Goal: Task Accomplishment & Management: Use online tool/utility

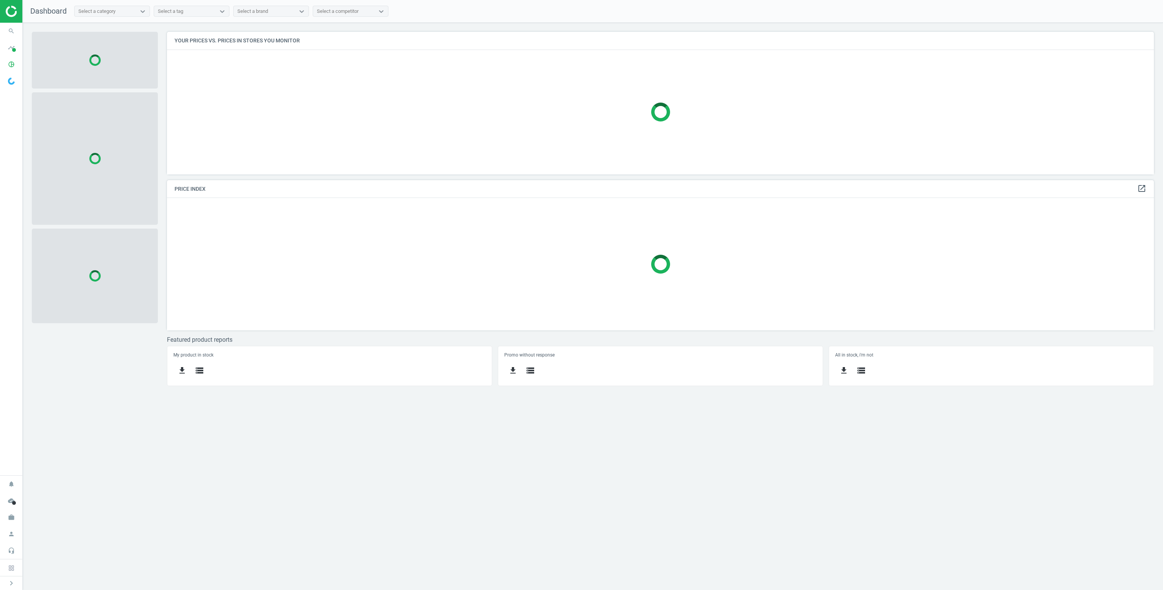
scroll to position [154, 998]
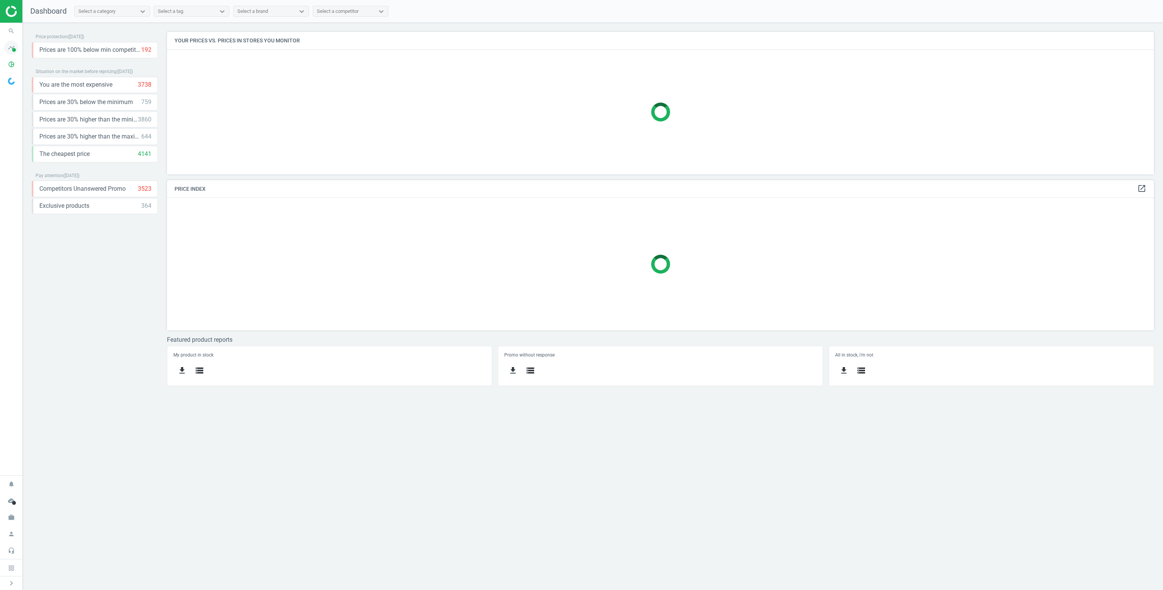
click at [9, 44] on icon "timeline" at bounding box center [11, 47] width 14 height 14
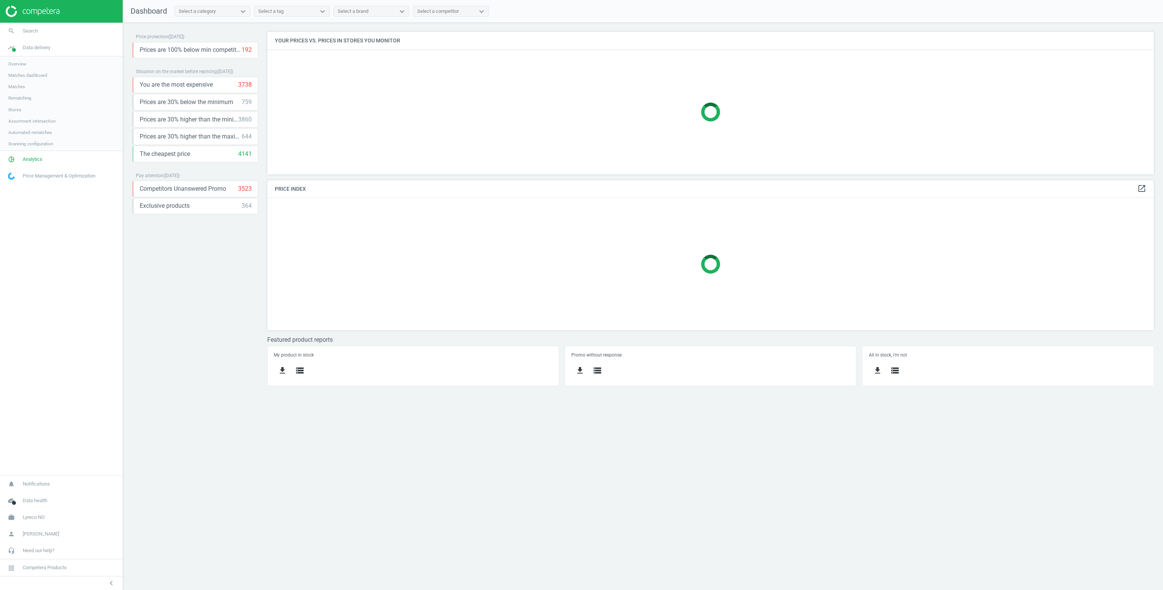
scroll to position [154, 898]
click at [17, 87] on span "Matches" at bounding box center [16, 87] width 17 height 6
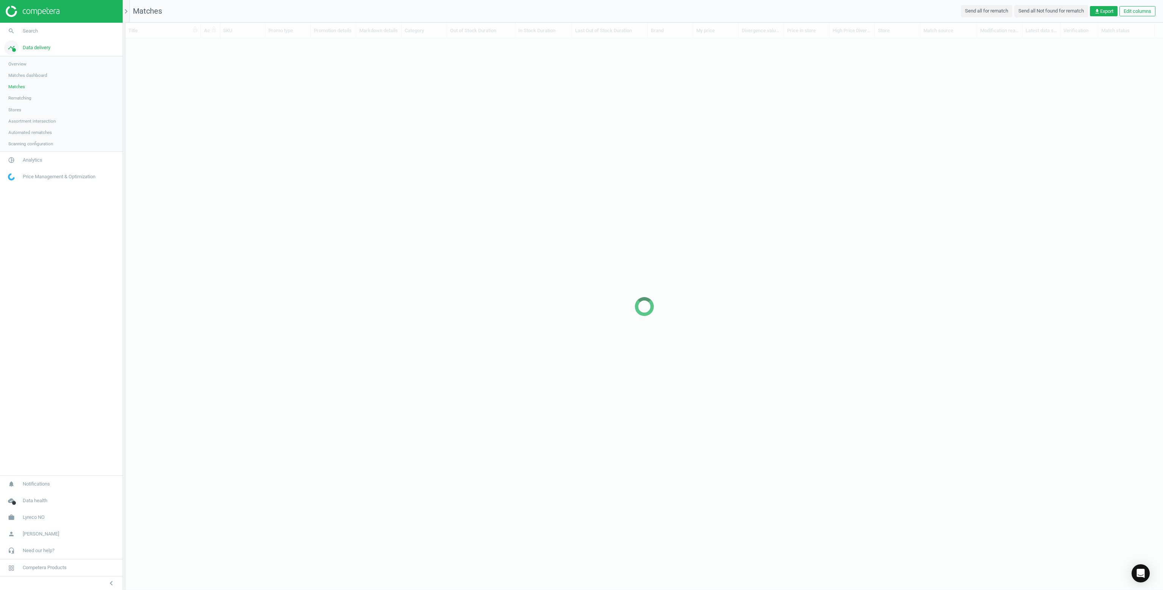
scroll to position [540, 1032]
click at [33, 31] on span "Search" at bounding box center [30, 31] width 15 height 7
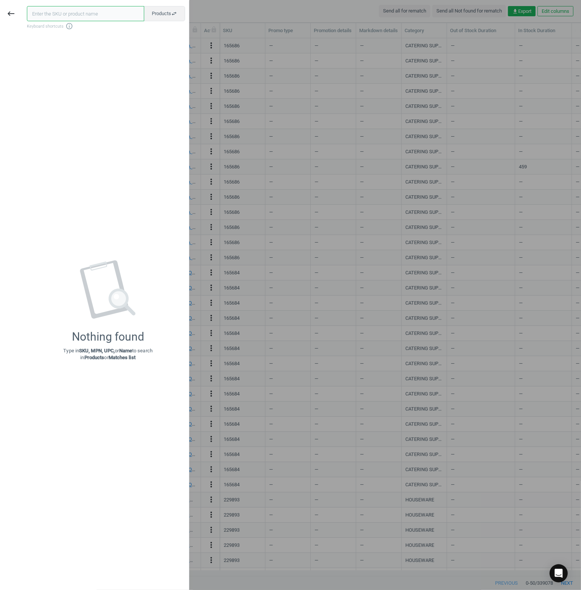
scroll to position [526, 450]
click at [59, 10] on input "text" at bounding box center [85, 13] width 117 height 15
paste input "141946"
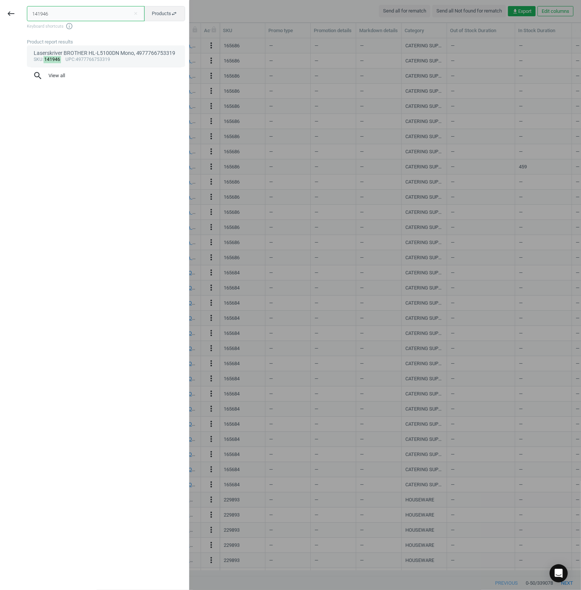
type input "141946"
click at [119, 55] on div "Laserskriver BROTHER HL-L5100DN Mono, 4977766753319" at bounding box center [106, 53] width 145 height 7
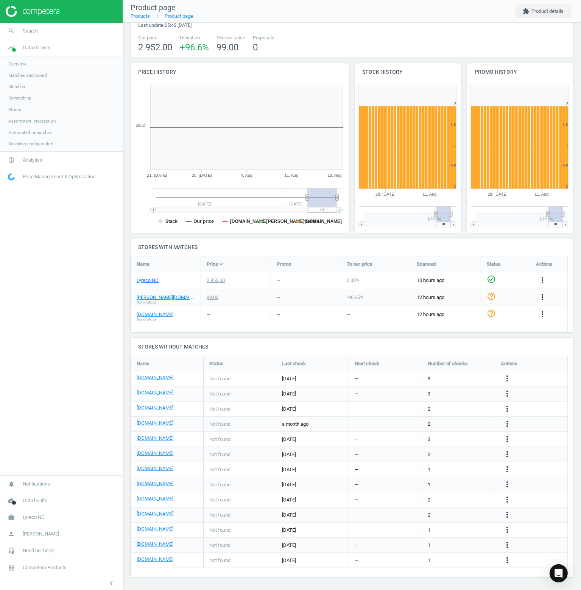
click at [542, 298] on icon "more_vert" at bounding box center [542, 297] width 9 height 9
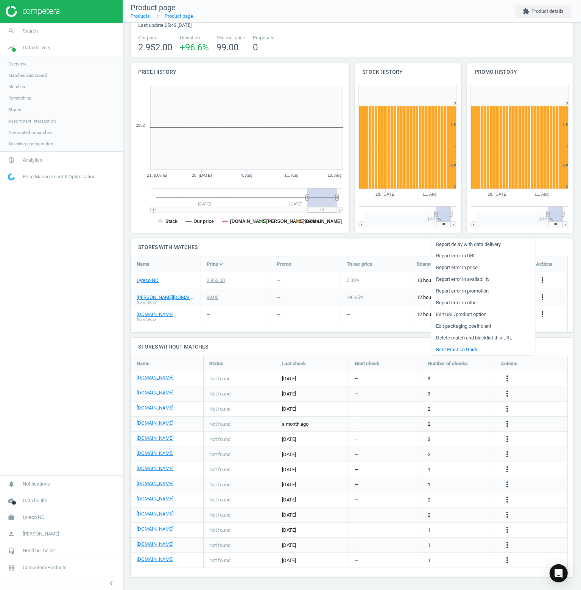
click at [476, 342] on link "Delete match and blacklist this URL" at bounding box center [483, 338] width 104 height 12
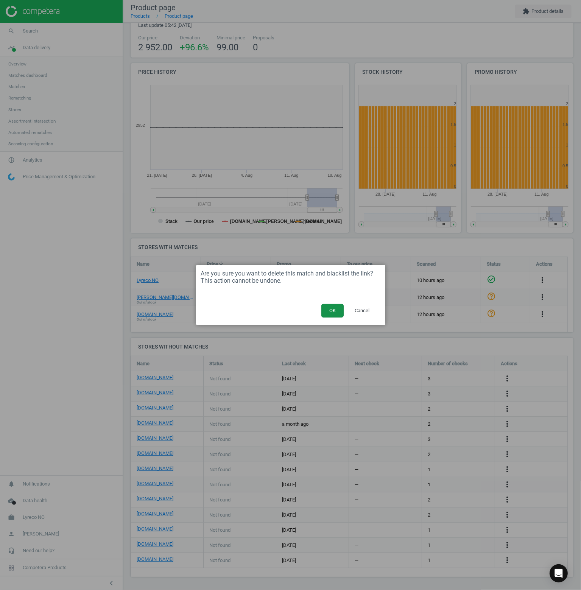
click at [331, 309] on button "OK" at bounding box center [332, 311] width 22 height 14
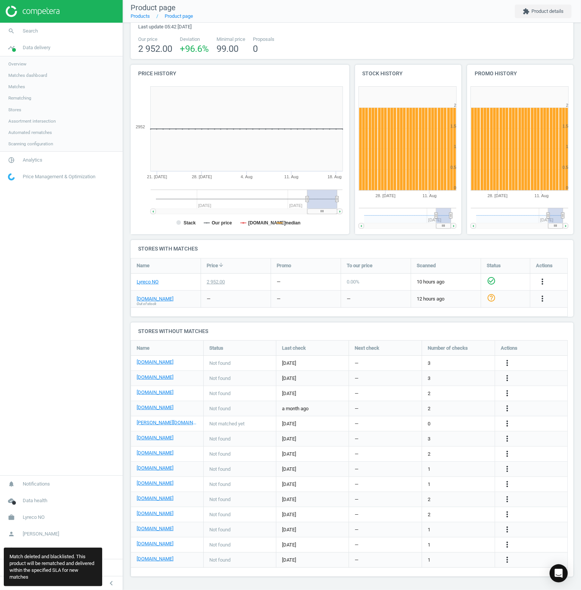
scroll to position [248, 448]
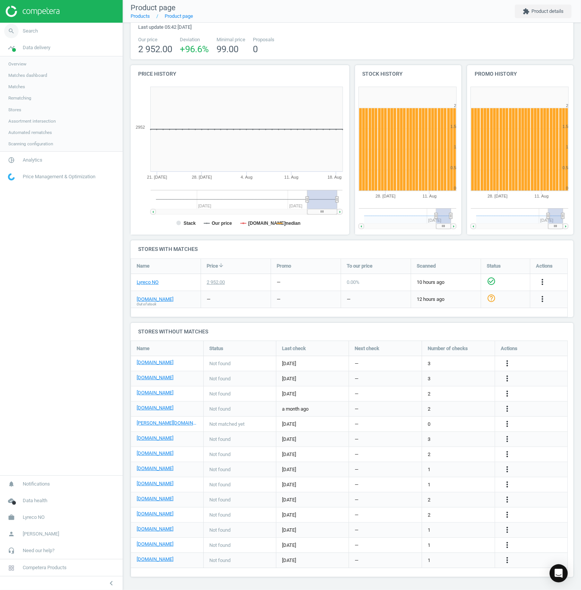
click at [33, 24] on link "search Search" at bounding box center [61, 31] width 123 height 17
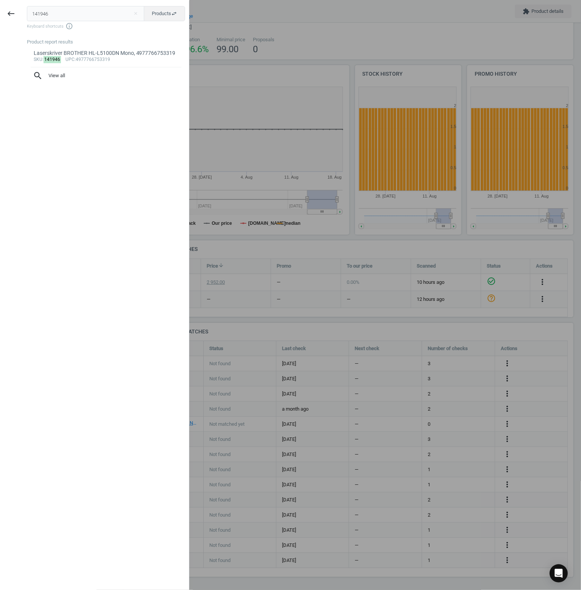
drag, startPoint x: 49, startPoint y: 14, endPoint x: 20, endPoint y: 17, distance: 29.3
click at [19, 13] on div "keyboard_backspace 141946 close Products swap_horiz Keyboard shortcuts info_out…" at bounding box center [94, 296] width 189 height 590
type input "124896"
click at [66, 49] on link "Tastatur LOGITECH solar K750 tråløs, 5099206025660 sku : 124896 upc :5099206025…" at bounding box center [106, 55] width 158 height 21
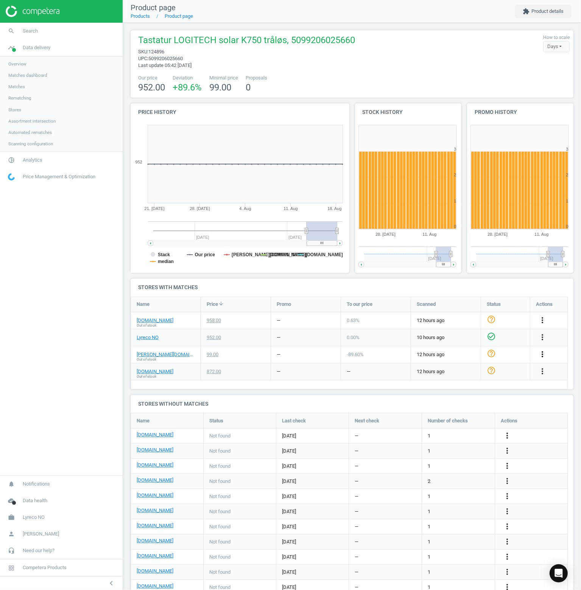
click at [542, 353] on icon "more_vert" at bounding box center [542, 354] width 9 height 9
click at [468, 393] on link "Delete match and blacklist this URL" at bounding box center [483, 395] width 104 height 12
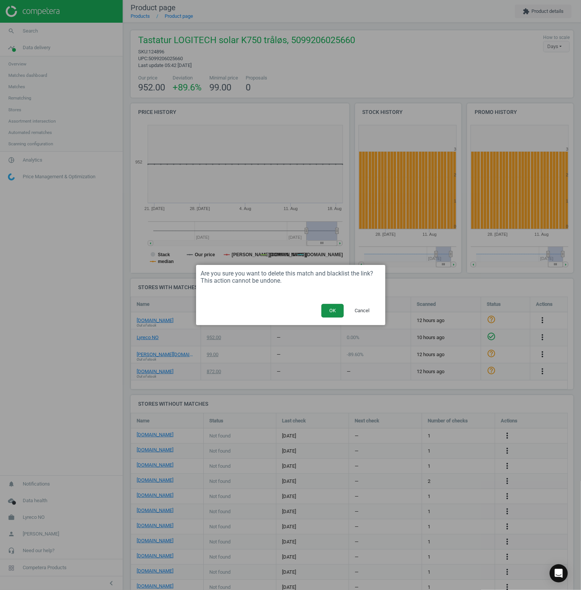
click at [333, 309] on button "OK" at bounding box center [332, 311] width 22 height 14
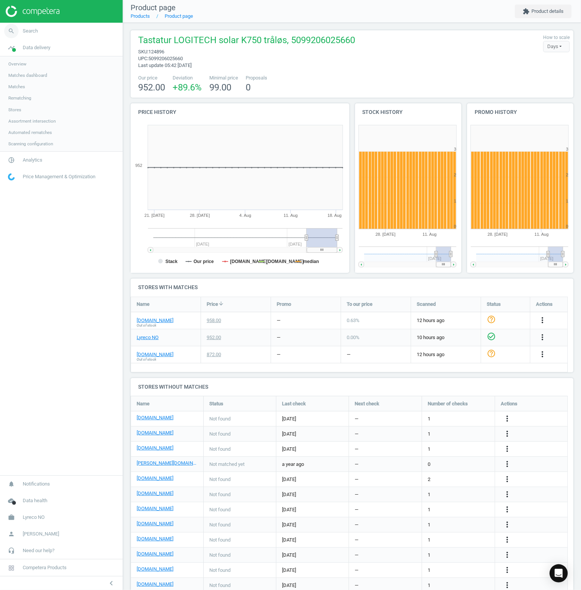
drag, startPoint x: 50, startPoint y: 41, endPoint x: 50, endPoint y: 36, distance: 4.9
click at [50, 40] on link "timeline Data delivery" at bounding box center [61, 47] width 123 height 17
click at [32, 29] on span "Search" at bounding box center [30, 31] width 15 height 7
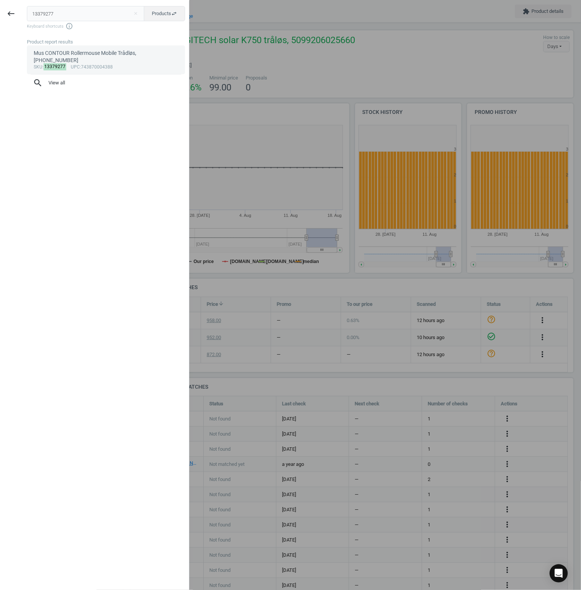
type input "13379277"
click at [83, 56] on div "Mus CONTOUR Rollermouse Mobile Trådløs, 743870004388" at bounding box center [106, 57] width 145 height 15
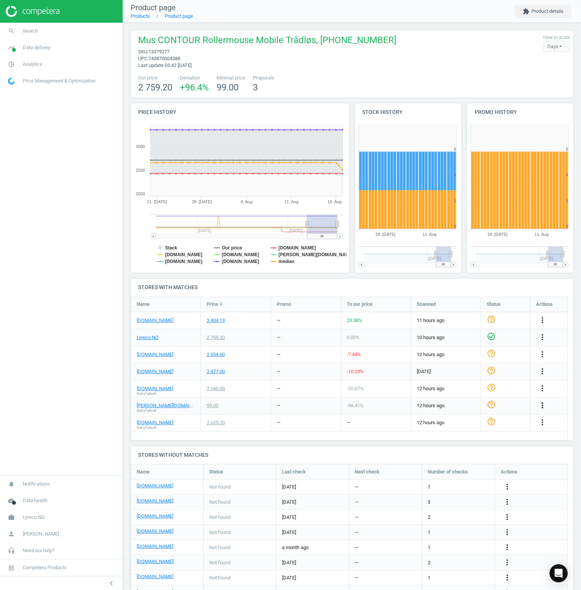
click at [542, 405] on icon "more_vert" at bounding box center [542, 405] width 9 height 9
click at [472, 447] on link "Delete match and blacklist this URL" at bounding box center [483, 447] width 104 height 12
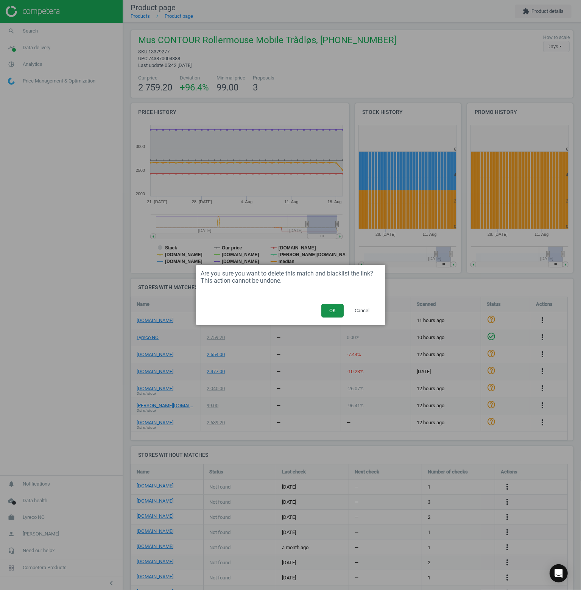
click at [330, 311] on button "OK" at bounding box center [332, 311] width 22 height 14
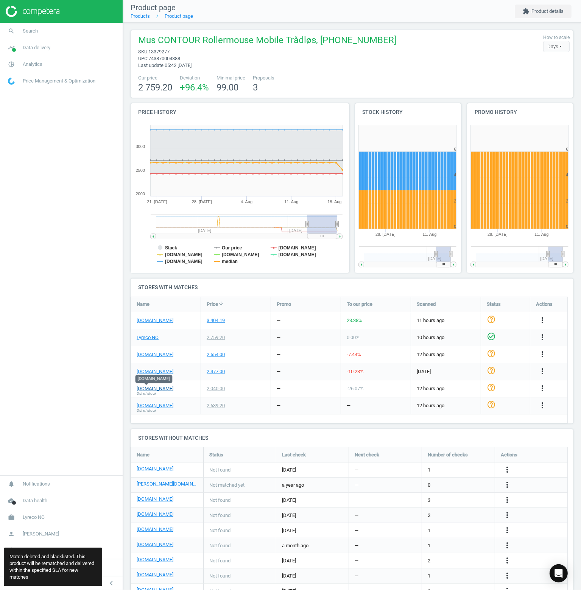
click at [150, 388] on link "[DOMAIN_NAME]" at bounding box center [155, 388] width 37 height 7
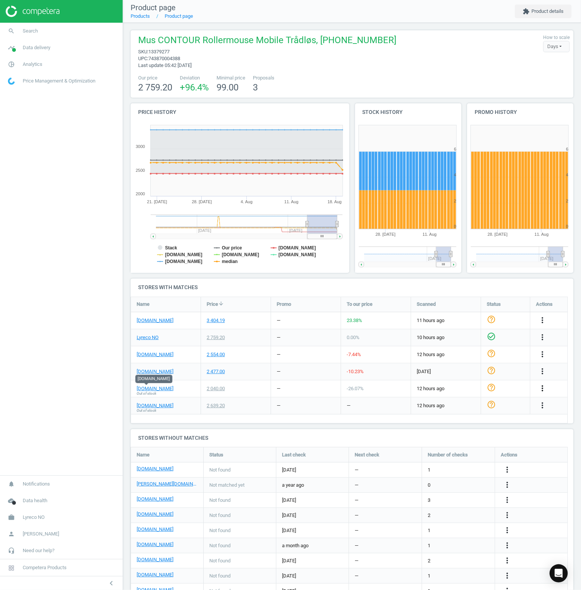
click at [538, 389] on icon "more_vert" at bounding box center [542, 388] width 9 height 9
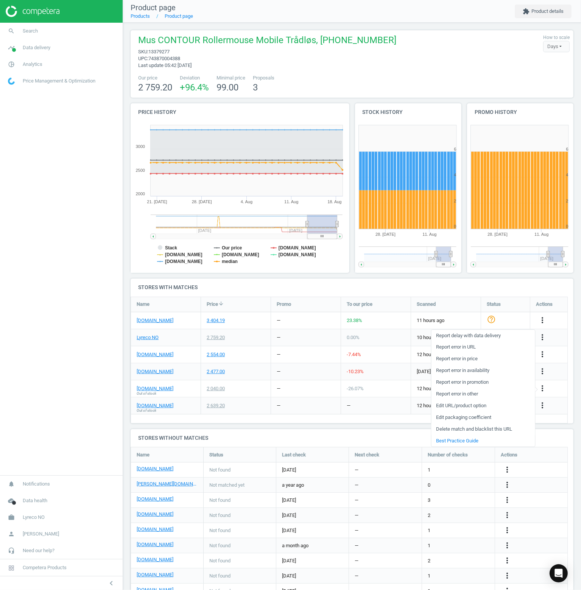
click at [459, 427] on link "Delete match and blacklist this URL" at bounding box center [483, 429] width 104 height 12
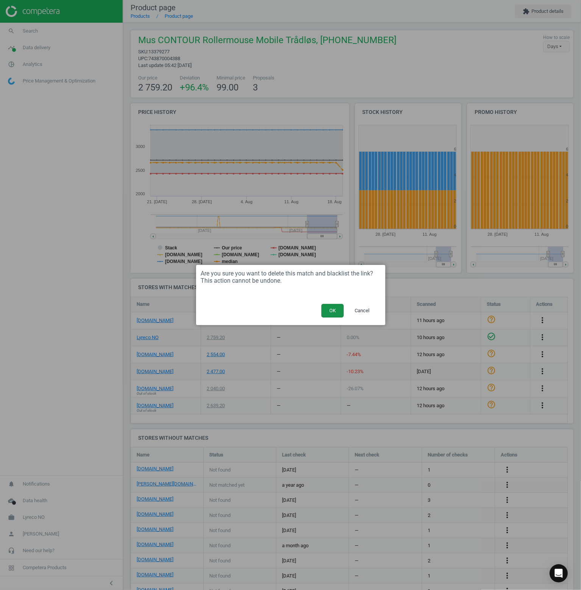
click at [338, 310] on button "OK" at bounding box center [332, 311] width 22 height 14
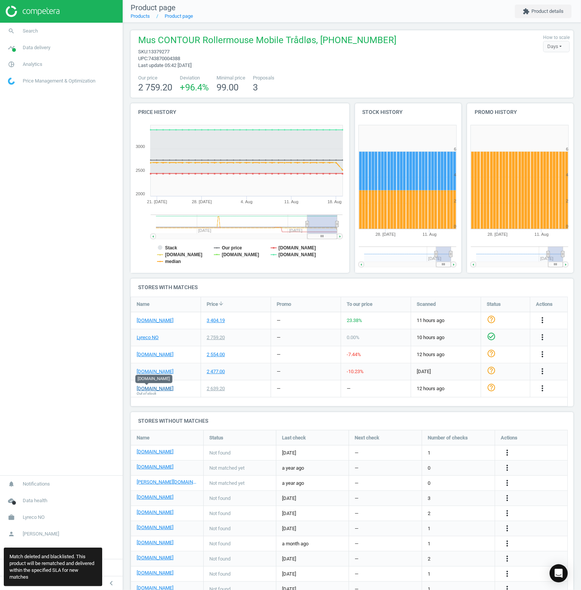
click at [150, 387] on link "[DOMAIN_NAME]" at bounding box center [155, 388] width 37 height 7
drag, startPoint x: 534, startPoint y: 367, endPoint x: 540, endPoint y: 377, distance: 11.5
click at [537, 375] on div "more_vert" at bounding box center [548, 371] width 37 height 17
click at [540, 386] on icon "more_vert" at bounding box center [542, 388] width 9 height 9
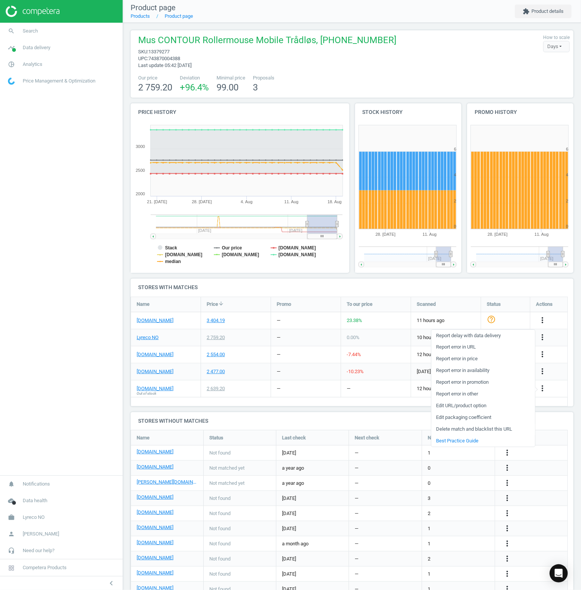
click at [446, 429] on link "Delete match and blacklist this URL" at bounding box center [483, 429] width 104 height 12
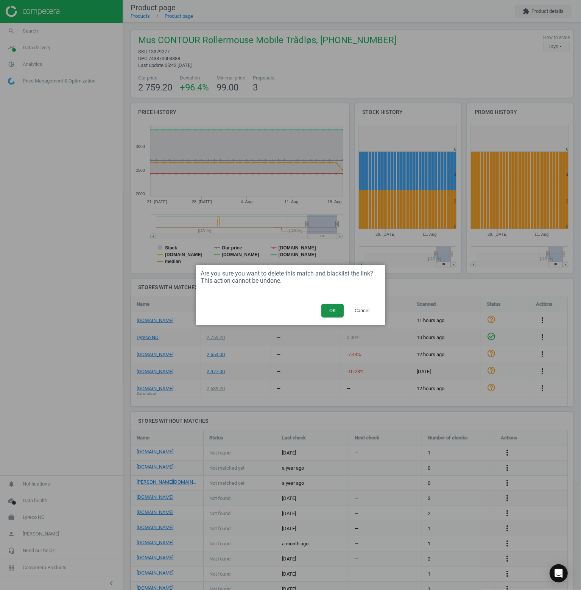
click at [327, 311] on button "OK" at bounding box center [332, 311] width 22 height 14
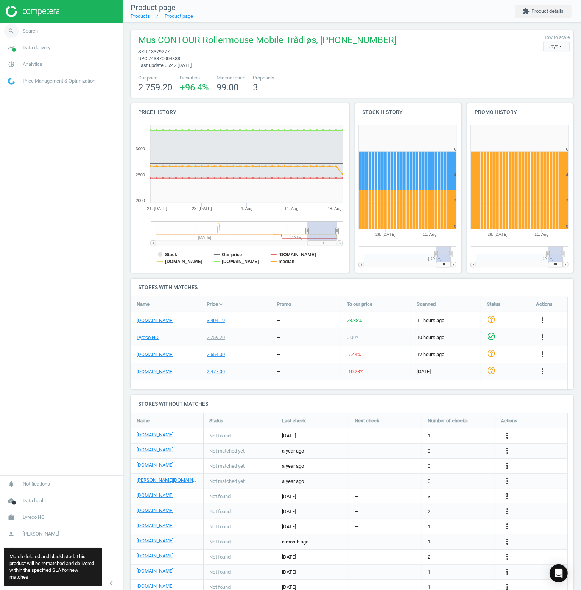
click at [38, 34] on link "search Search" at bounding box center [61, 31] width 123 height 17
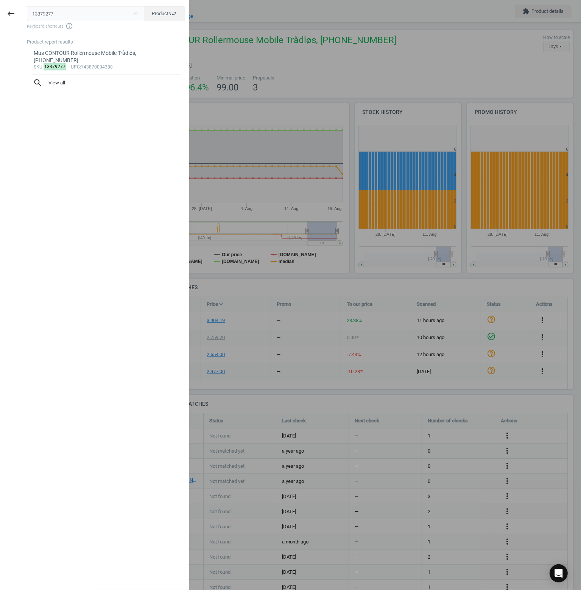
drag, startPoint x: 74, startPoint y: 16, endPoint x: -13, endPoint y: 13, distance: 87.5
click at [0, 13] on html "Group 2 Created with Sketch. ic/cloud_download/grey600 Created with Sketch. gra…" at bounding box center [290, 295] width 581 height 590
type input "141948"
click at [75, 53] on div "Skriver BROTHER HL-L5200DW laser mono, 4977766753340" at bounding box center [106, 53] width 145 height 7
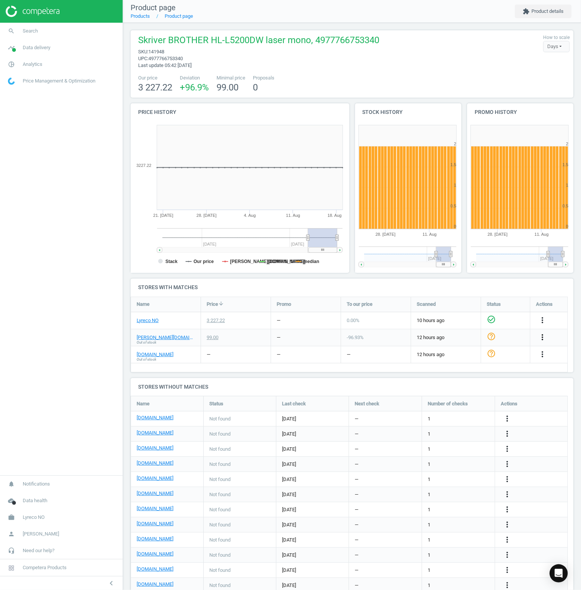
click at [541, 335] on icon "more_vert" at bounding box center [542, 337] width 9 height 9
click at [450, 379] on link "Delete match and blacklist this URL" at bounding box center [483, 378] width 104 height 12
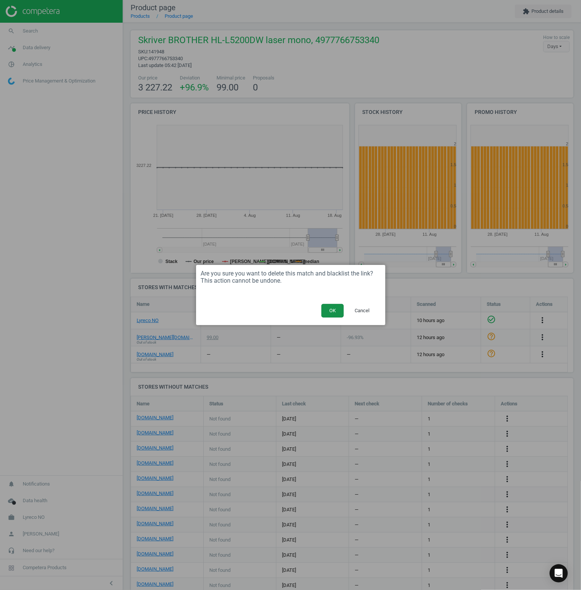
click at [332, 313] on button "OK" at bounding box center [332, 311] width 22 height 14
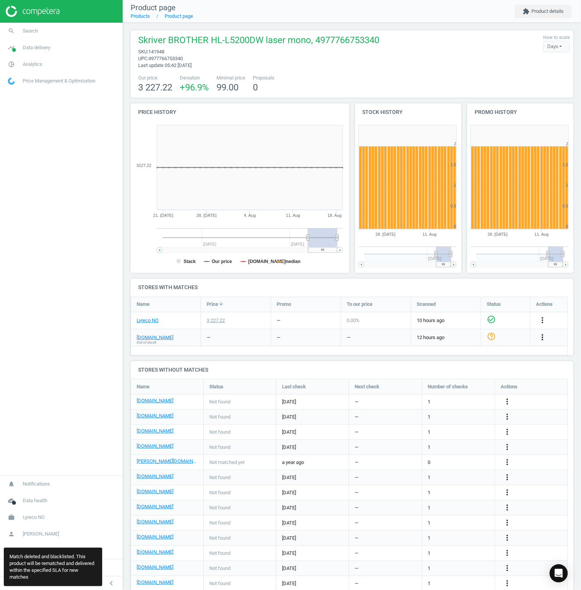
click at [543, 336] on icon "more_vert" at bounding box center [542, 337] width 9 height 9
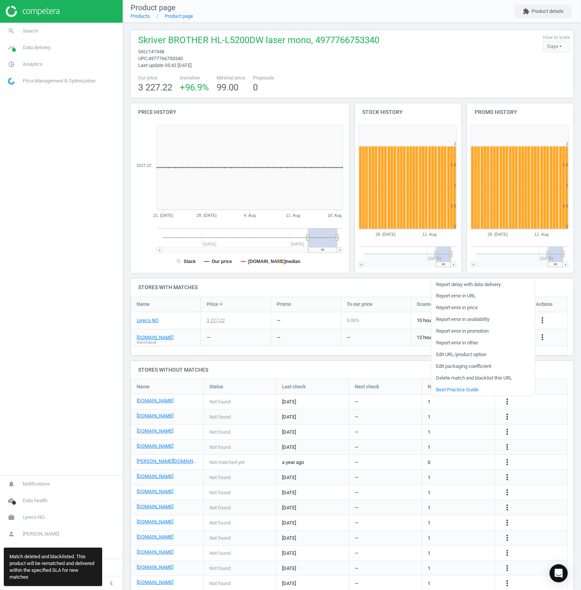
click at [458, 379] on link "Delete match and blacklist this URL" at bounding box center [483, 378] width 104 height 12
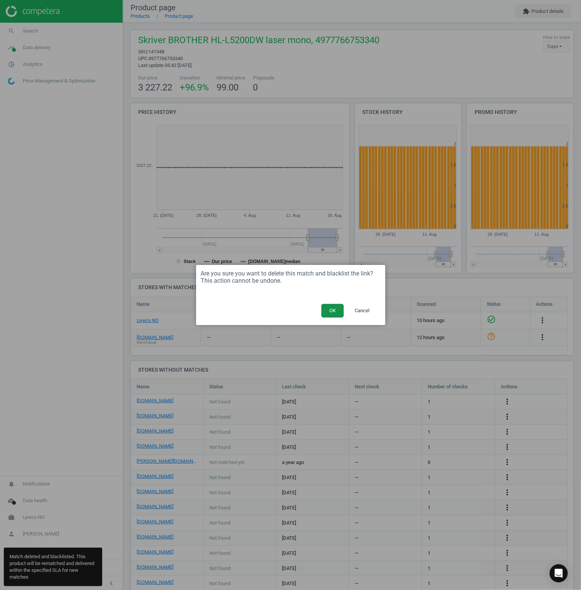
click at [332, 310] on button "OK" at bounding box center [332, 311] width 22 height 14
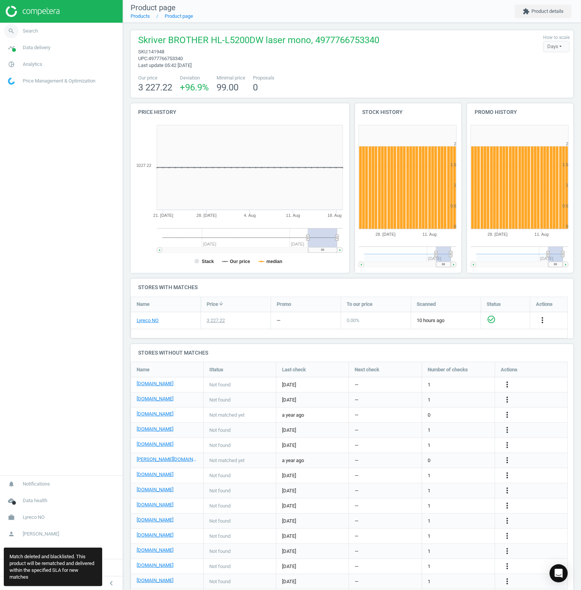
click at [55, 32] on link "search Search" at bounding box center [61, 31] width 123 height 17
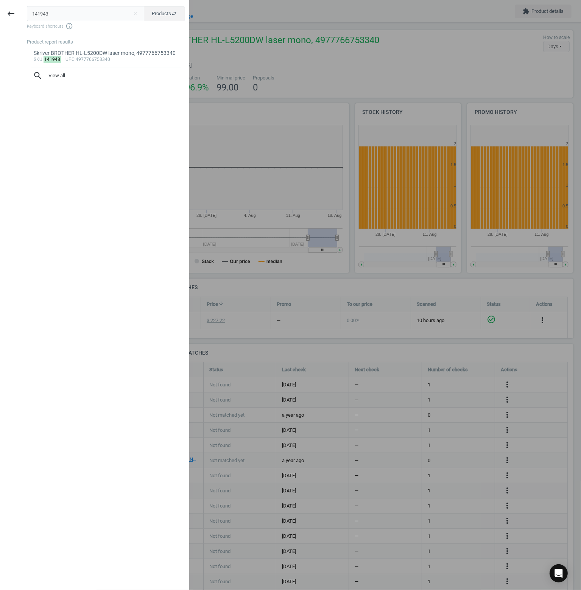
drag, startPoint x: 61, startPoint y: 18, endPoint x: -20, endPoint y: 17, distance: 80.2
click at [0, 17] on html "Group 2 Created with Sketch. ic/cloud_download/grey600 Created with Sketch. gra…" at bounding box center [290, 295] width 581 height 590
type input "167915"
click at [82, 53] on div "Contour Unimouse Wireless, Left, 743870001141" at bounding box center [106, 53] width 145 height 7
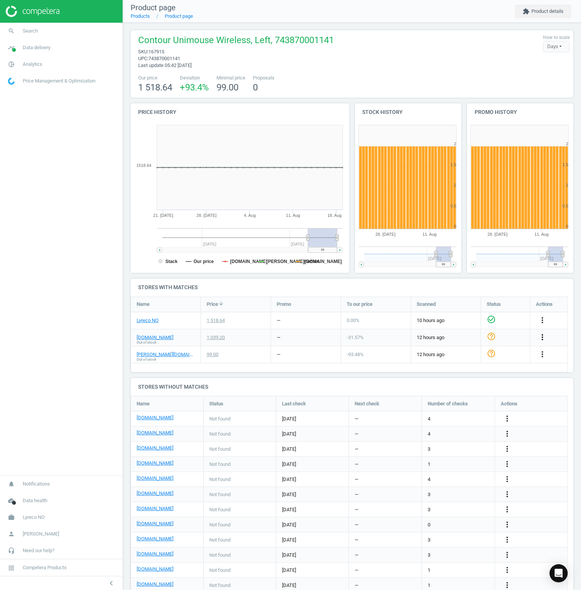
click at [542, 337] on icon "more_vert" at bounding box center [542, 337] width 9 height 9
click at [360, 355] on span "-93.48 %" at bounding box center [355, 355] width 17 height 6
click at [543, 355] on icon "more_vert" at bounding box center [542, 354] width 9 height 9
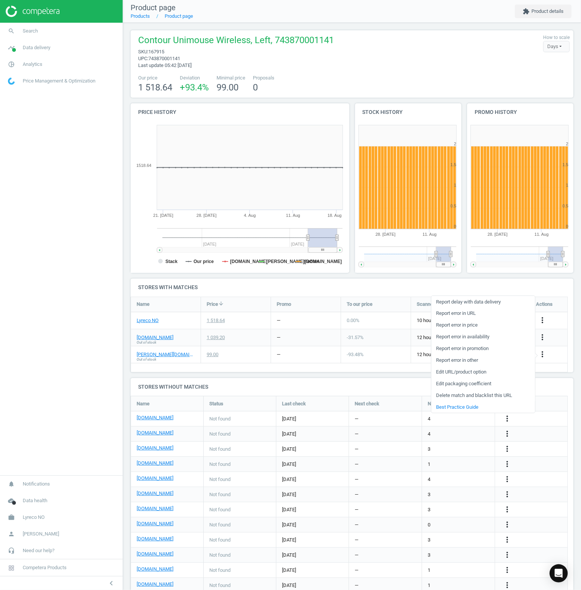
click at [477, 396] on link "Delete match and blacklist this URL" at bounding box center [483, 395] width 104 height 12
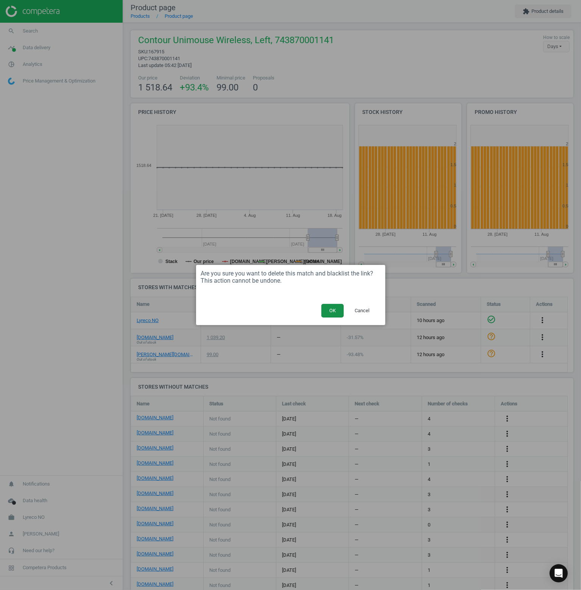
click at [331, 313] on button "OK" at bounding box center [332, 311] width 22 height 14
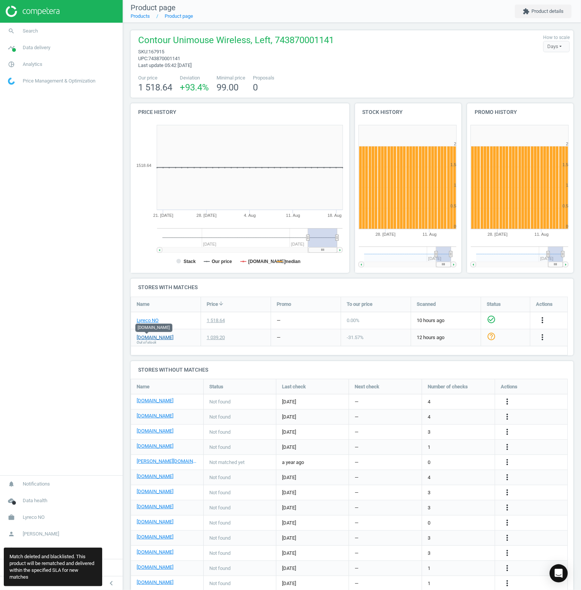
click at [147, 339] on link "[DOMAIN_NAME]" at bounding box center [155, 337] width 37 height 7
click at [542, 336] on icon "more_vert" at bounding box center [542, 337] width 9 height 9
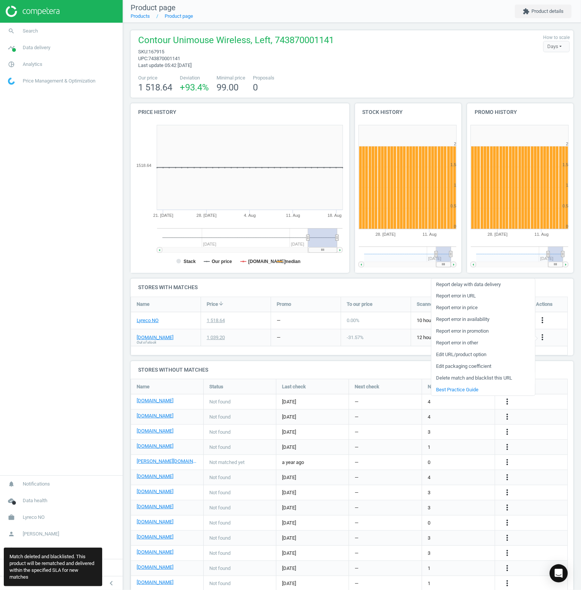
click at [465, 380] on link "Delete match and blacklist this URL" at bounding box center [483, 378] width 104 height 12
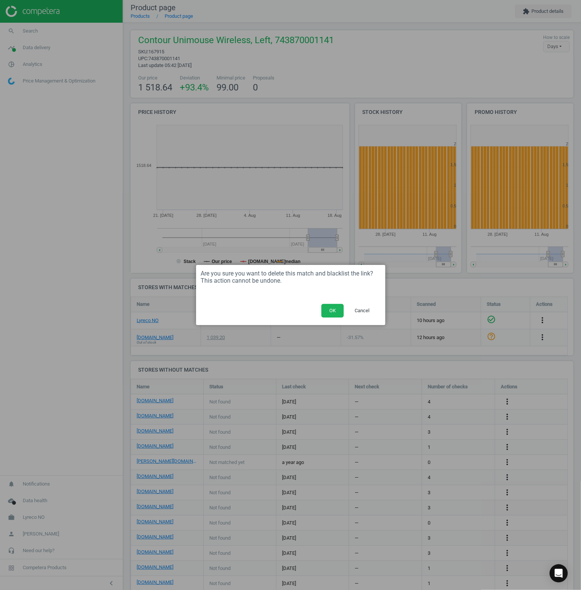
drag, startPoint x: 331, startPoint y: 311, endPoint x: 313, endPoint y: 315, distance: 18.6
click at [327, 312] on button "OK" at bounding box center [332, 311] width 22 height 14
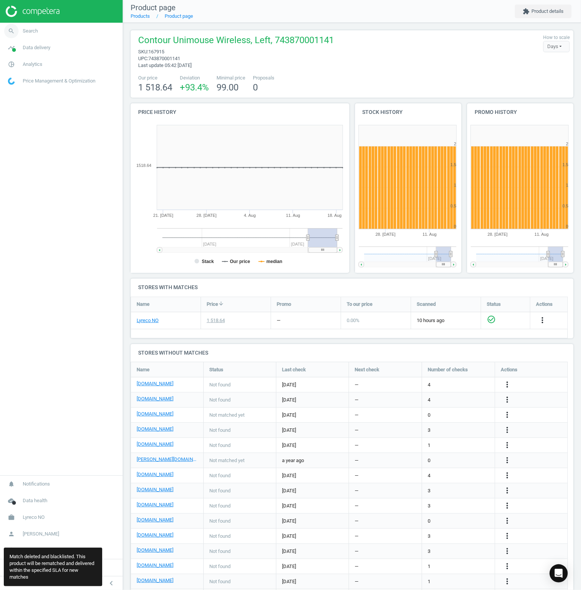
click at [46, 35] on link "search Search" at bounding box center [61, 31] width 123 height 17
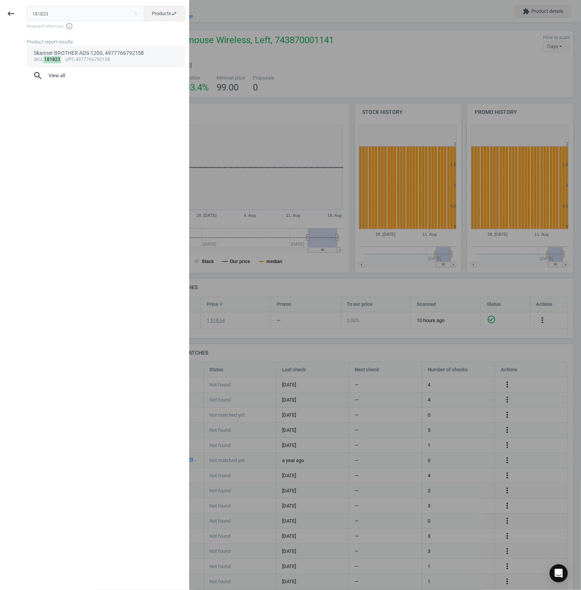
type input "181823"
click at [72, 58] on span "upc" at bounding box center [69, 59] width 9 height 5
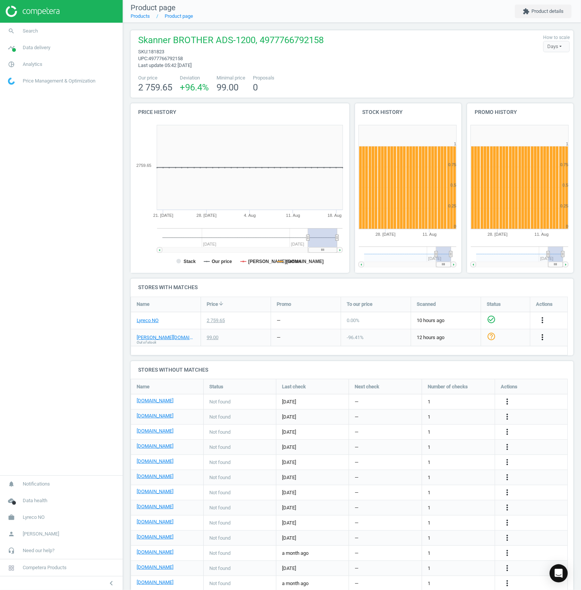
click at [545, 339] on icon "more_vert" at bounding box center [542, 337] width 9 height 9
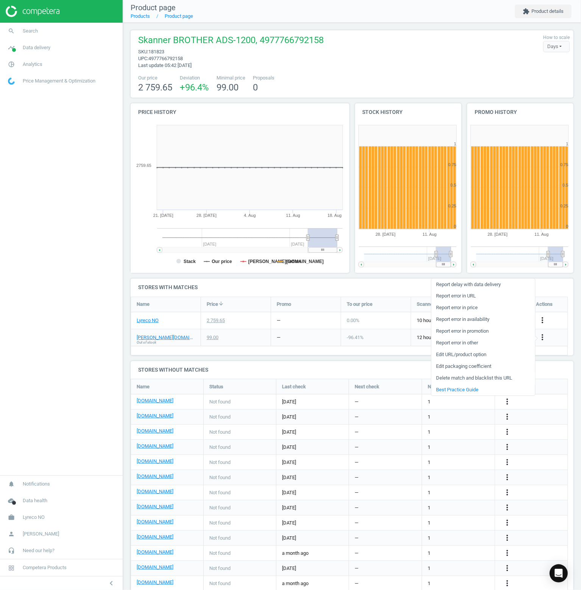
click at [462, 376] on link "Delete match and blacklist this URL" at bounding box center [483, 378] width 104 height 12
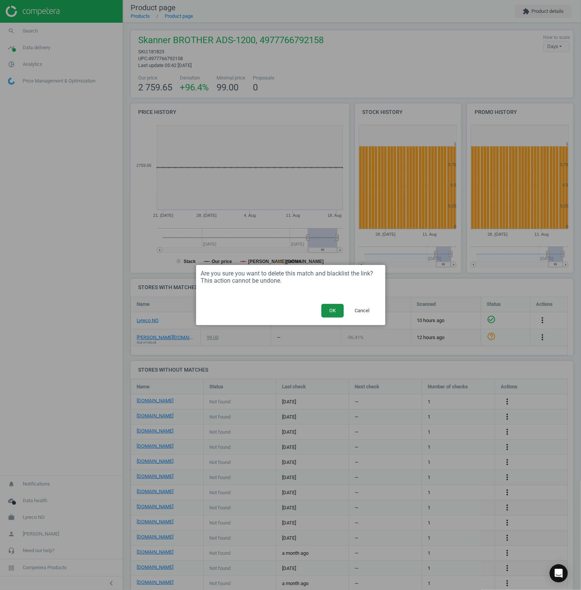
click at [327, 311] on button "OK" at bounding box center [332, 311] width 22 height 14
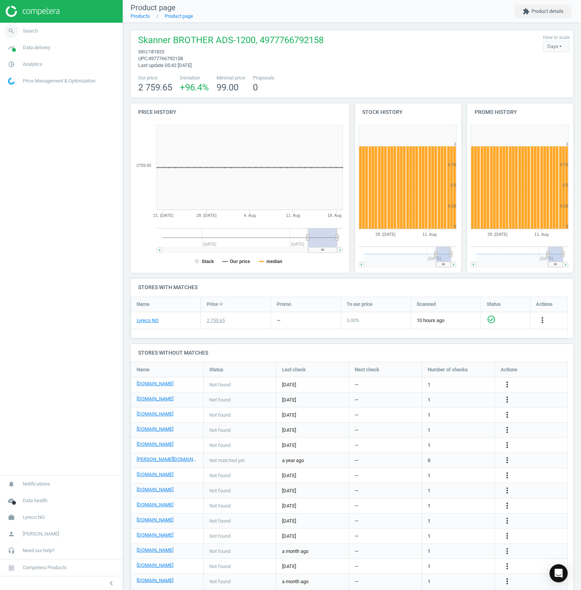
click at [30, 34] on span "Search" at bounding box center [30, 31] width 15 height 7
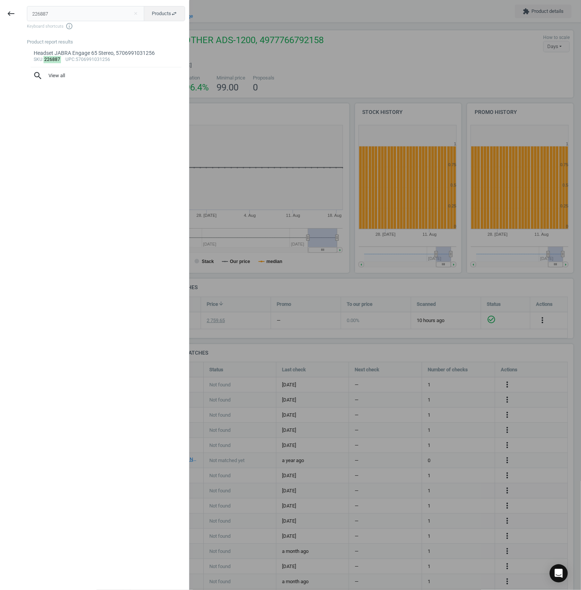
type input "226887"
click at [72, 54] on div "Headset JABRA Engage 65 Stereo, 5706991031256" at bounding box center [106, 53] width 145 height 7
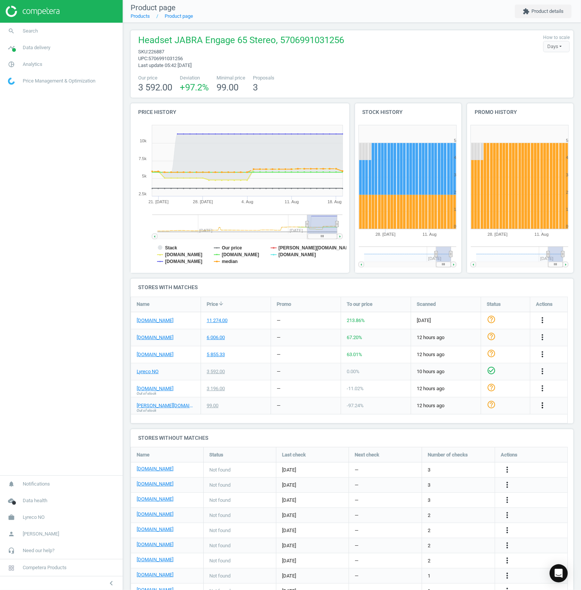
click at [545, 404] on icon "more_vert" at bounding box center [542, 405] width 9 height 9
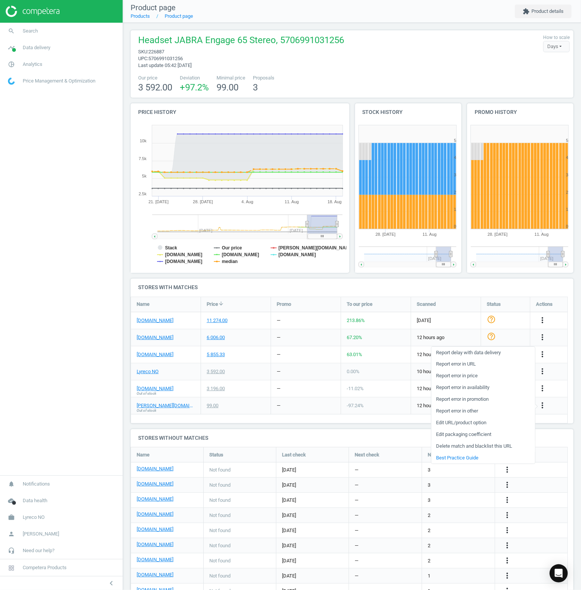
click at [454, 448] on link "Delete match and blacklist this URL" at bounding box center [483, 447] width 104 height 12
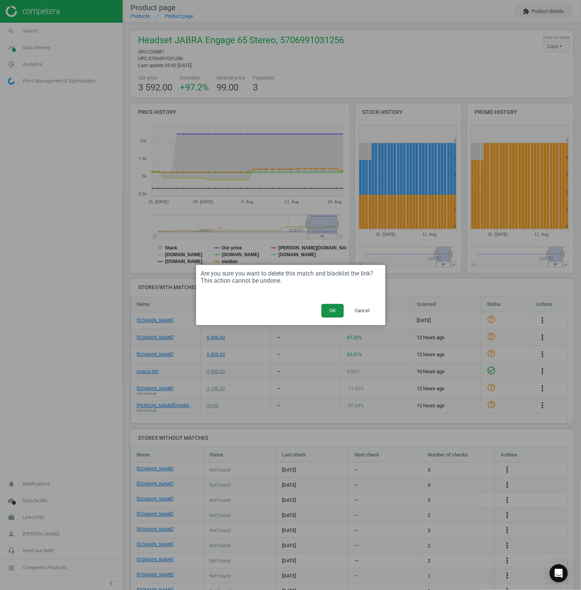
click at [338, 308] on button "OK" at bounding box center [332, 311] width 22 height 14
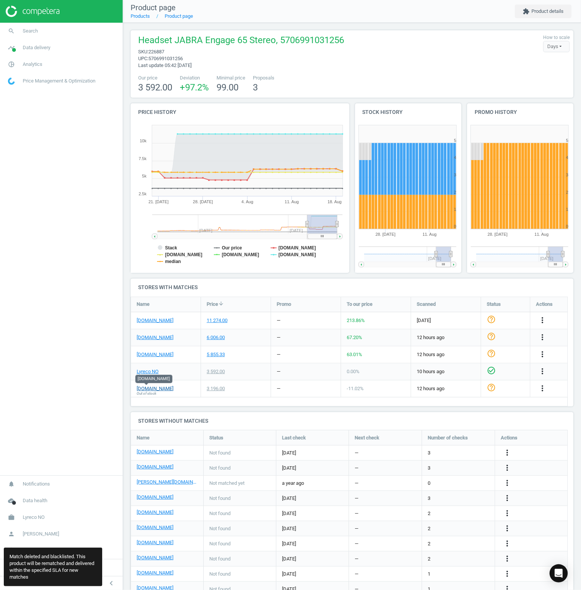
click at [141, 389] on link "[DOMAIN_NAME]" at bounding box center [155, 388] width 37 height 7
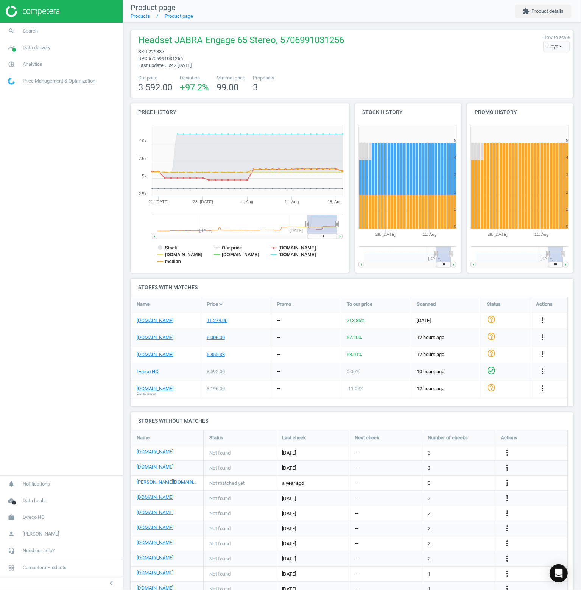
drag, startPoint x: 546, startPoint y: 387, endPoint x: 540, endPoint y: 392, distance: 7.9
click at [546, 387] on icon "more_vert" at bounding box center [542, 388] width 9 height 9
click at [464, 430] on link "Delete match and blacklist this URL" at bounding box center [483, 429] width 104 height 12
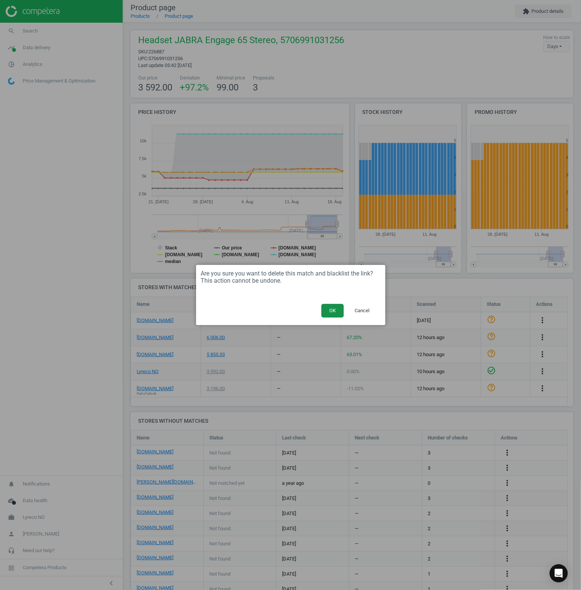
click at [330, 310] on button "OK" at bounding box center [332, 311] width 22 height 14
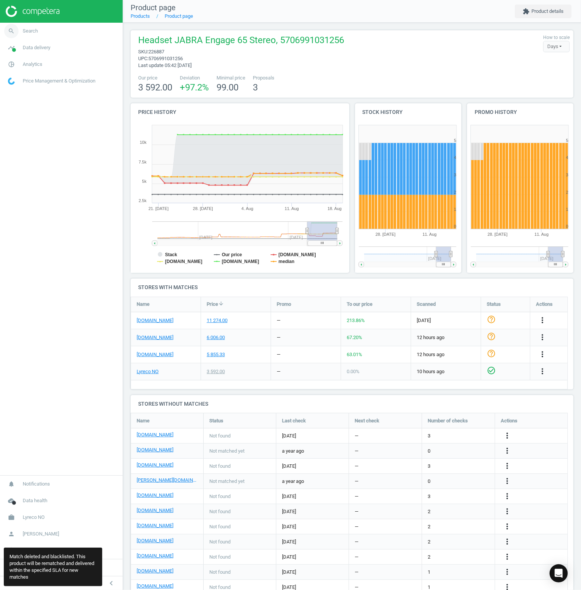
click at [34, 35] on link "search Search" at bounding box center [61, 31] width 123 height 17
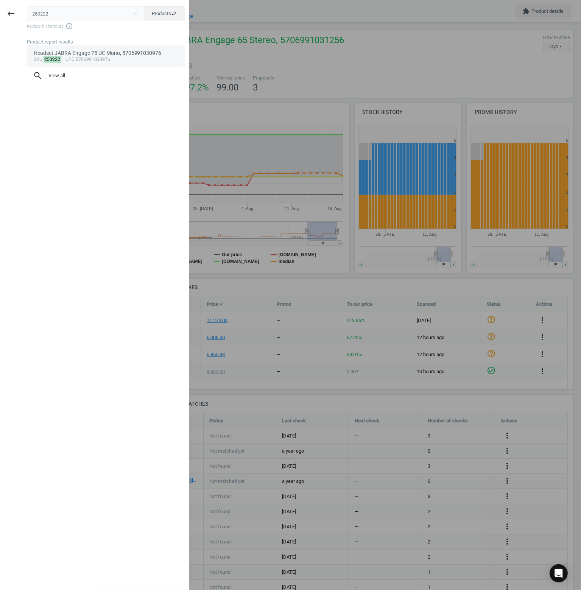
type input "250222"
click at [96, 59] on div "sku : 250222 upc :5706991030976" at bounding box center [106, 60] width 145 height 6
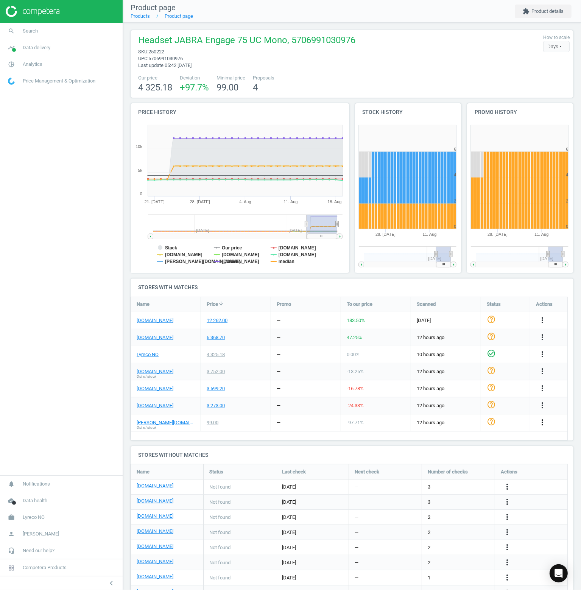
click at [539, 419] on icon "more_vert" at bounding box center [542, 422] width 9 height 9
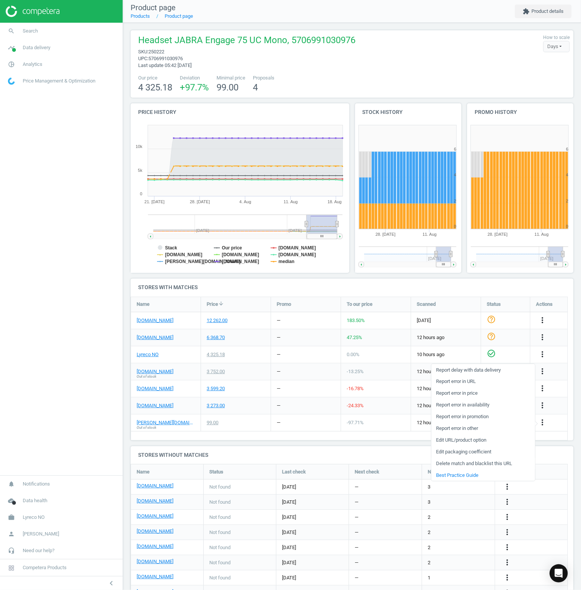
click at [454, 461] on link "Delete match and blacklist this URL" at bounding box center [483, 464] width 104 height 12
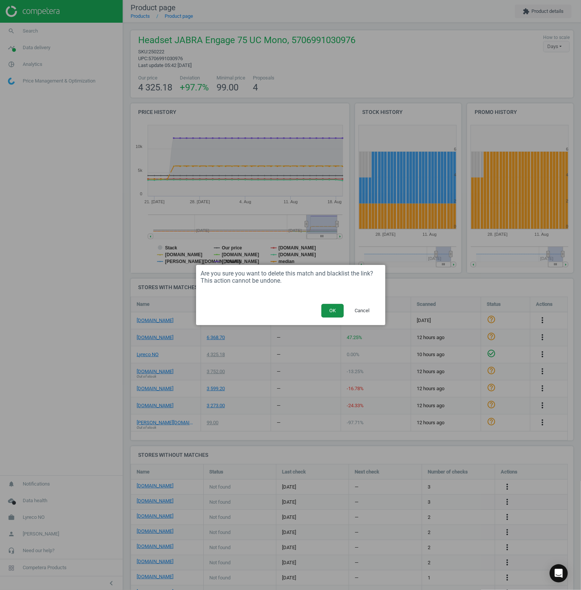
click at [333, 313] on button "OK" at bounding box center [332, 311] width 22 height 14
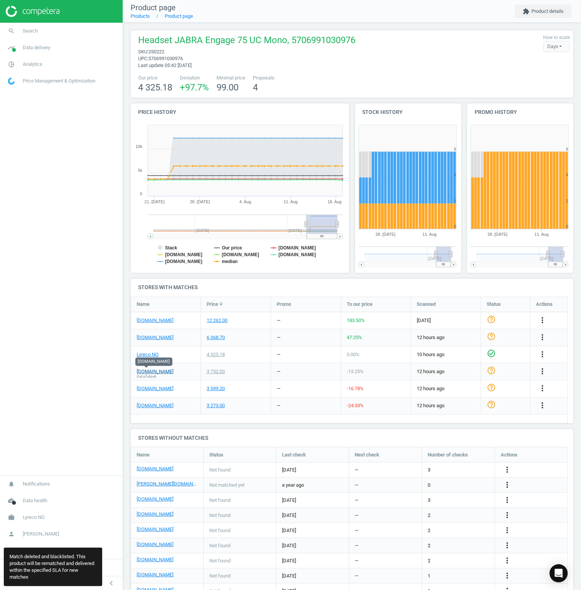
click at [147, 369] on link "[DOMAIN_NAME]" at bounding box center [155, 371] width 37 height 7
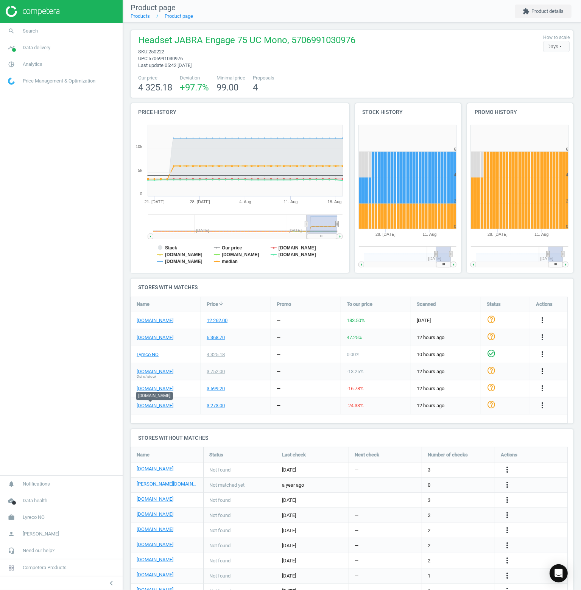
click at [540, 370] on icon "more_vert" at bounding box center [542, 371] width 9 height 9
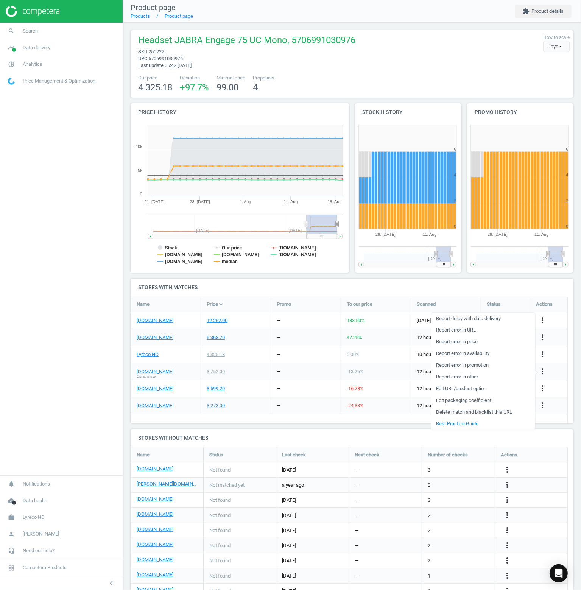
click at [461, 414] on link "Delete match and blacklist this URL" at bounding box center [483, 412] width 104 height 12
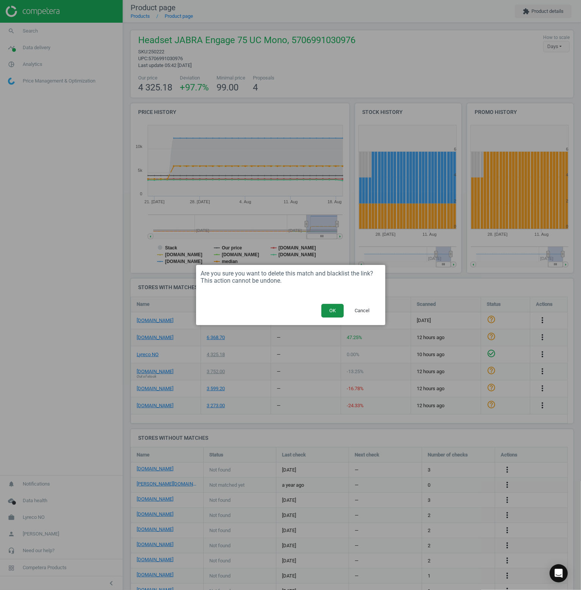
click at [342, 310] on button "OK" at bounding box center [332, 311] width 22 height 14
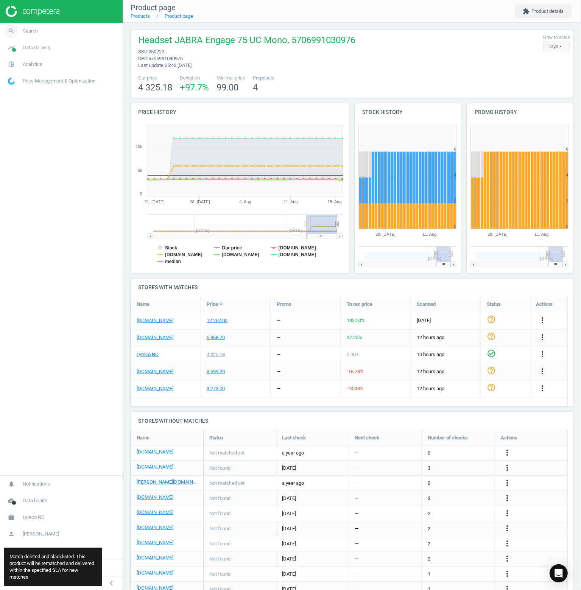
click at [24, 34] on span "Search" at bounding box center [30, 31] width 15 height 7
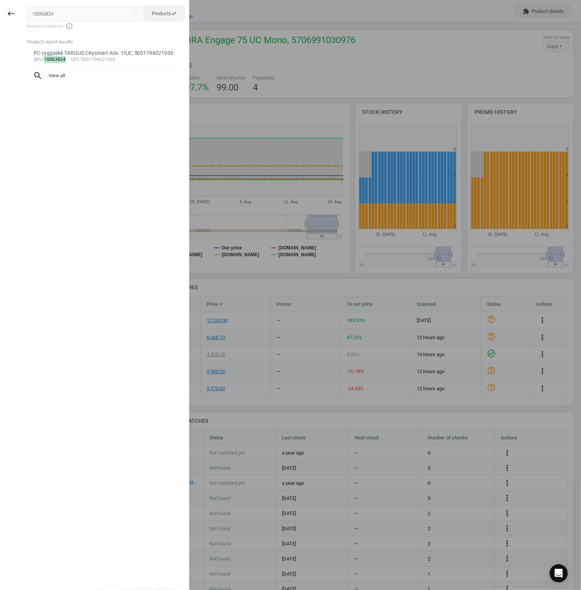
type input "10063824"
click at [85, 57] on div "sku : 10063824 upc :5051794021936" at bounding box center [106, 60] width 145 height 6
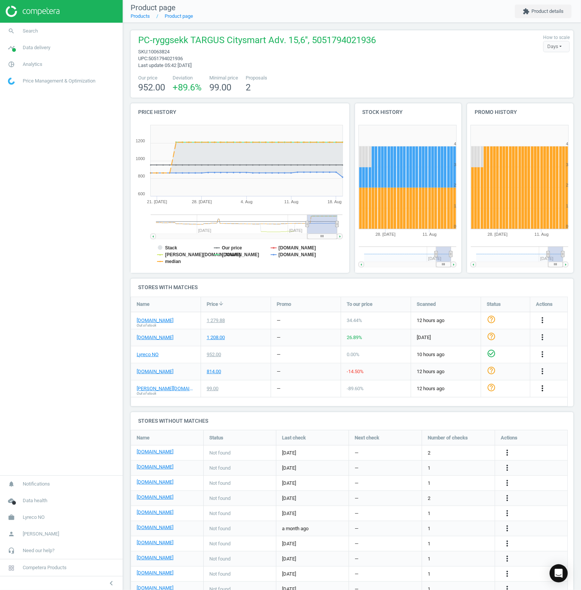
click at [541, 388] on icon "more_vert" at bounding box center [542, 388] width 9 height 9
click at [457, 429] on link "Delete match and blacklist this URL" at bounding box center [483, 429] width 104 height 12
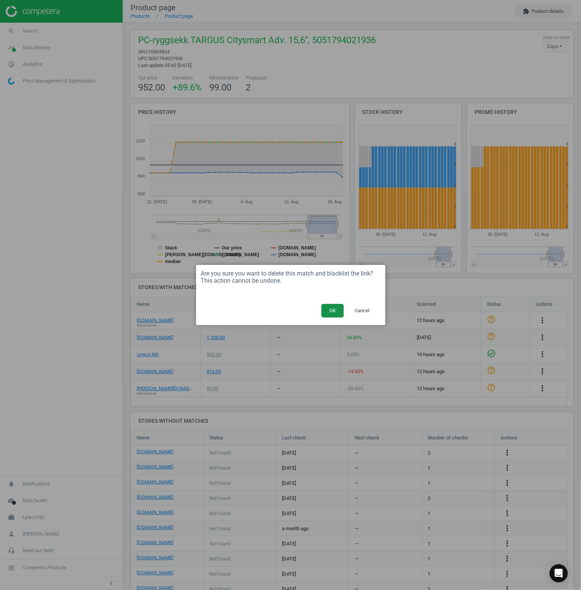
click at [332, 311] on button "OK" at bounding box center [332, 311] width 22 height 14
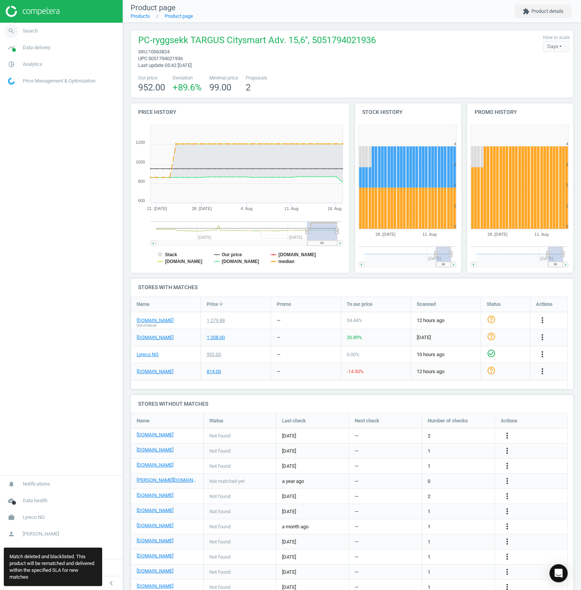
click at [44, 30] on link "search Search" at bounding box center [61, 31] width 123 height 17
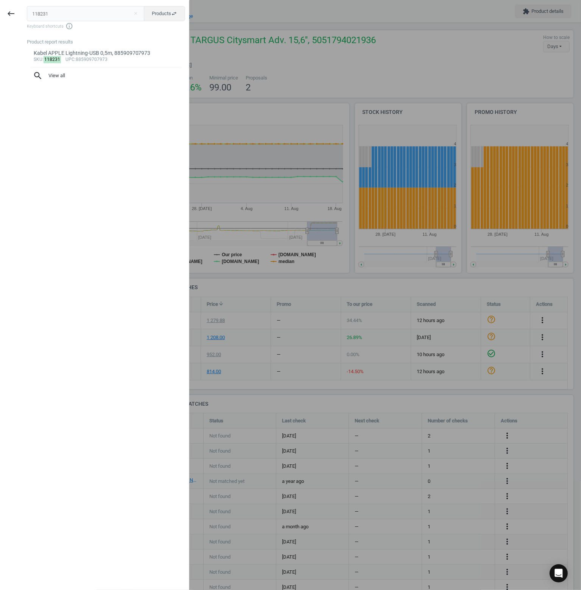
type input "118231"
click at [67, 55] on div "Kabel APPLE Lightning-USB 0,5m, 885909707973" at bounding box center [106, 53] width 145 height 7
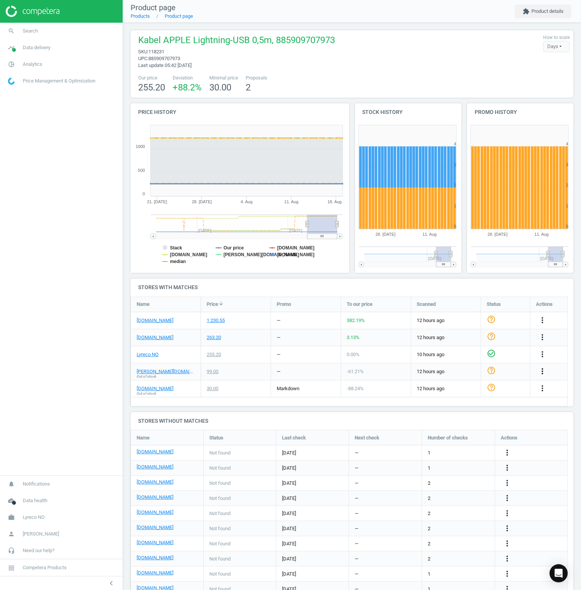
click at [542, 369] on icon "more_vert" at bounding box center [542, 371] width 9 height 9
click at [455, 411] on link "Delete match and blacklist this URL" at bounding box center [483, 412] width 104 height 12
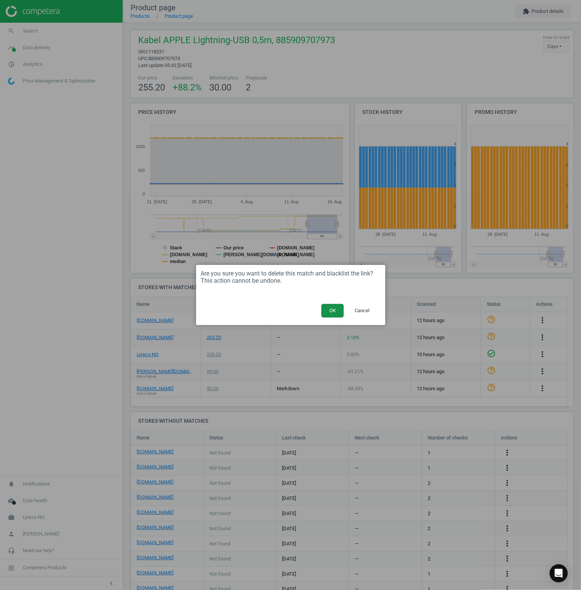
click at [332, 310] on button "OK" at bounding box center [332, 311] width 22 height 14
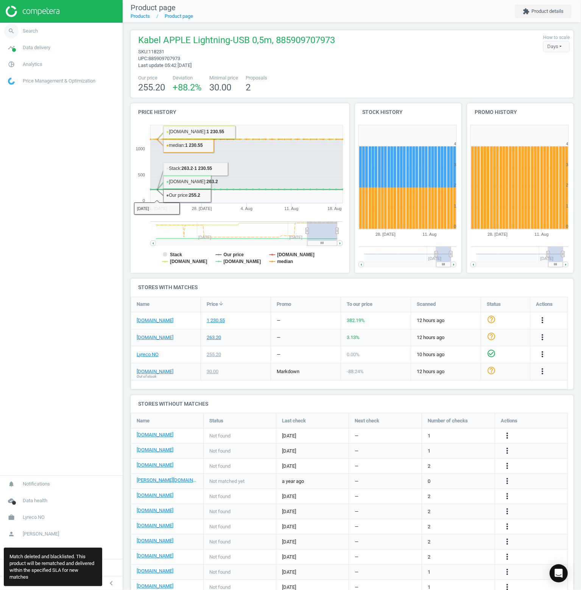
click at [59, 28] on link "search Search" at bounding box center [61, 31] width 123 height 17
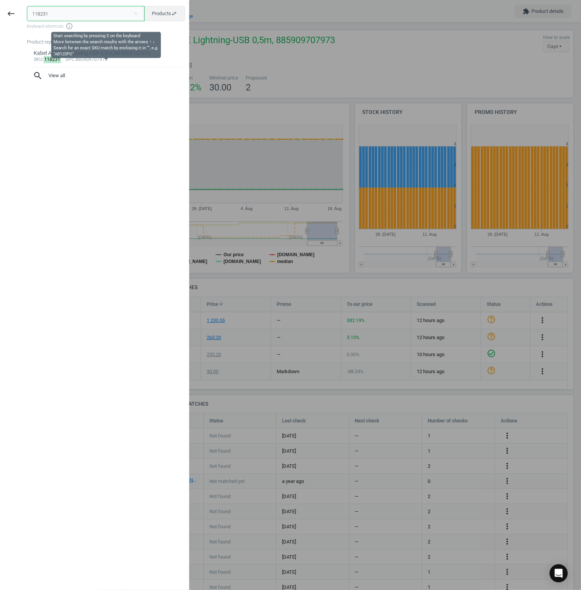
paste input "774690"
type input "774690"
click at [77, 54] on div "Tastatur LOGITECH K120 kablet, 5099206023376" at bounding box center [106, 53] width 145 height 7
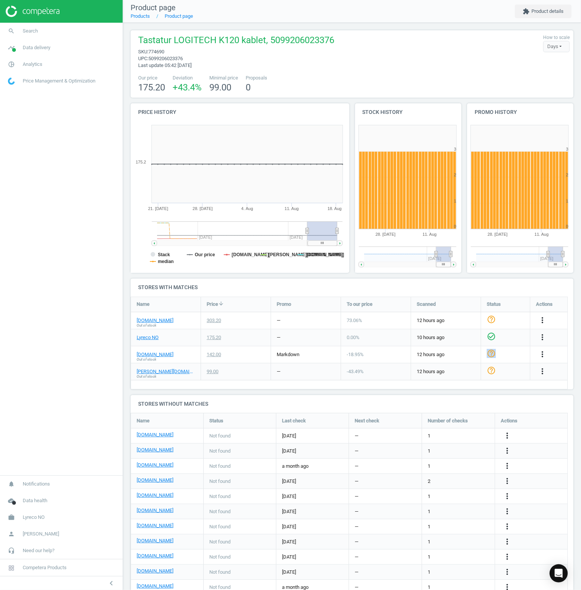
drag, startPoint x: 484, startPoint y: 356, endPoint x: 502, endPoint y: 356, distance: 17.8
click at [502, 356] on div "help_outline" at bounding box center [505, 354] width 49 height 17
drag, startPoint x: 511, startPoint y: 386, endPoint x: 523, endPoint y: 379, distance: 14.6
click at [512, 385] on div "Name Price arrow_downward Promo To our price Scanned Status Actions power.no Ou…" at bounding box center [349, 343] width 437 height 93
click at [546, 369] on icon "more_vert" at bounding box center [542, 371] width 9 height 9
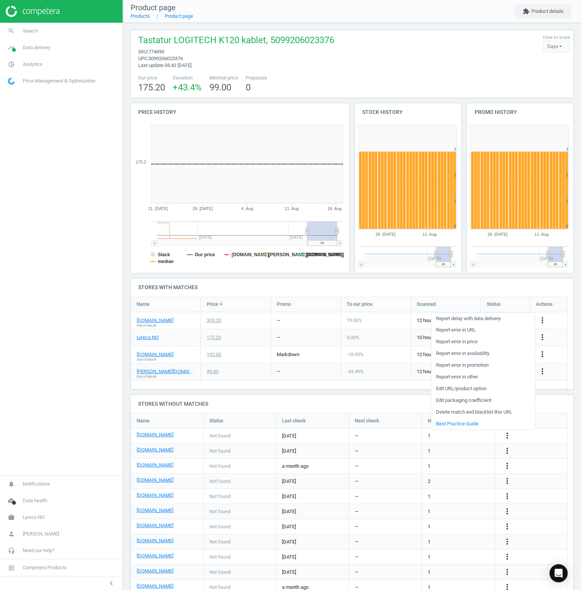
click at [468, 414] on link "Delete match and blacklist this URL" at bounding box center [483, 412] width 104 height 12
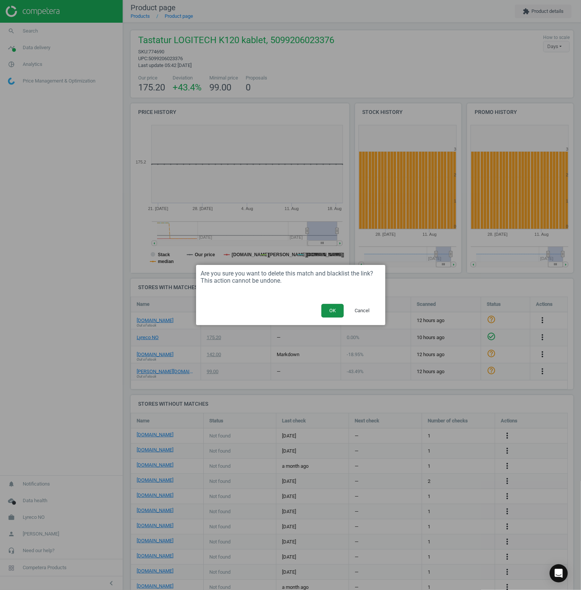
click at [340, 310] on button "OK" at bounding box center [332, 311] width 22 height 14
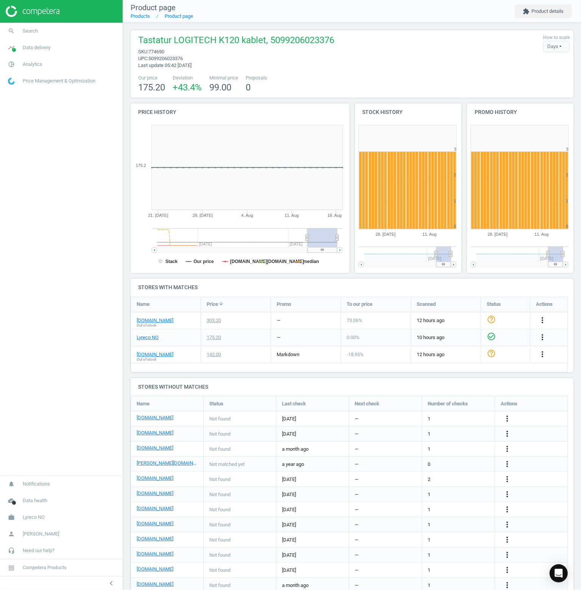
drag, startPoint x: 80, startPoint y: 133, endPoint x: 80, endPoint y: 113, distance: 20.1
click at [80, 127] on nav "search Search timeline Data delivery Overview Matches dashboard Matches Rematch…" at bounding box center [61, 249] width 123 height 453
click at [41, 31] on link "search Search" at bounding box center [61, 31] width 123 height 17
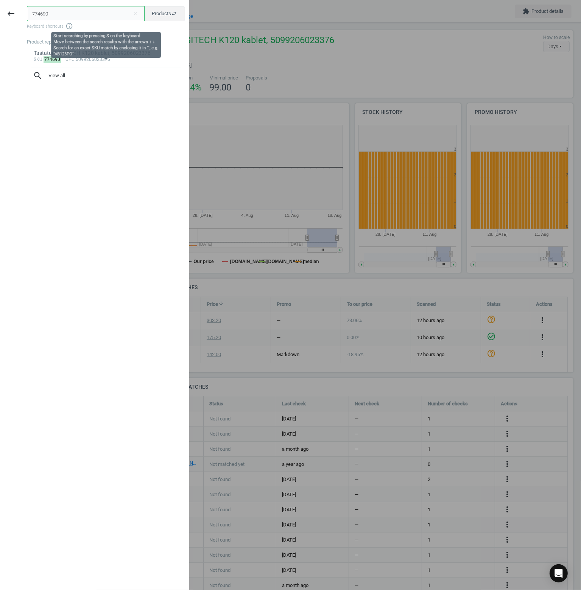
paste input "111992"
type input "111992"
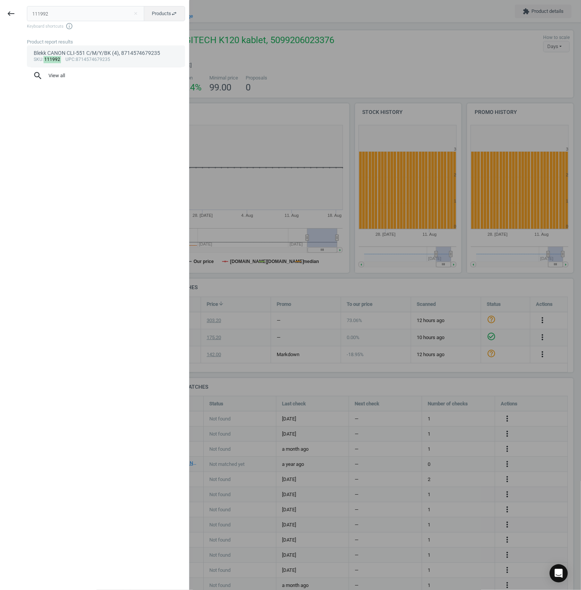
click at [83, 54] on div "Blekk CANON CLI-551 C/M/Y/BK (4), 8714574679235" at bounding box center [106, 53] width 145 height 7
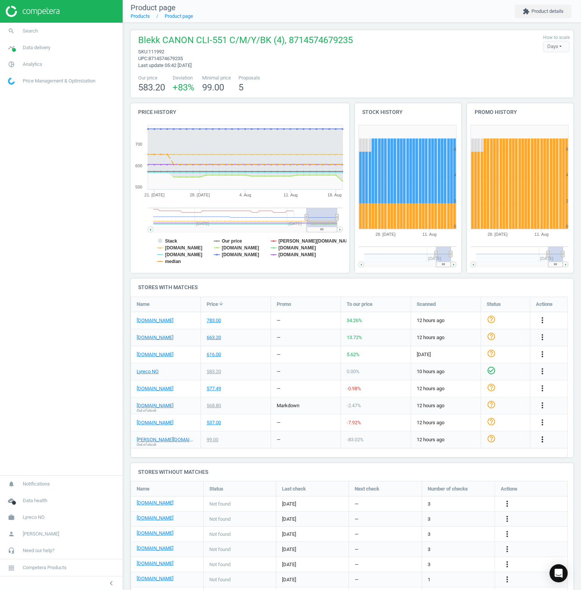
click at [542, 437] on icon "more_vert" at bounding box center [542, 439] width 9 height 9
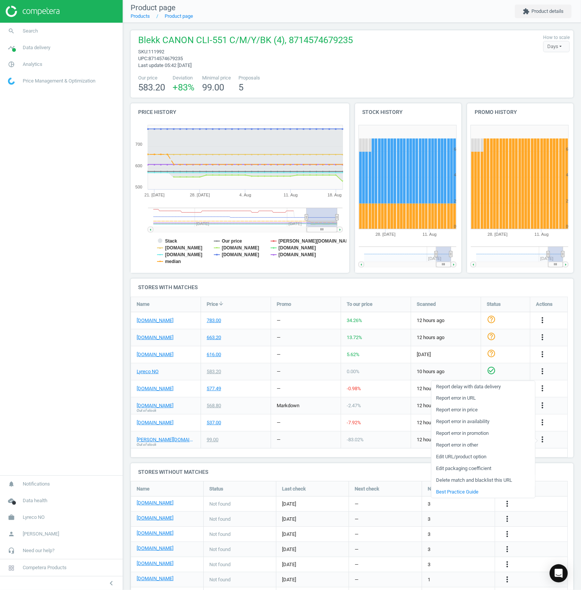
click at [490, 481] on link "Delete match and blacklist this URL" at bounding box center [483, 481] width 104 height 12
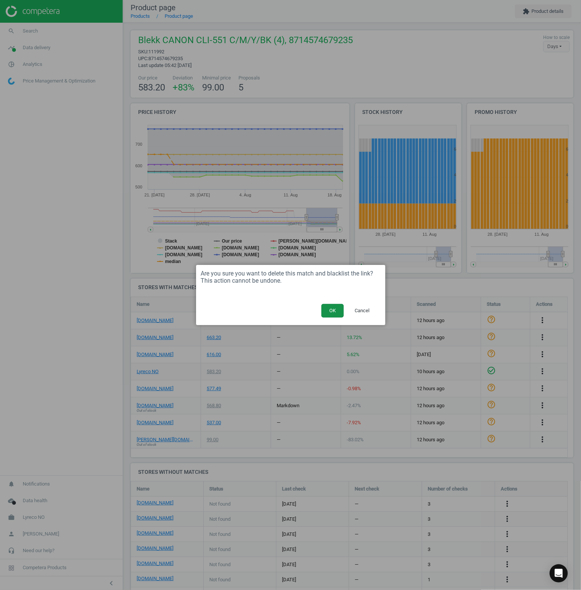
click at [337, 311] on button "OK" at bounding box center [332, 311] width 22 height 14
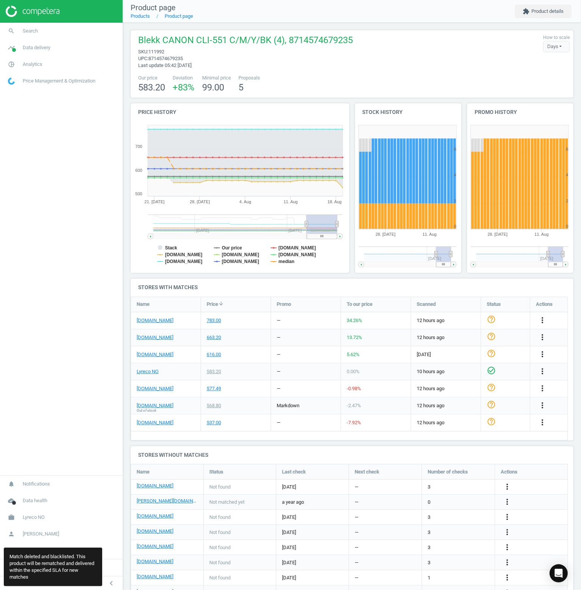
click at [147, 408] on span "Out of stock" at bounding box center [147, 410] width 20 height 5
click at [149, 404] on link "[DOMAIN_NAME]" at bounding box center [155, 405] width 37 height 7
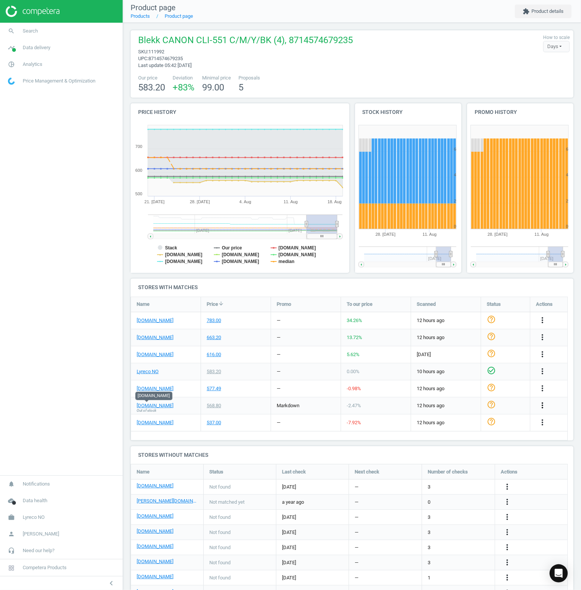
click at [542, 404] on icon "more_vert" at bounding box center [542, 405] width 9 height 9
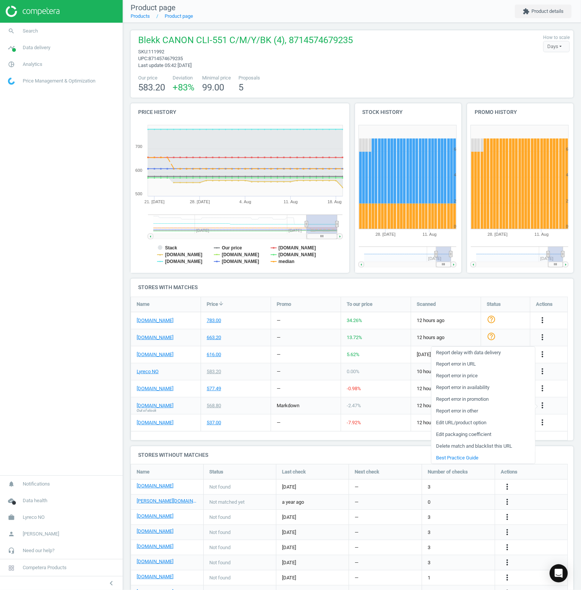
click at [469, 448] on link "Delete match and blacklist this URL" at bounding box center [483, 447] width 104 height 12
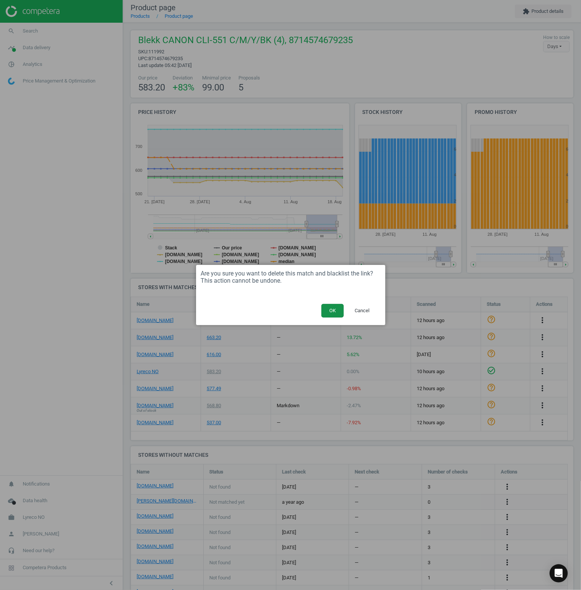
click at [332, 305] on button "OK" at bounding box center [332, 311] width 22 height 14
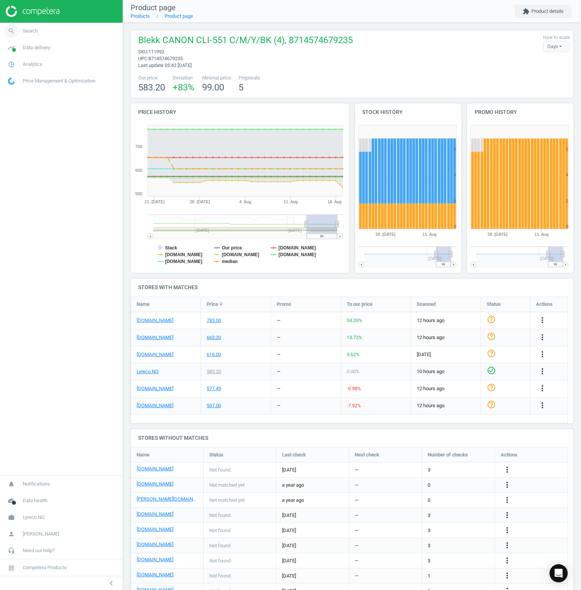
click at [44, 35] on link "search Search" at bounding box center [61, 31] width 123 height 17
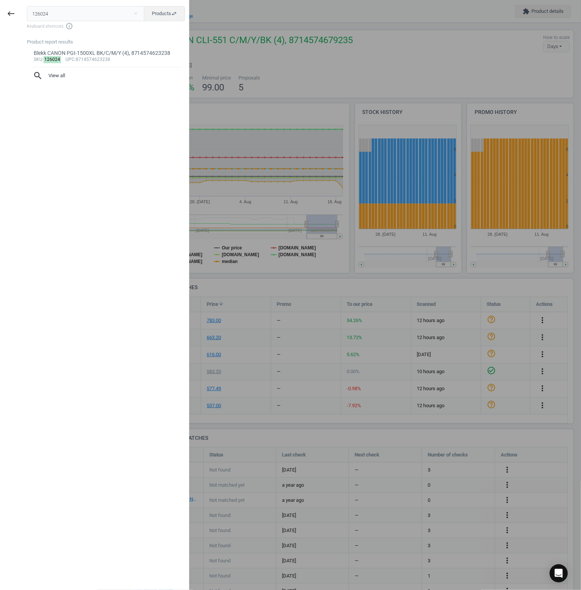
type input "126024"
click at [77, 54] on div "Blekk CANON PGI-1500XL BK/C/M/Y (4), 8714574623238" at bounding box center [106, 53] width 145 height 7
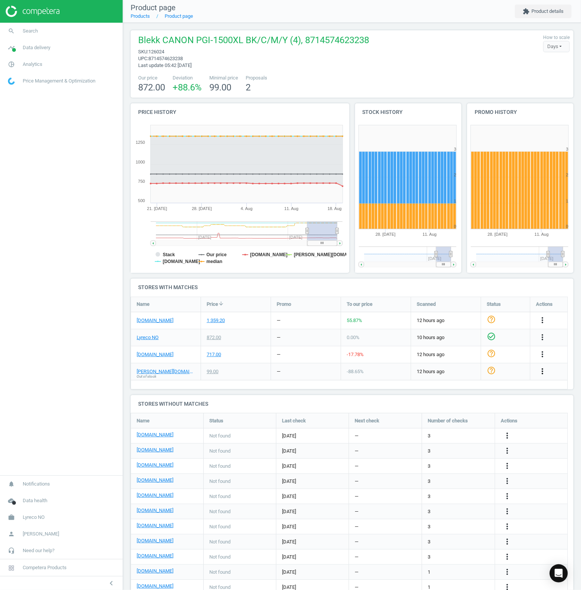
click at [540, 374] on icon "more_vert" at bounding box center [542, 371] width 9 height 9
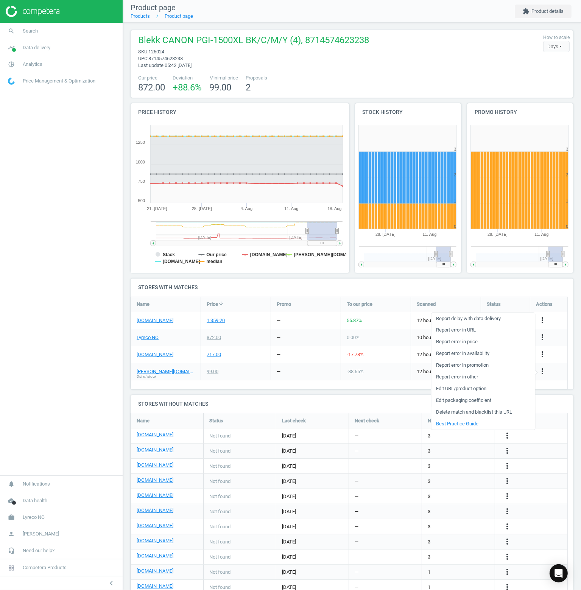
click at [462, 412] on link "Delete match and blacklist this URL" at bounding box center [483, 412] width 104 height 12
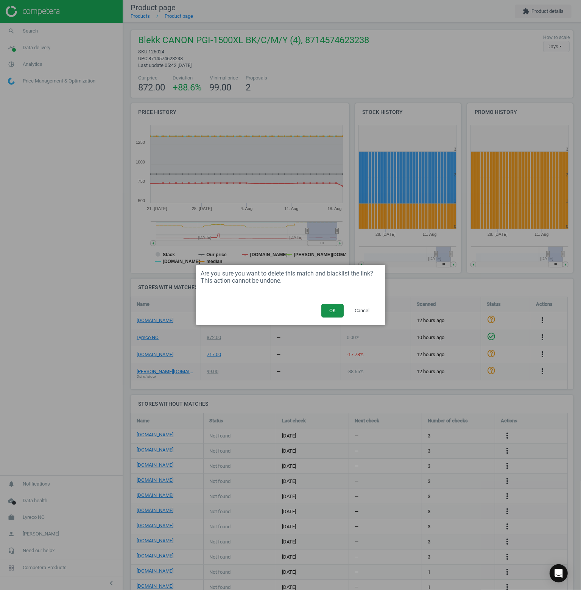
click at [332, 308] on button "OK" at bounding box center [332, 311] width 22 height 14
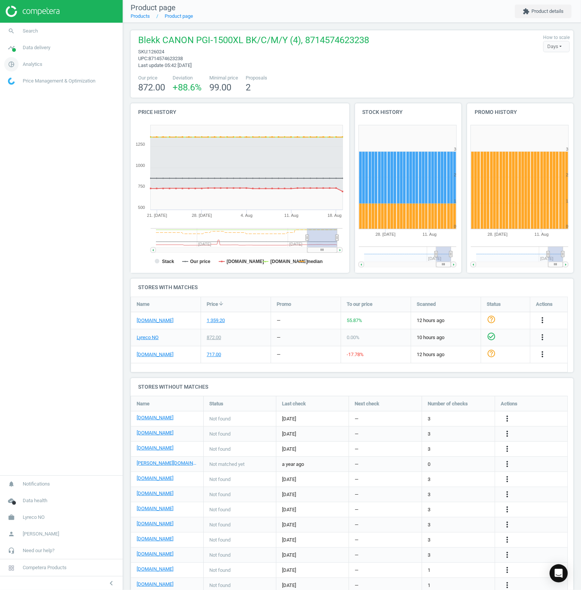
drag, startPoint x: 44, startPoint y: 124, endPoint x: 33, endPoint y: 65, distance: 59.7
click at [44, 121] on nav "search Search timeline Data delivery Overview Matches dashboard Matches Rematch…" at bounding box center [61, 249] width 123 height 453
click at [35, 32] on span "Search" at bounding box center [30, 31] width 15 height 7
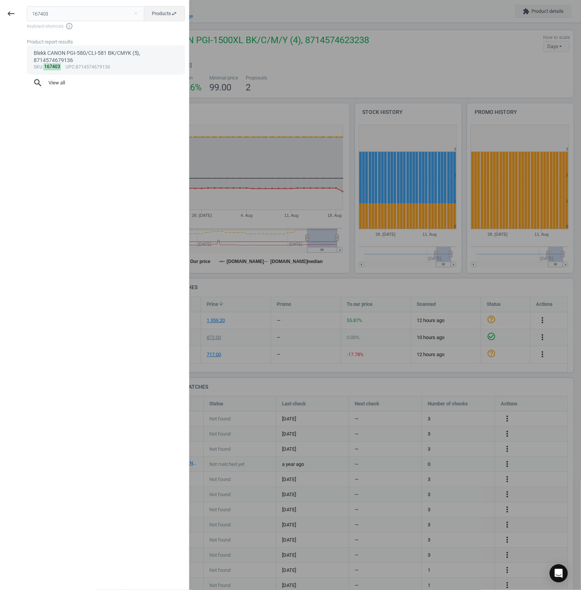
type input "167403"
click at [65, 52] on div "Blekk CANON PGI-580/CLI-581 BK/CMYK (5), 8714574679136" at bounding box center [106, 57] width 145 height 15
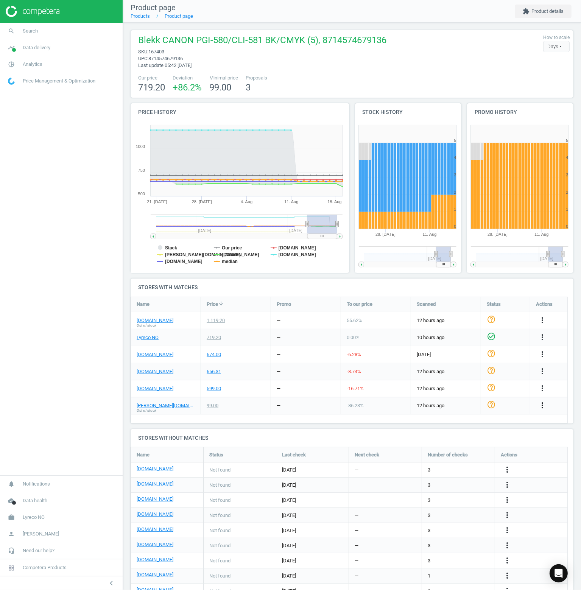
click at [540, 405] on icon "more_vert" at bounding box center [542, 405] width 9 height 9
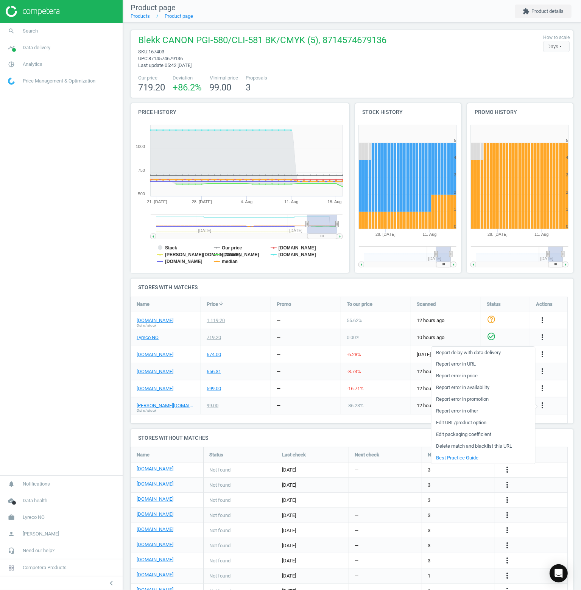
click at [489, 446] on link "Delete match and blacklist this URL" at bounding box center [483, 447] width 104 height 12
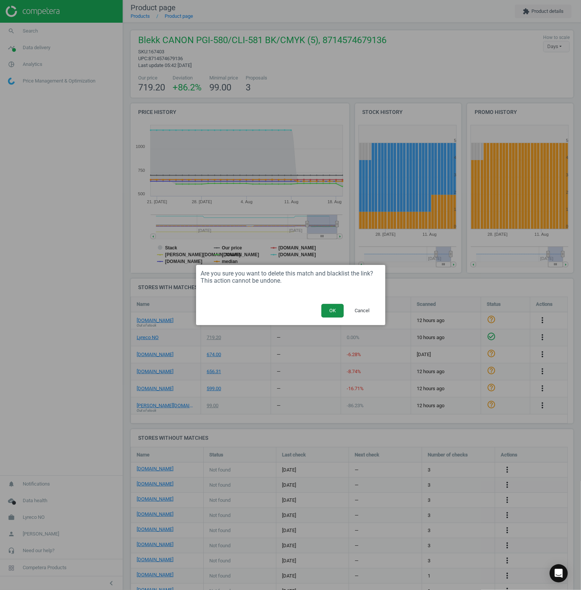
click at [333, 307] on button "OK" at bounding box center [332, 311] width 22 height 14
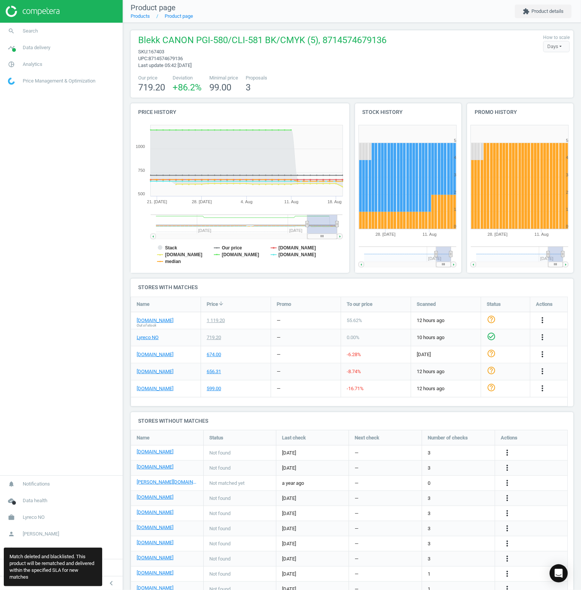
drag, startPoint x: 64, startPoint y: 171, endPoint x: 67, endPoint y: 137, distance: 34.2
click at [64, 168] on nav "search Search timeline Data delivery Overview Matches dashboard Matches Rematch…" at bounding box center [61, 249] width 123 height 453
click at [40, 36] on link "search Search" at bounding box center [61, 31] width 123 height 17
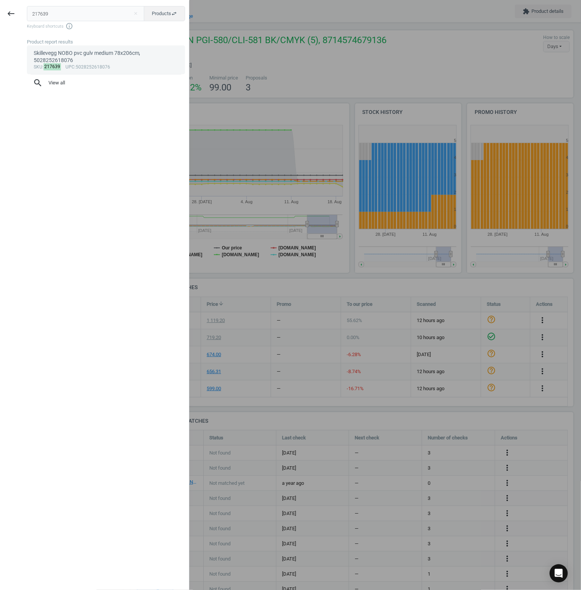
type input "217639"
click at [92, 62] on div "Skillevegg NOBO pvc gulv medium 78x206cm, 5028252618076" at bounding box center [106, 57] width 145 height 15
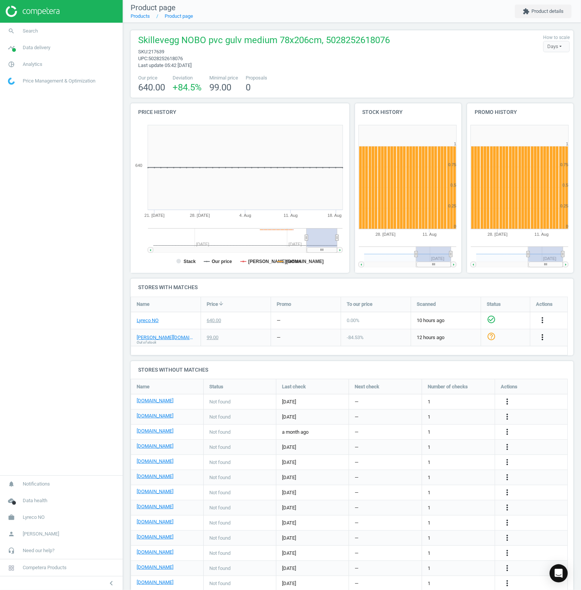
click at [546, 336] on icon "more_vert" at bounding box center [542, 337] width 9 height 9
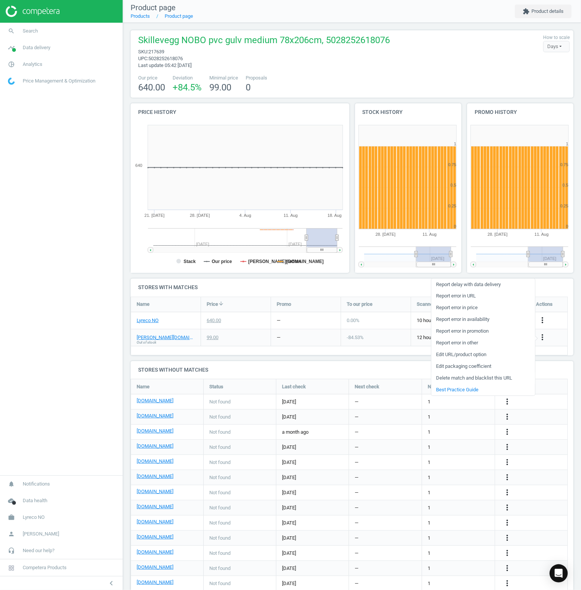
click at [486, 377] on link "Delete match and blacklist this URL" at bounding box center [483, 378] width 104 height 12
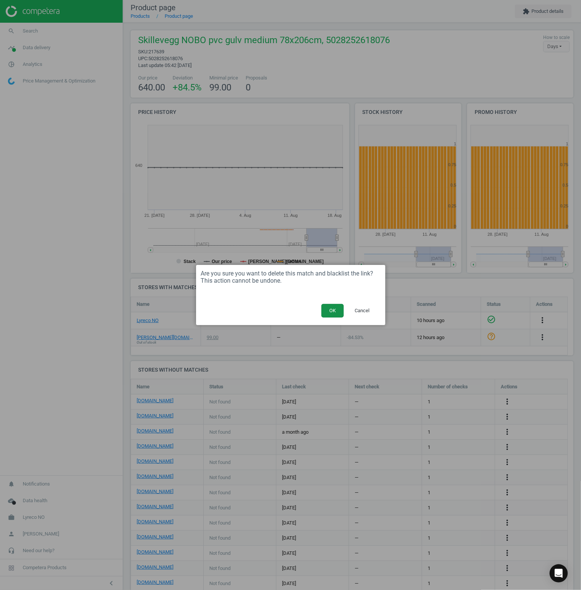
drag, startPoint x: 335, startPoint y: 322, endPoint x: 335, endPoint y: 316, distance: 5.7
click at [335, 321] on div "OK Cancel" at bounding box center [290, 313] width 189 height 23
click at [335, 309] on button "OK" at bounding box center [332, 311] width 22 height 14
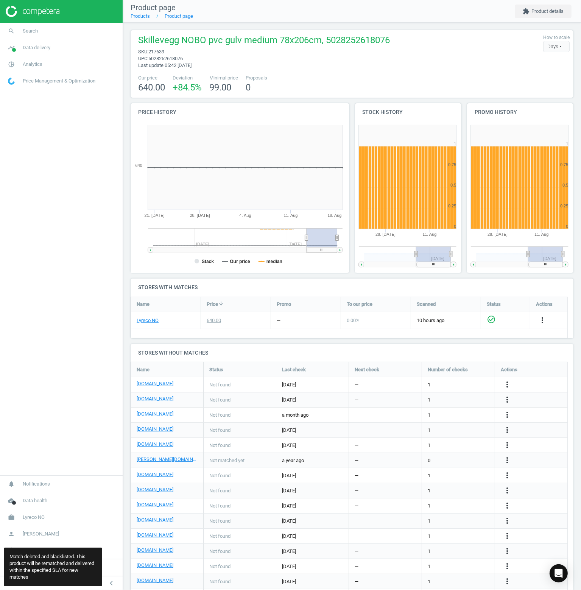
click at [81, 121] on nav "search Search timeline Data delivery Overview Matches dashboard Matches Rematch…" at bounding box center [61, 249] width 123 height 453
click at [65, 34] on link "search Search" at bounding box center [61, 31] width 123 height 17
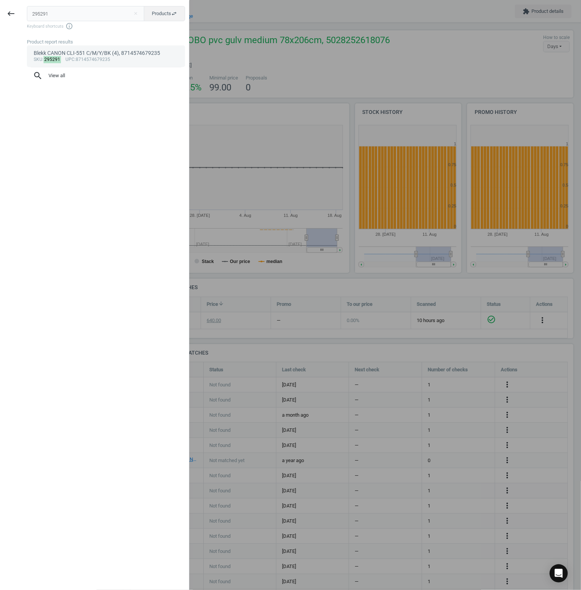
type input "295291"
click at [92, 59] on div "sku : 295291 upc :8714574679235" at bounding box center [106, 60] width 145 height 6
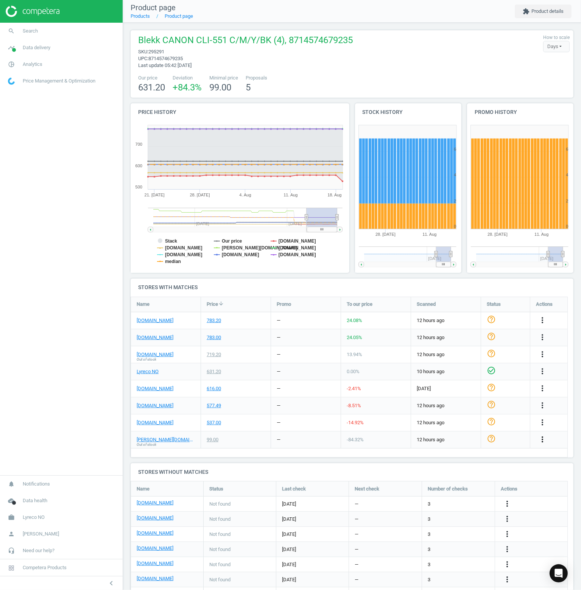
click at [539, 441] on icon "more_vert" at bounding box center [542, 439] width 9 height 9
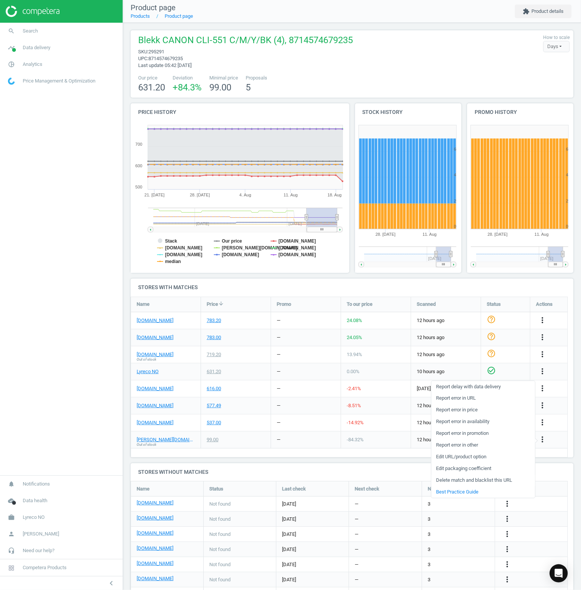
click at [481, 482] on link "Delete match and blacklist this URL" at bounding box center [483, 481] width 104 height 12
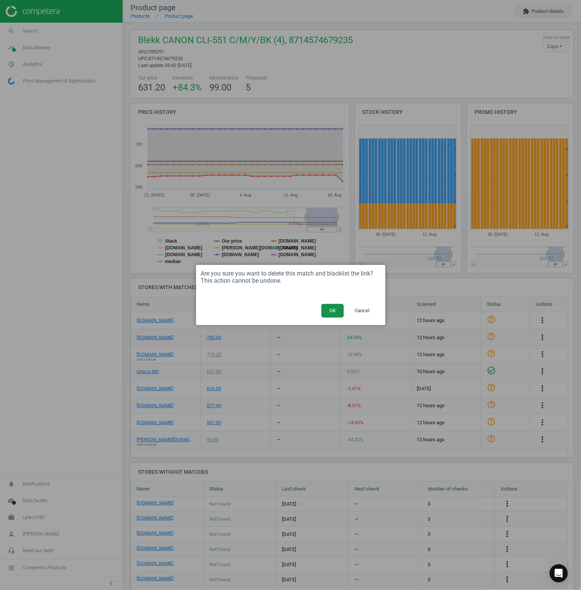
click at [333, 309] on button "OK" at bounding box center [332, 311] width 22 height 14
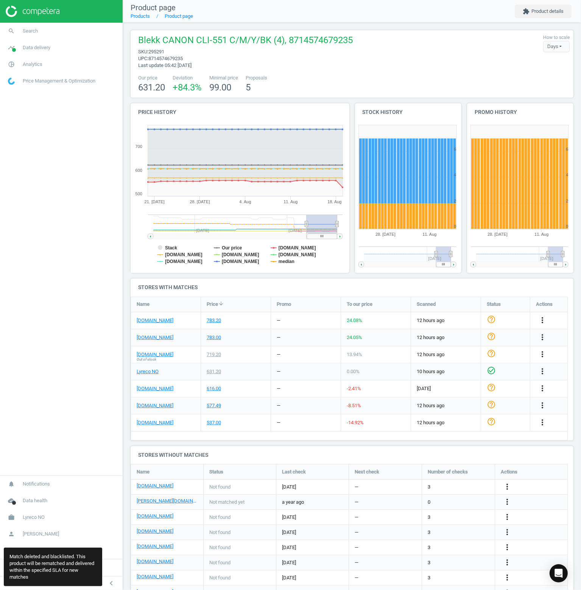
drag, startPoint x: 101, startPoint y: 164, endPoint x: 87, endPoint y: 100, distance: 66.0
click at [101, 160] on nav "search Search timeline Data delivery Overview Matches dashboard Matches Rematch…" at bounding box center [61, 249] width 123 height 453
click at [53, 31] on link "search Search" at bounding box center [61, 31] width 123 height 17
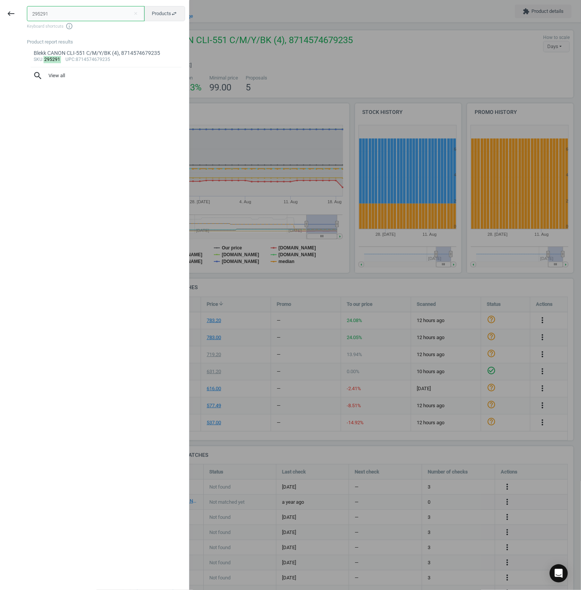
paste input "4"
type input "295294"
click at [94, 59] on div "sku : 295294 upc :8714574679136" at bounding box center [106, 60] width 145 height 6
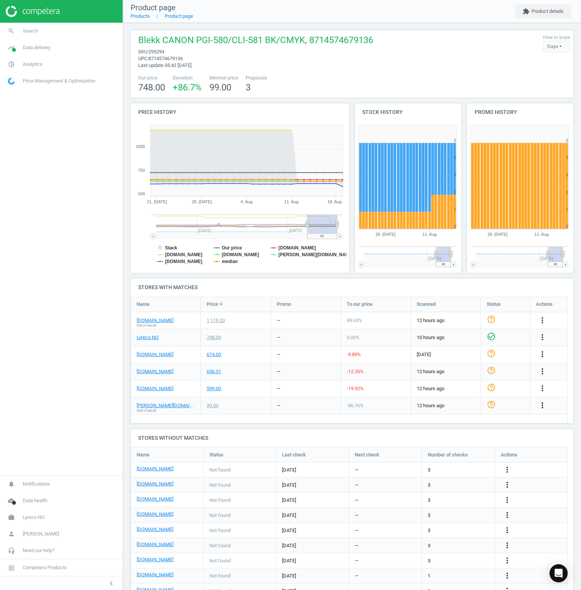
click at [541, 406] on icon "more_vert" at bounding box center [542, 405] width 9 height 9
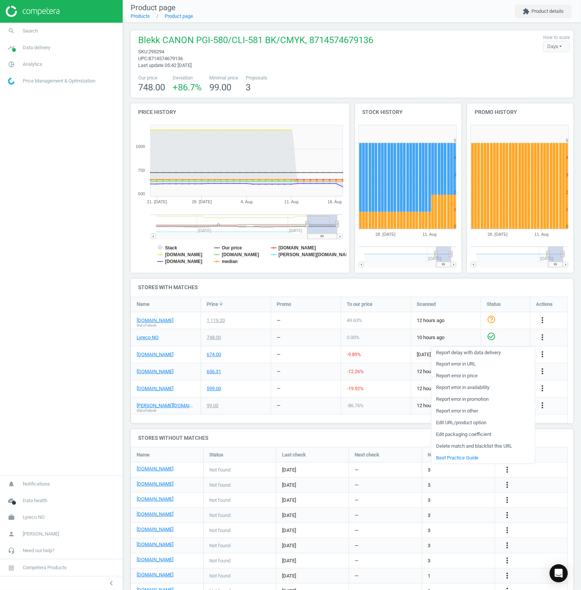
click at [455, 445] on link "Delete match and blacklist this URL" at bounding box center [483, 447] width 104 height 12
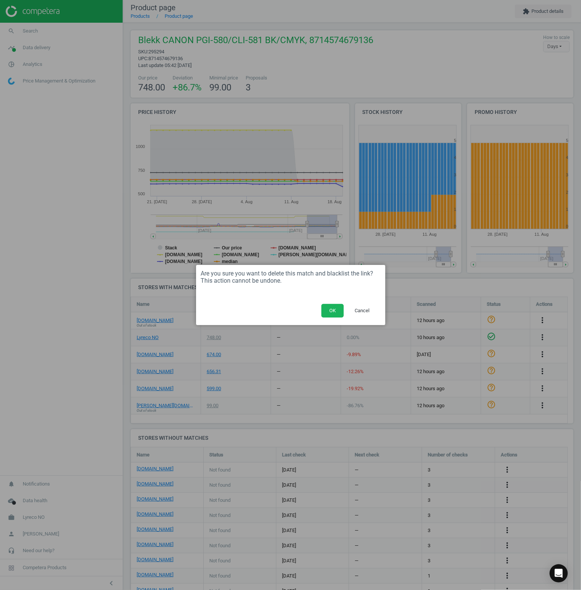
click at [322, 313] on button "OK" at bounding box center [332, 311] width 22 height 14
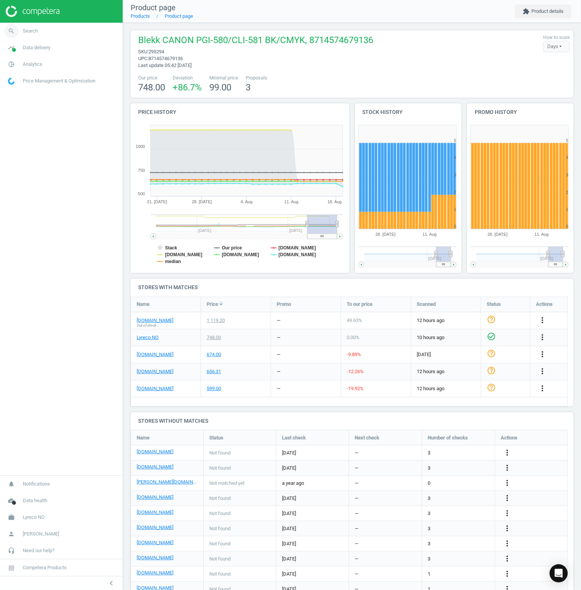
click at [41, 34] on link "search Search" at bounding box center [61, 31] width 123 height 17
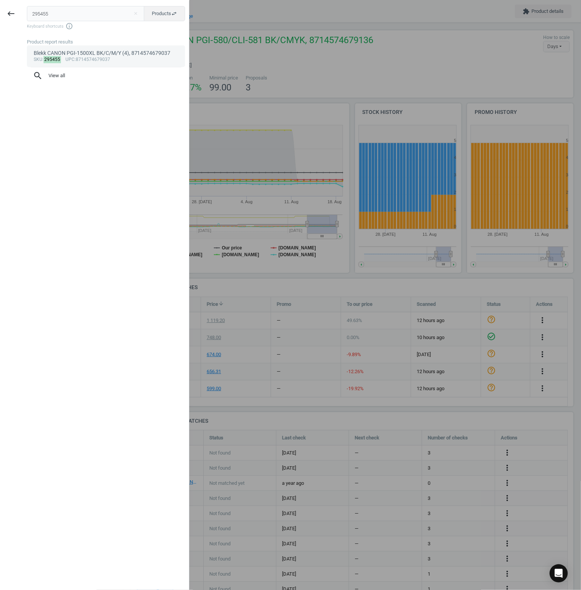
type input "295455"
click at [120, 55] on div "Blekk CANON PGI-1500XL BK/C/M/Y (4), 8714574679037" at bounding box center [106, 53] width 145 height 7
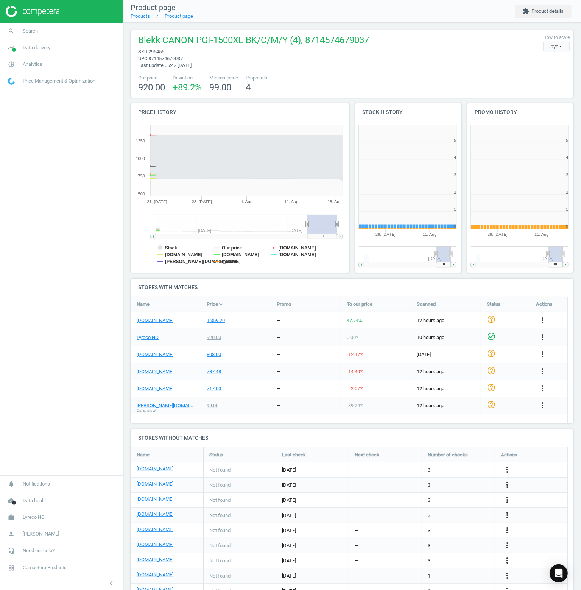
scroll to position [163, 117]
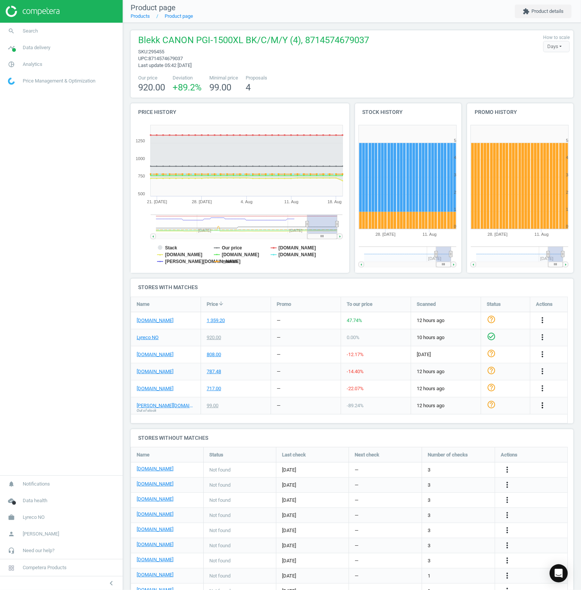
click at [541, 403] on icon "more_vert" at bounding box center [542, 405] width 9 height 9
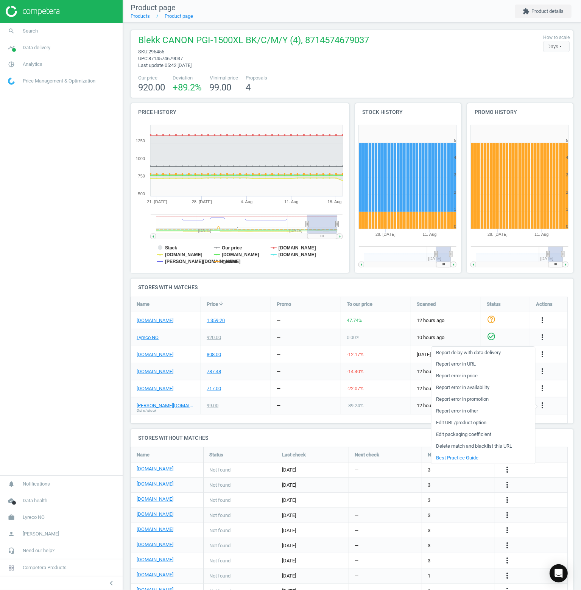
click at [476, 446] on link "Delete match and blacklist this URL" at bounding box center [483, 447] width 104 height 12
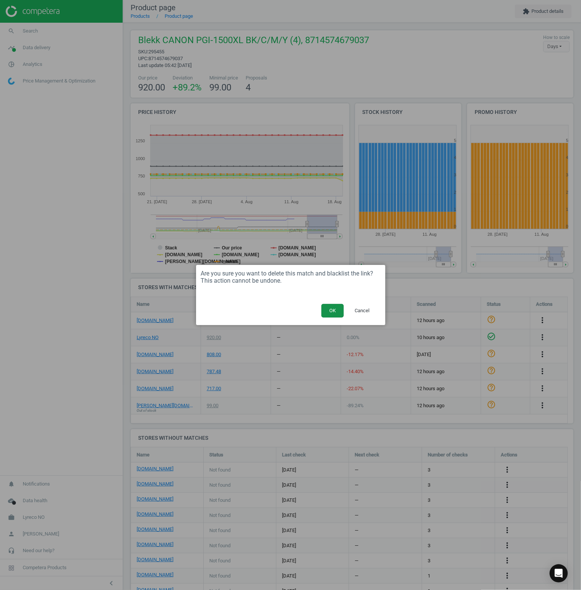
click at [338, 309] on button "OK" at bounding box center [332, 311] width 22 height 14
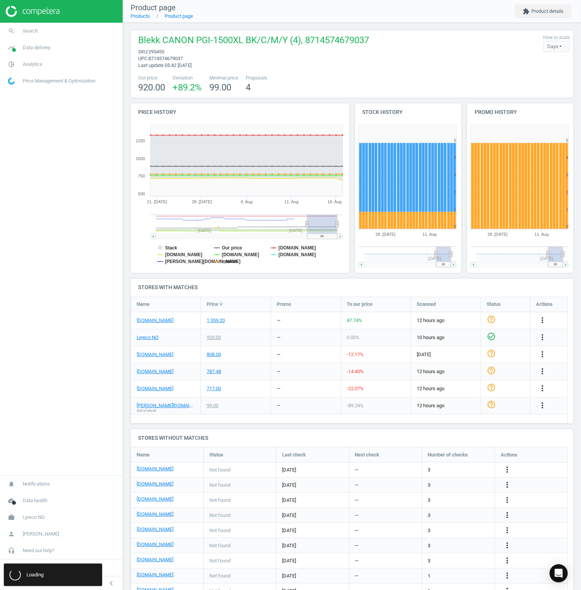
scroll to position [4, 3]
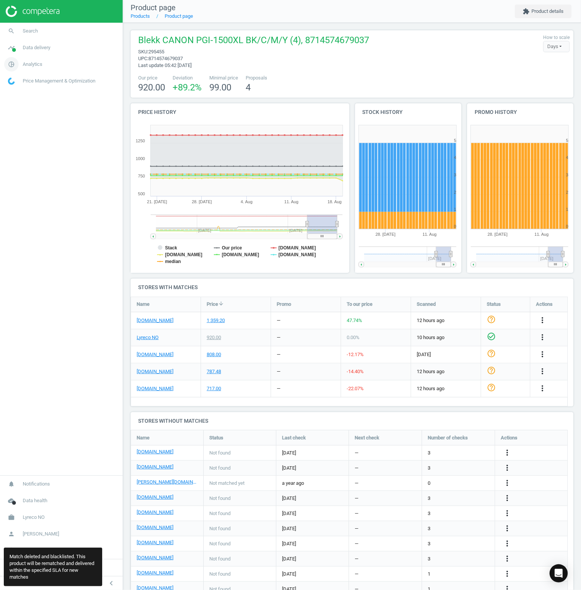
drag, startPoint x: 47, startPoint y: 117, endPoint x: 38, endPoint y: 65, distance: 53.0
click at [47, 116] on nav "search Search timeline Data delivery Overview Matches dashboard Matches Rematch…" at bounding box center [61, 249] width 123 height 453
click at [25, 31] on span "Search" at bounding box center [30, 31] width 15 height 7
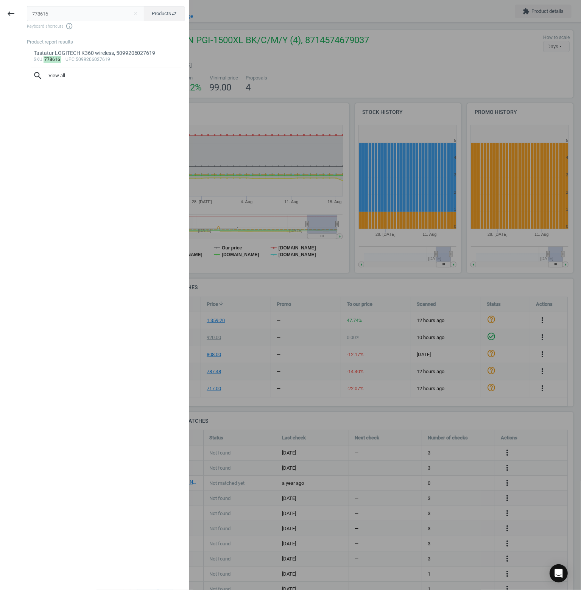
type input "778616"
click at [111, 56] on div "Tastatur LOGITECH K360 wireless, 5099206027619" at bounding box center [106, 53] width 145 height 7
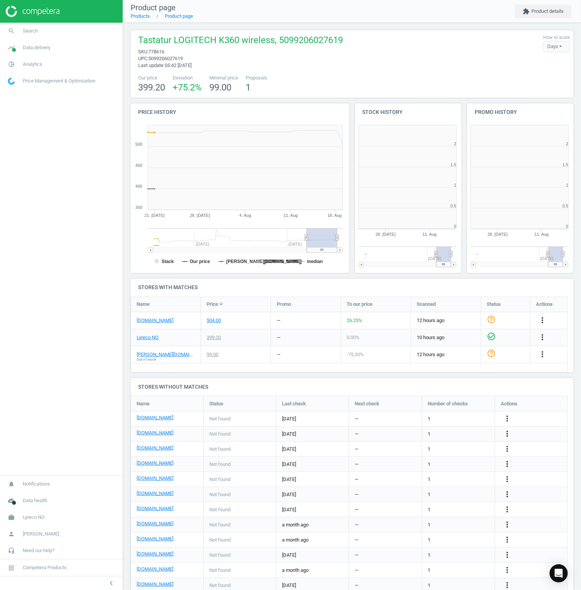
scroll to position [163, 227]
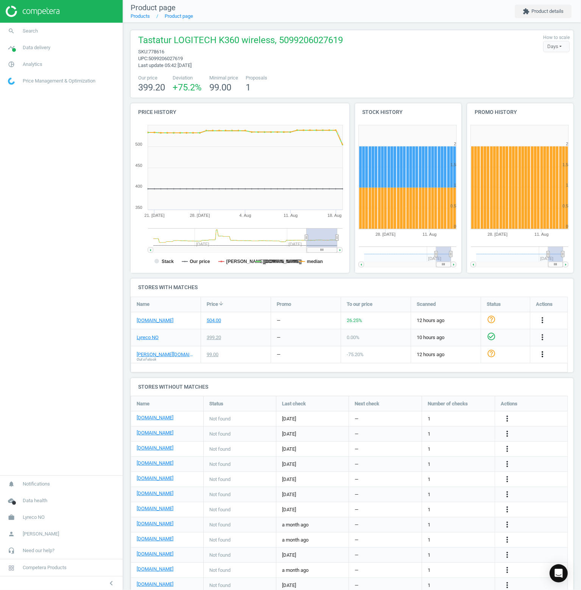
click at [543, 358] on icon "more_vert" at bounding box center [542, 354] width 9 height 9
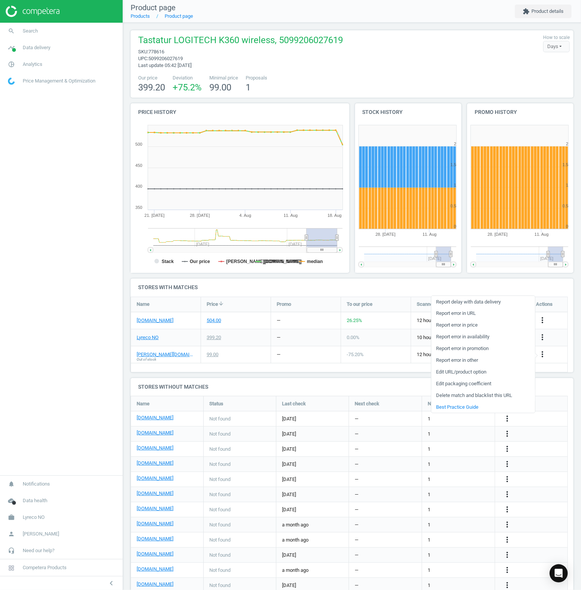
click at [494, 398] on link "Delete match and blacklist this URL" at bounding box center [483, 395] width 104 height 12
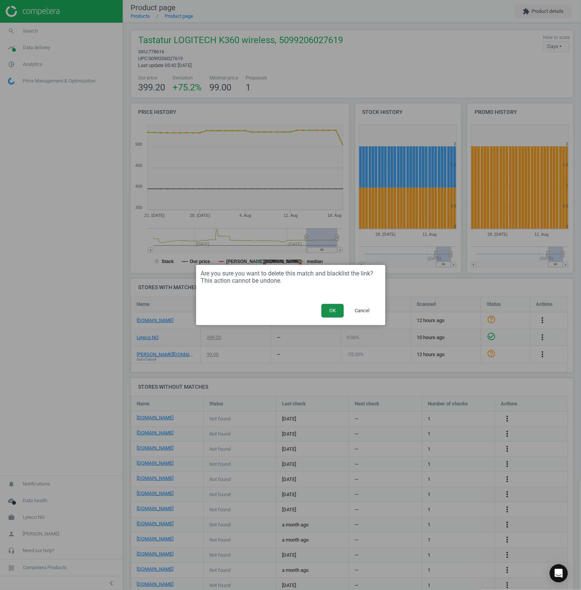
click at [335, 313] on button "OK" at bounding box center [332, 311] width 22 height 14
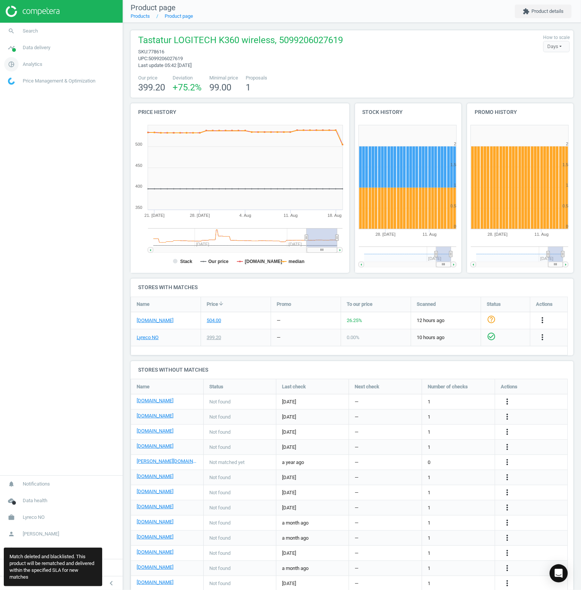
drag, startPoint x: 59, startPoint y: 138, endPoint x: 41, endPoint y: 60, distance: 80.4
click at [55, 121] on nav "search Search timeline Data delivery Overview Matches dashboard Matches Rematch…" at bounding box center [61, 249] width 123 height 453
click at [47, 33] on link "search Search" at bounding box center [61, 31] width 123 height 17
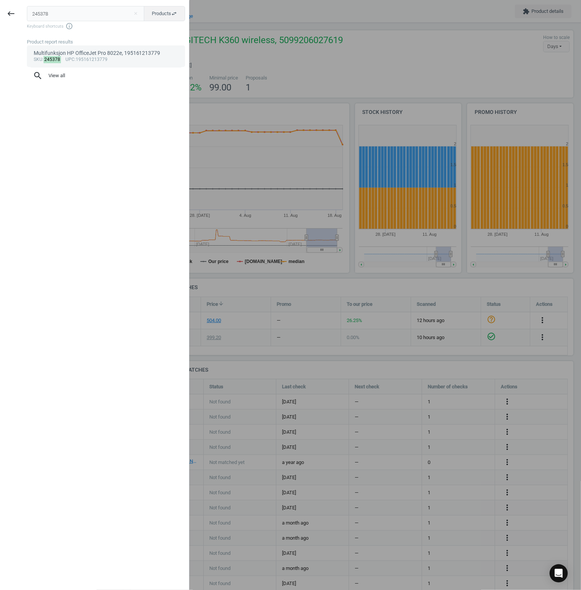
type input "245378"
click at [71, 58] on span "upc" at bounding box center [69, 59] width 9 height 5
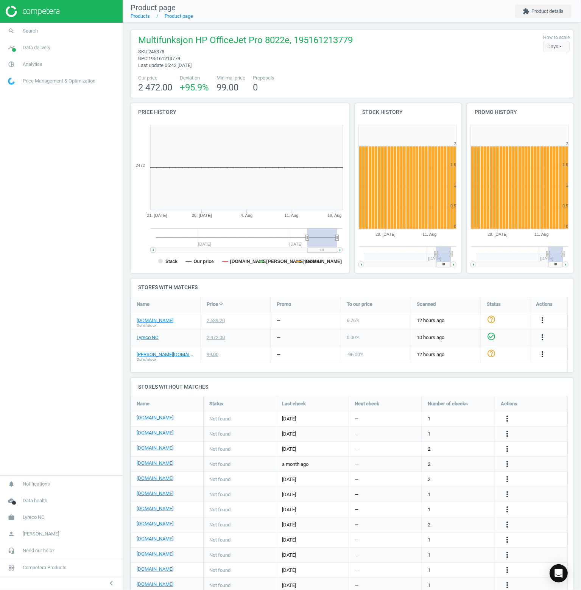
click at [543, 357] on icon "more_vert" at bounding box center [542, 354] width 9 height 9
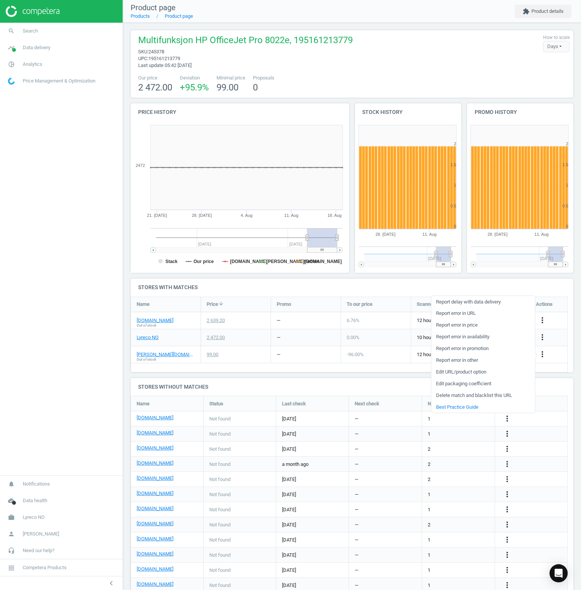
click at [467, 394] on link "Delete match and blacklist this URL" at bounding box center [483, 395] width 104 height 12
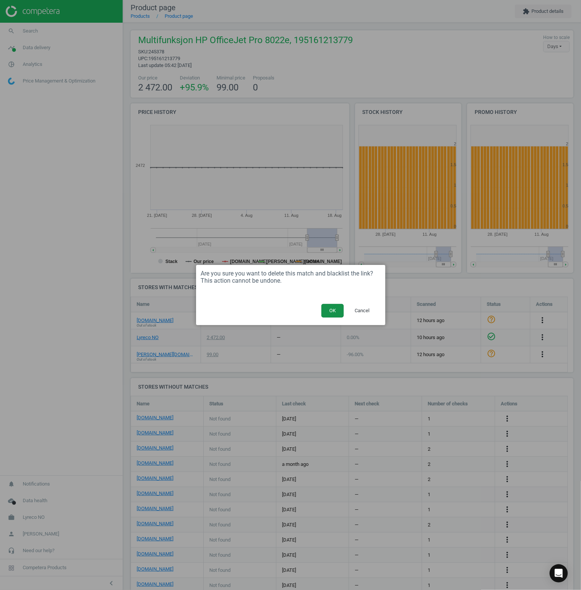
click at [323, 310] on button "OK" at bounding box center [332, 311] width 22 height 14
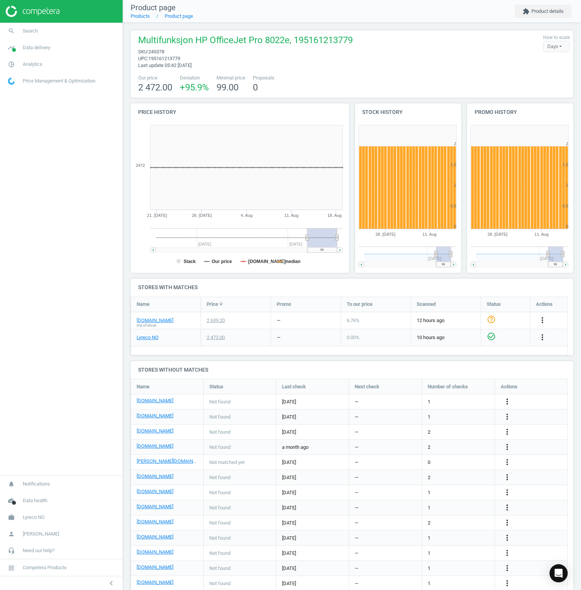
click at [47, 89] on link "Price Management & Optimization" at bounding box center [61, 81] width 123 height 17
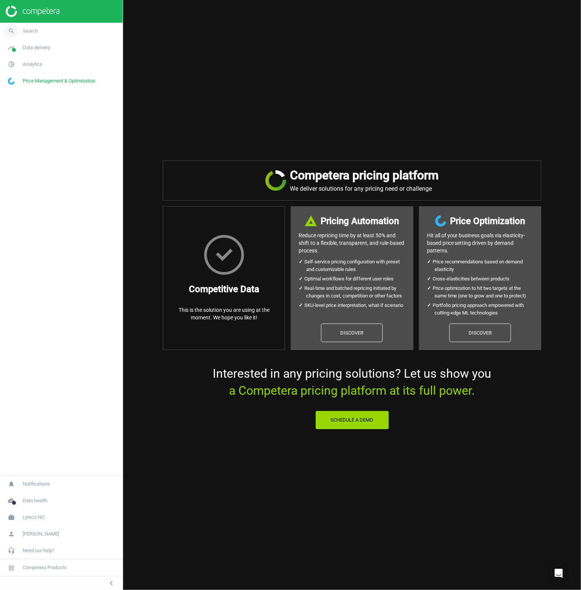
click at [40, 33] on link "search Search" at bounding box center [61, 31] width 123 height 17
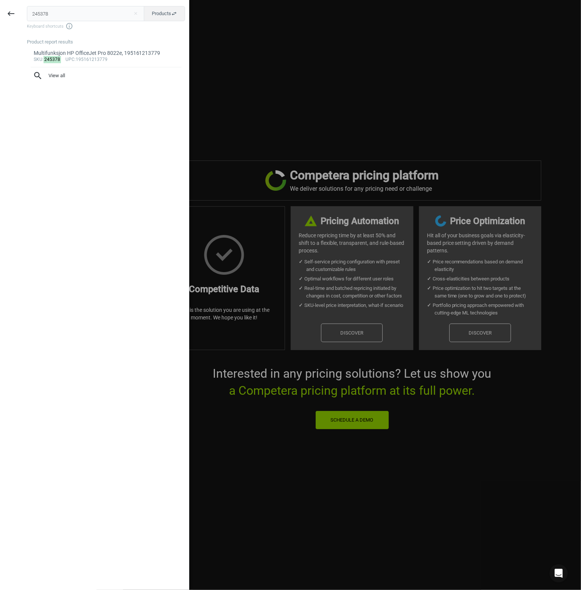
drag, startPoint x: 65, startPoint y: 16, endPoint x: -6, endPoint y: 16, distance: 71.5
click at [0, 16] on html "Group 2 Created with Sketch. ic/cloud_download/grey600 Created with Sketch. gra…" at bounding box center [290, 295] width 581 height 590
type input "778692"
click at [92, 59] on div "sku : 778692 upc :3501170946411" at bounding box center [106, 60] width 145 height 6
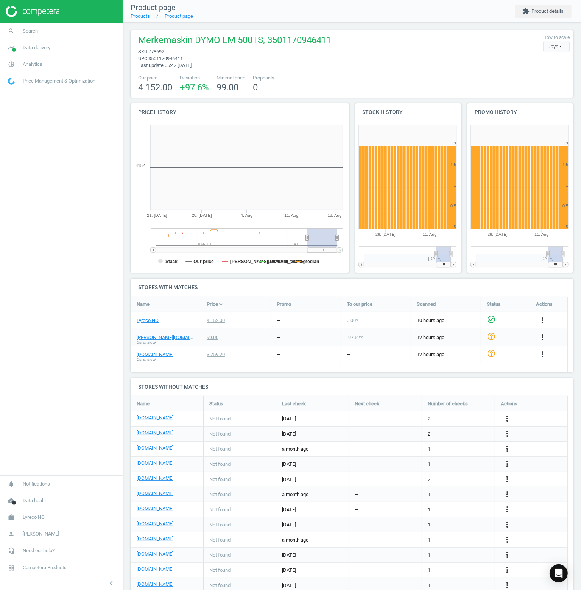
click at [538, 334] on icon "more_vert" at bounding box center [542, 337] width 9 height 9
click at [483, 380] on link "Delete match and blacklist this URL" at bounding box center [483, 378] width 104 height 12
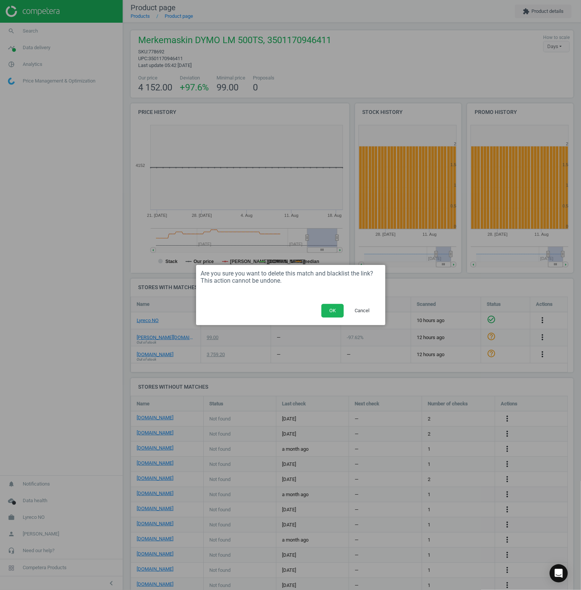
drag, startPoint x: 335, startPoint y: 310, endPoint x: 313, endPoint y: 321, distance: 23.9
click at [335, 310] on button "OK" at bounding box center [332, 311] width 22 height 14
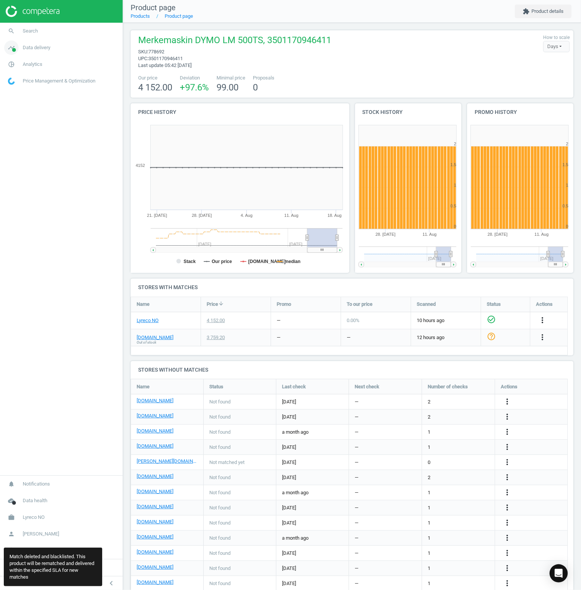
drag, startPoint x: 69, startPoint y: 121, endPoint x: 59, endPoint y: 39, distance: 82.7
click at [69, 118] on nav "search Search timeline Data delivery Overview Matches dashboard Matches Rematch…" at bounding box center [61, 249] width 123 height 453
click at [43, 34] on link "search Search" at bounding box center [61, 31] width 123 height 17
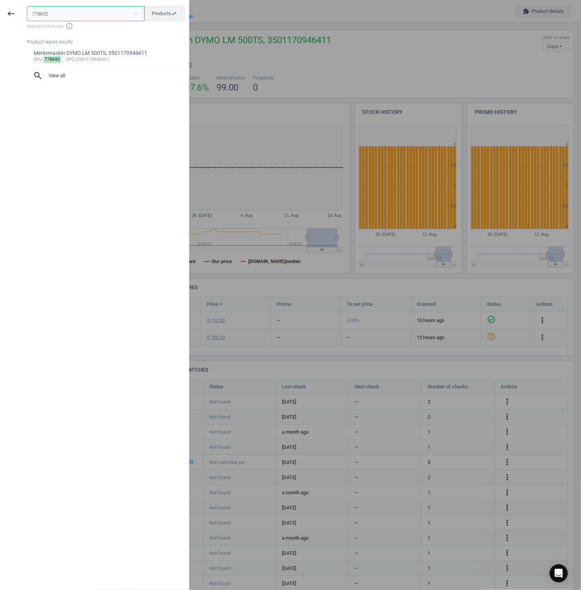
paste input "272367"
type input "272367"
click at [102, 56] on div "Headset JABRA Evolve 65 SE Stereo m.Stnd, 5706991026412" at bounding box center [106, 53] width 145 height 7
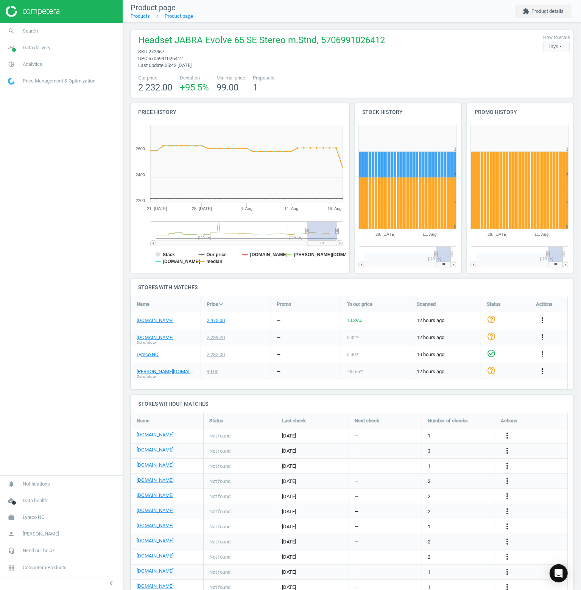
click at [540, 371] on icon "more_vert" at bounding box center [542, 371] width 9 height 9
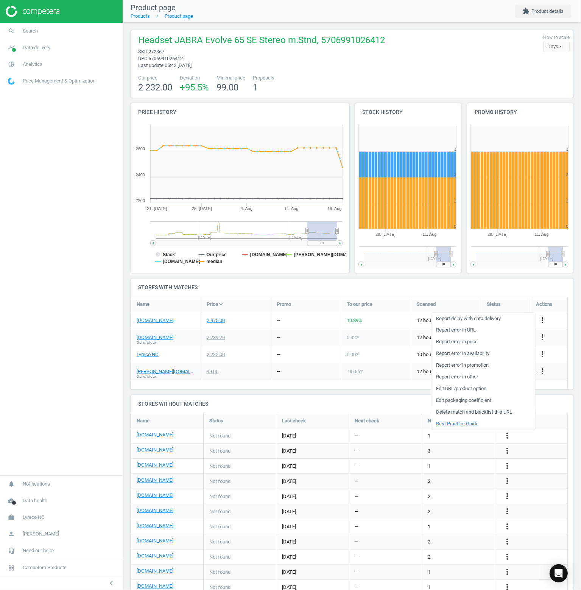
click at [504, 417] on link "Delete match and blacklist this URL" at bounding box center [483, 412] width 104 height 12
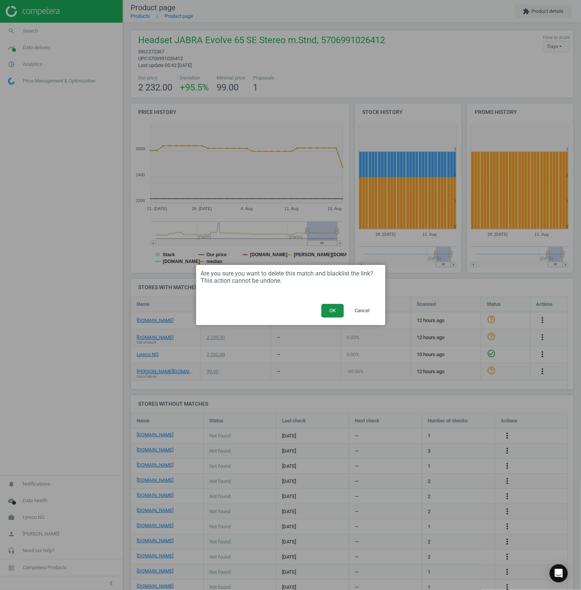
click at [334, 311] on button "OK" at bounding box center [332, 311] width 22 height 14
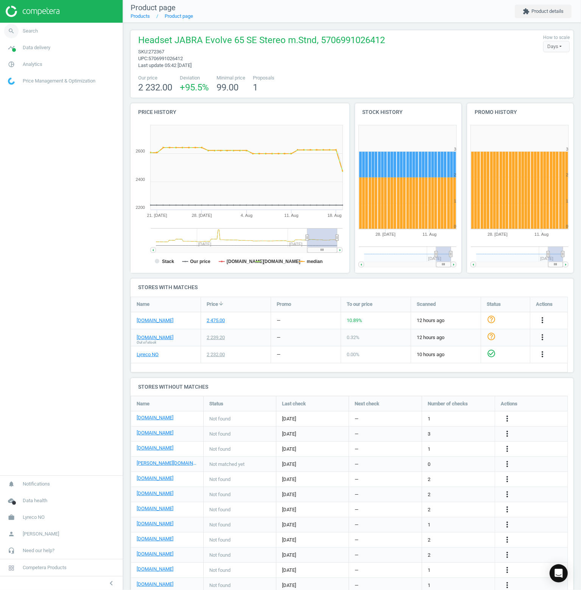
click at [38, 27] on link "search Search" at bounding box center [61, 31] width 123 height 17
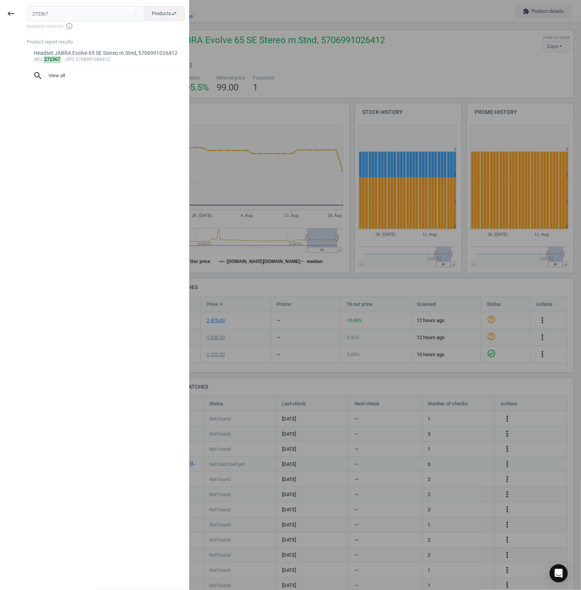
click at [35, 31] on div "272367 close Products swap_horiz Keyboard shortcuts info_outline Product report…" at bounding box center [105, 296] width 167 height 590
drag, startPoint x: 51, startPoint y: 13, endPoint x: 18, endPoint y: 11, distance: 32.6
click at [18, 11] on div "keyboard_backspace 272367 close Products swap_horiz Keyboard shortcuts info_out…" at bounding box center [94, 296] width 189 height 590
paste input "8401"
type input "284017"
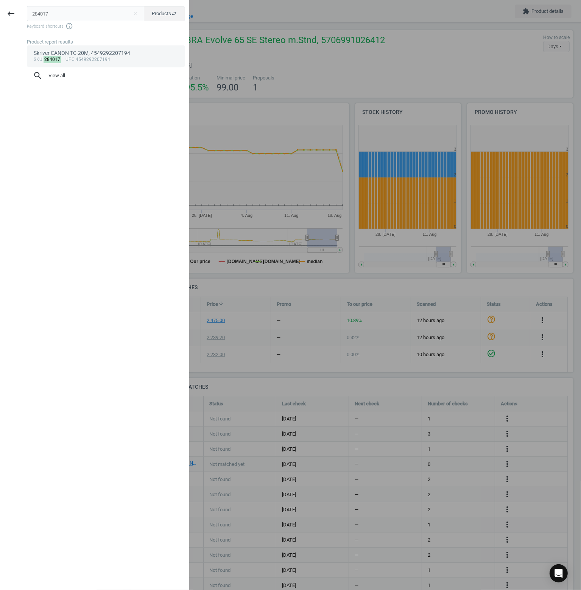
click at [112, 55] on div "Skriver CANON TC-20M, 4549292207194" at bounding box center [106, 53] width 145 height 7
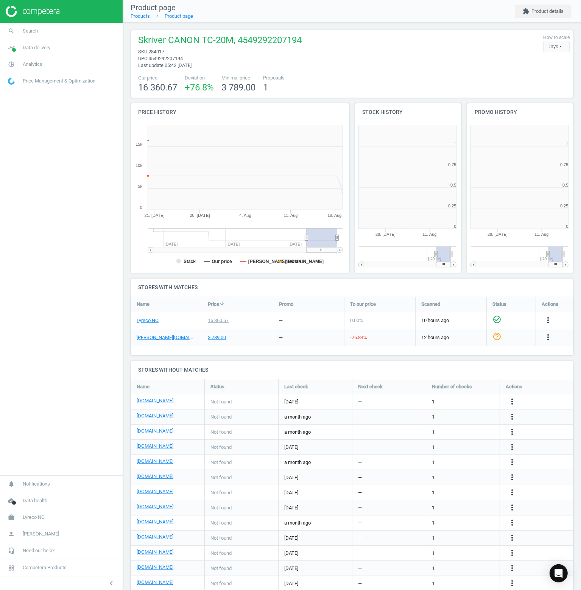
scroll to position [3, 4]
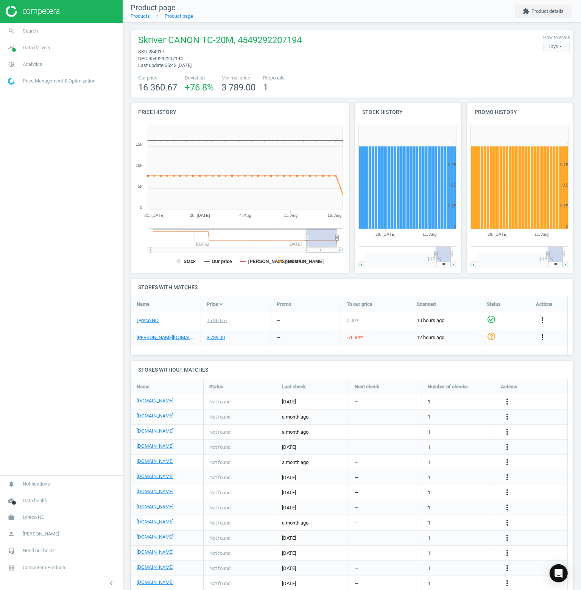
click at [543, 337] on icon "more_vert" at bounding box center [542, 337] width 9 height 9
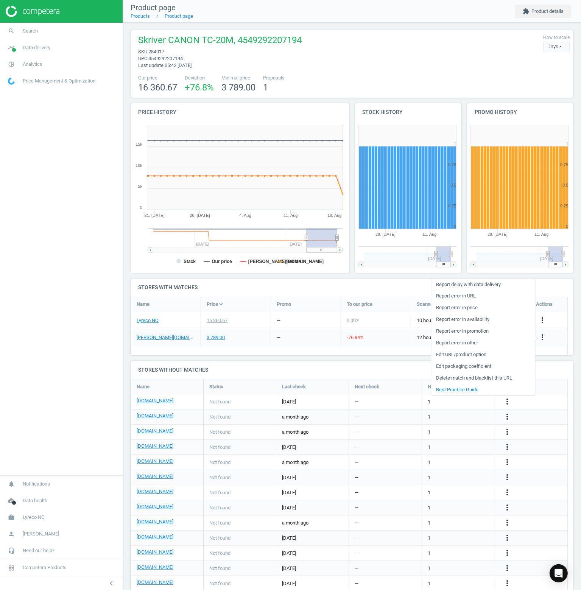
click at [487, 376] on link "Delete match and blacklist this URL" at bounding box center [483, 378] width 104 height 12
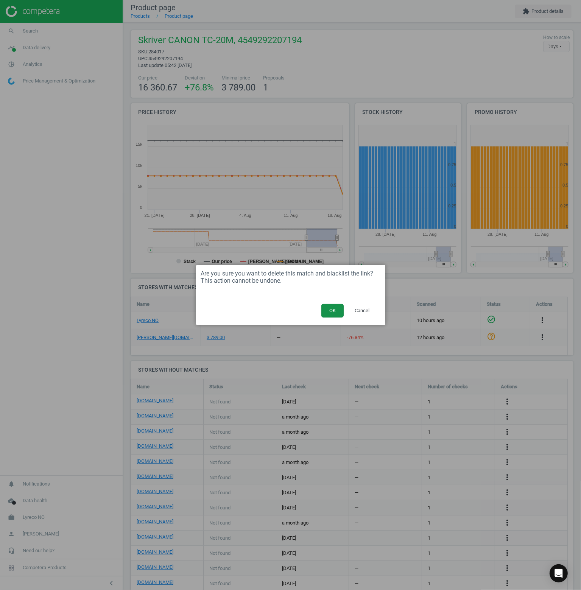
click at [330, 307] on button "OK" at bounding box center [332, 311] width 22 height 14
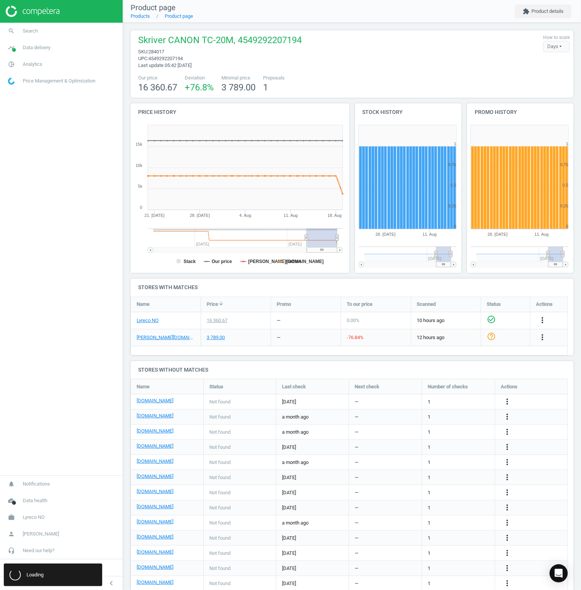
scroll to position [263, 448]
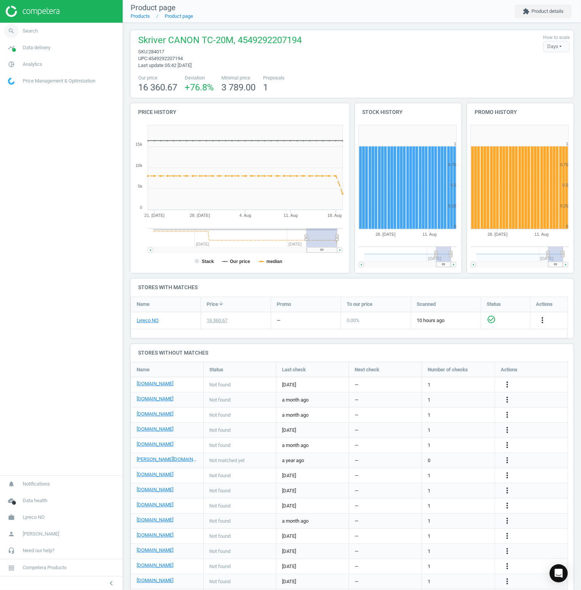
click at [45, 30] on link "search Search" at bounding box center [61, 31] width 123 height 17
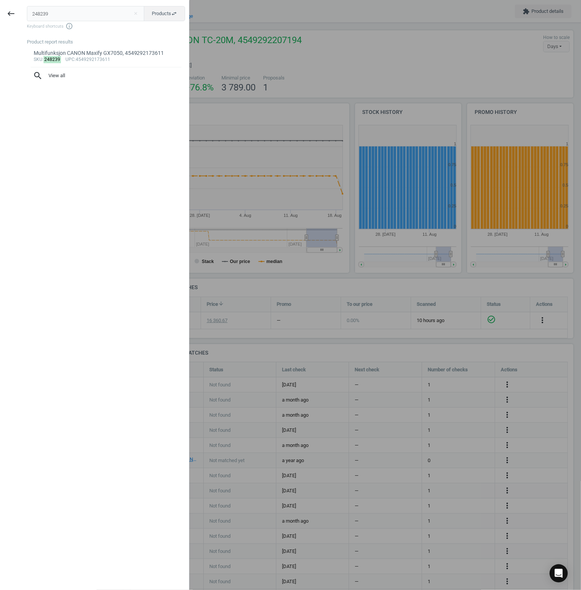
type input "248239"
click at [93, 53] on div "Multifunksjon CANON Maxify GX7050, 4549292173611" at bounding box center [106, 53] width 145 height 7
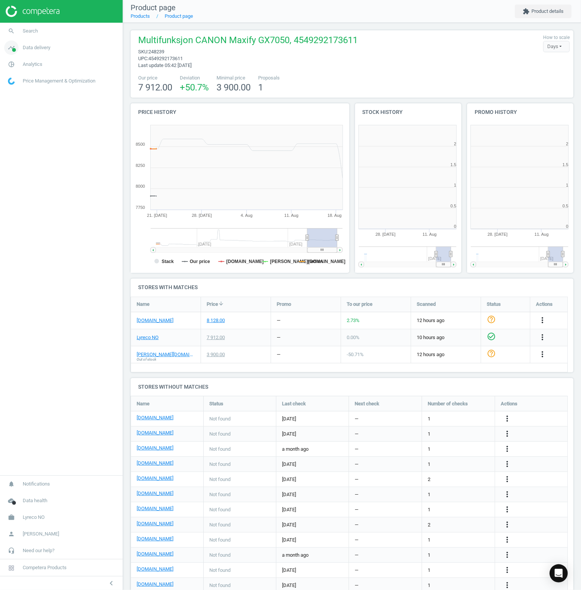
scroll to position [3, 4]
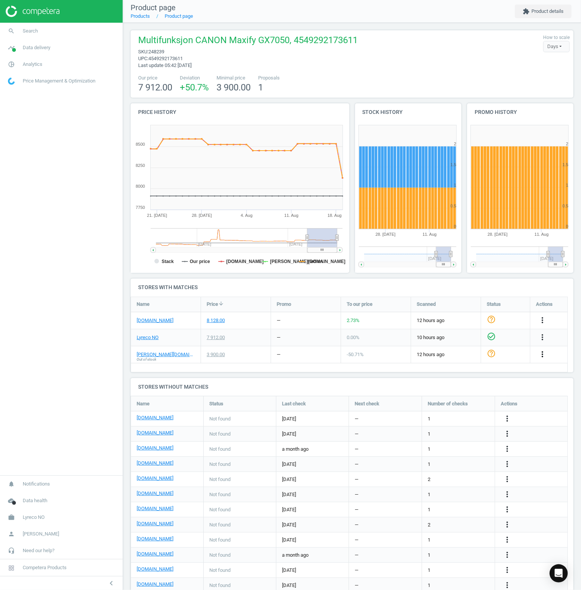
click at [542, 352] on icon "more_vert" at bounding box center [542, 354] width 9 height 9
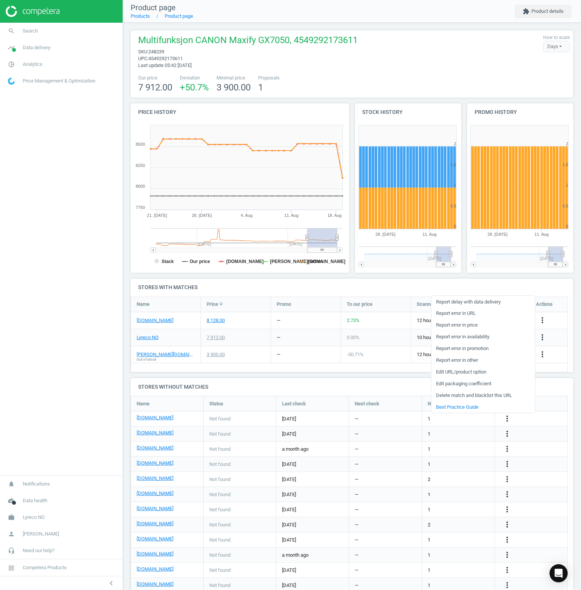
click at [455, 393] on link "Delete match and blacklist this URL" at bounding box center [483, 395] width 104 height 12
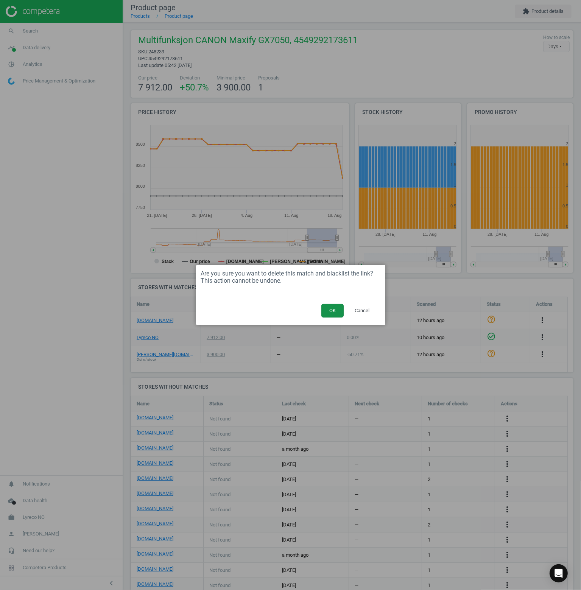
click at [326, 311] on button "OK" at bounding box center [332, 311] width 22 height 14
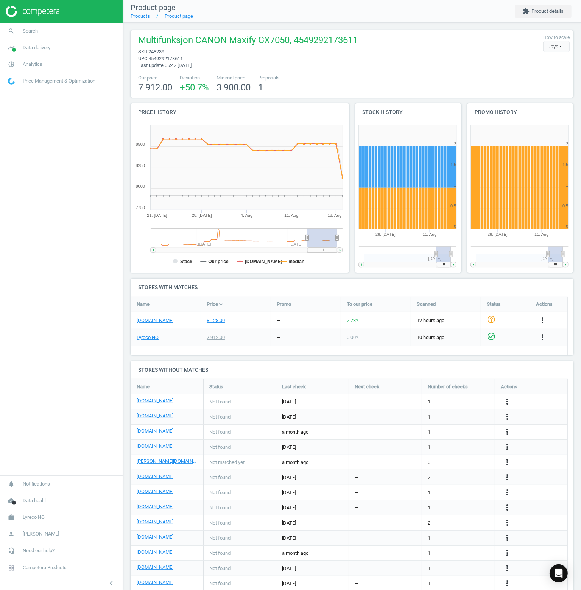
click at [106, 160] on nav "search Search timeline Data delivery Overview Matches dashboard Matches Rematch…" at bounding box center [61, 249] width 123 height 453
click at [40, 38] on link "search Search" at bounding box center [61, 31] width 123 height 17
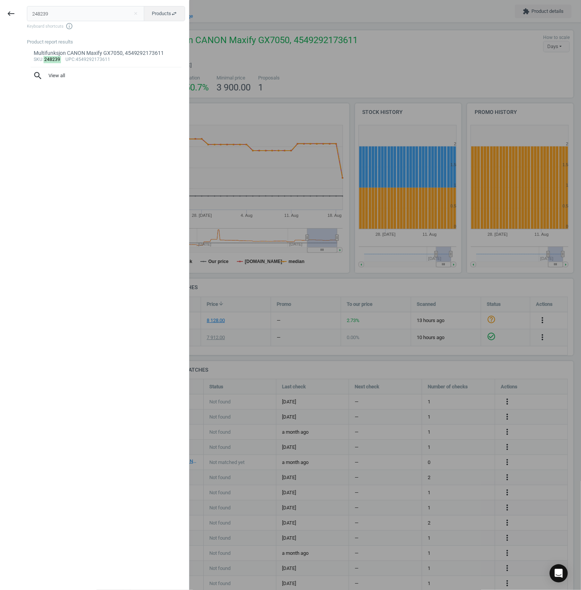
drag, startPoint x: 63, startPoint y: 12, endPoint x: 0, endPoint y: 19, distance: 63.2
click at [0, 16] on html "Group 2 Created with Sketch. ic/cloud_download/grey600 Created with Sketch. gra…" at bounding box center [290, 295] width 581 height 590
type input "765107"
click at [74, 50] on div "Trommel HP CB387A 35K rød, 882780459182" at bounding box center [106, 53] width 145 height 7
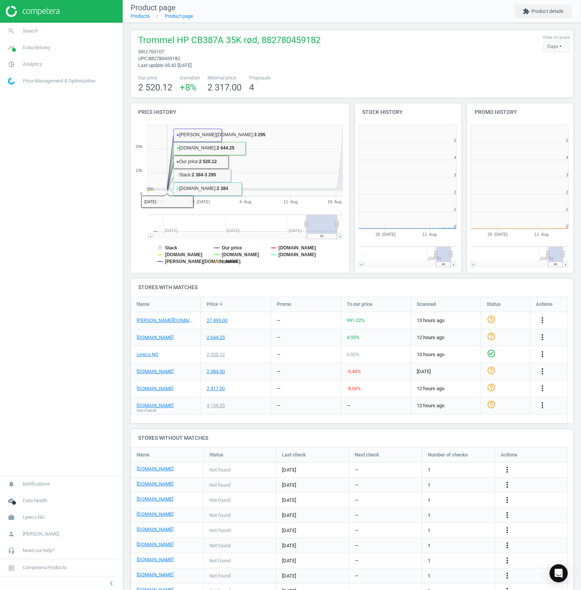
scroll to position [3, 4]
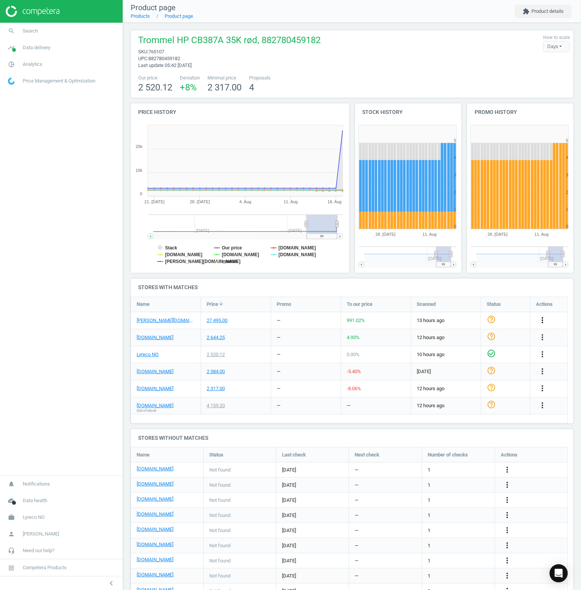
click at [545, 320] on icon "more_vert" at bounding box center [542, 320] width 9 height 9
click at [456, 363] on link "Delete match and blacklist this URL" at bounding box center [483, 361] width 104 height 12
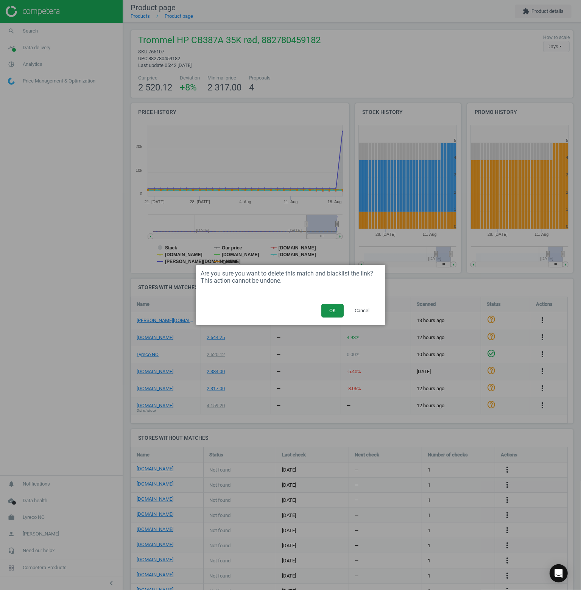
click at [328, 308] on button "OK" at bounding box center [332, 311] width 22 height 14
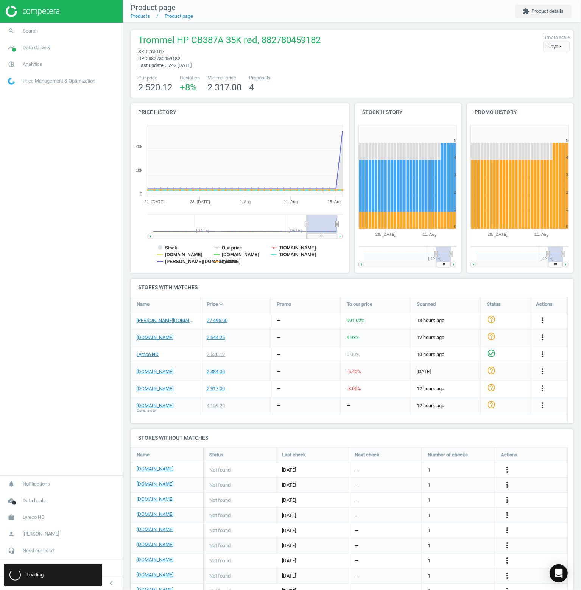
scroll to position [4, 3]
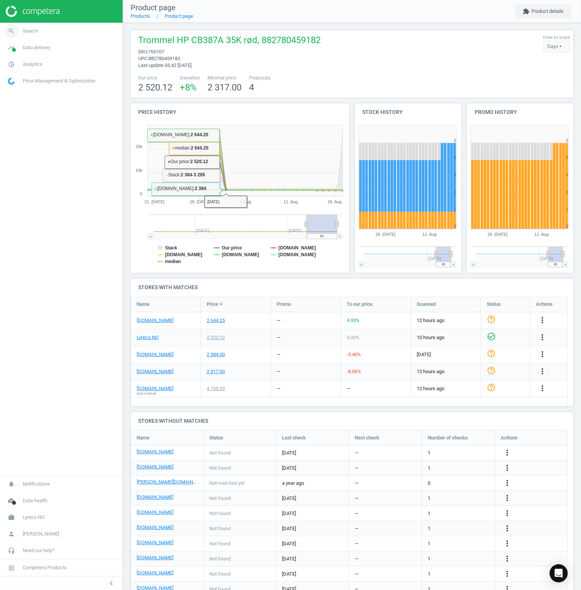
click at [62, 31] on link "search Search" at bounding box center [61, 31] width 123 height 17
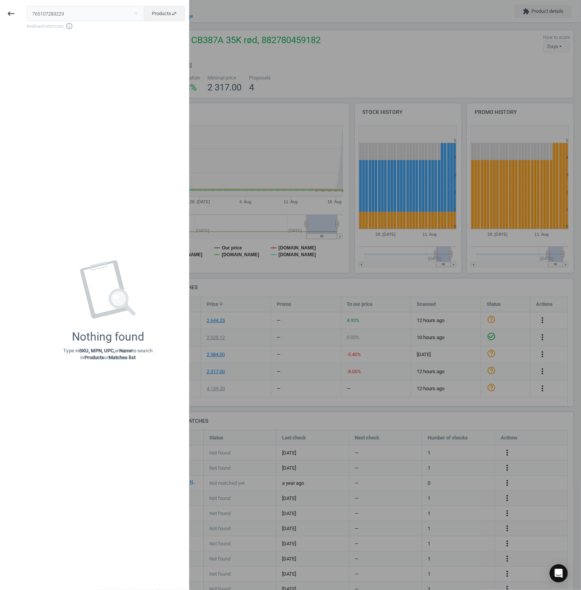
drag, startPoint x: 89, startPoint y: 12, endPoint x: -8, endPoint y: 16, distance: 96.9
click at [0, 16] on html "Group 2 Created with Sketch. ic/cloud_download/grey600 Created with Sketch. gra…" at bounding box center [290, 295] width 581 height 590
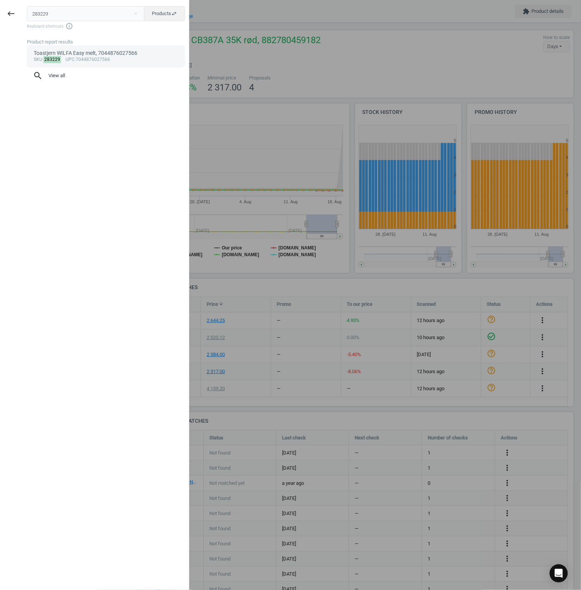
type input "283229"
click at [54, 53] on div "Toastjern WILFA Easy melt, 7044876027566" at bounding box center [106, 53] width 145 height 7
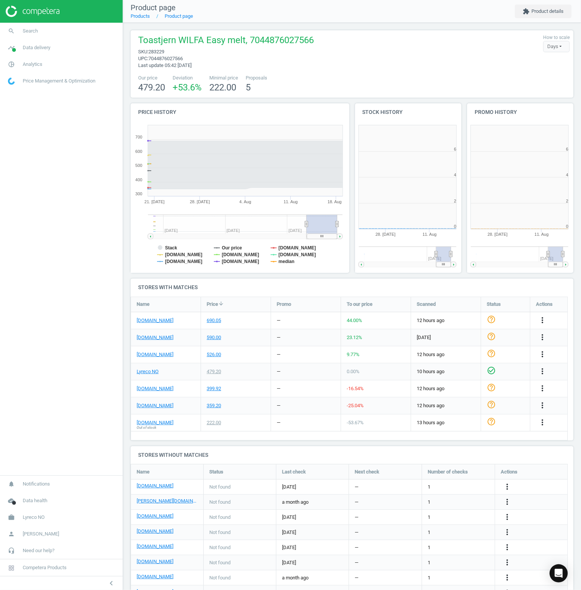
scroll to position [163, 117]
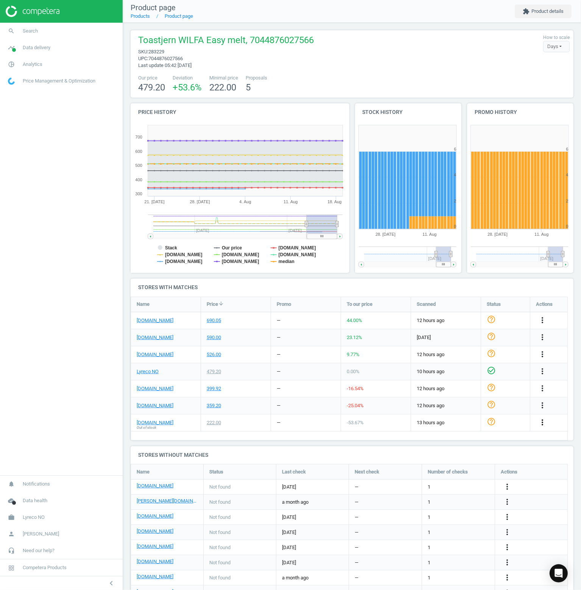
click at [544, 420] on icon "more_vert" at bounding box center [542, 422] width 9 height 9
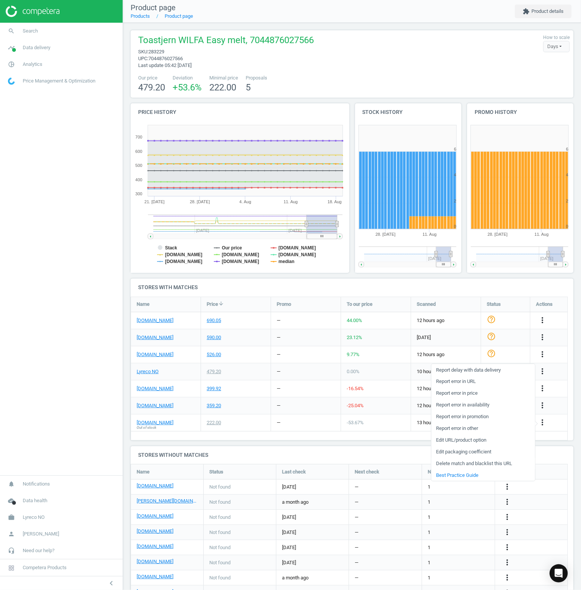
click at [457, 462] on link "Delete match and blacklist this URL" at bounding box center [483, 464] width 104 height 12
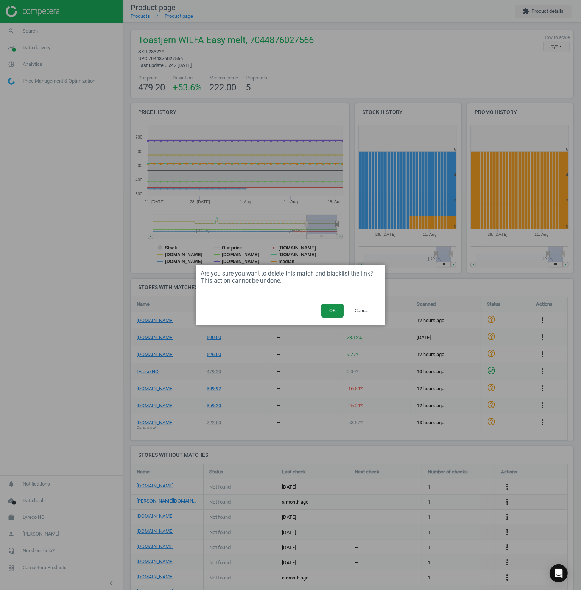
click at [332, 308] on button "OK" at bounding box center [332, 311] width 22 height 14
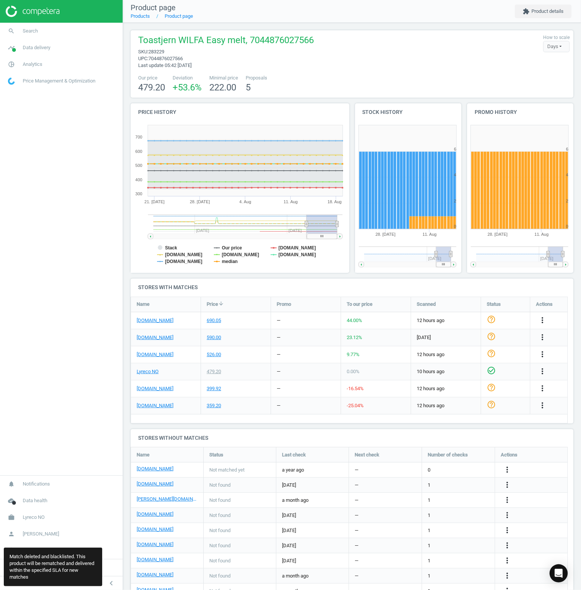
scroll to position [188, 448]
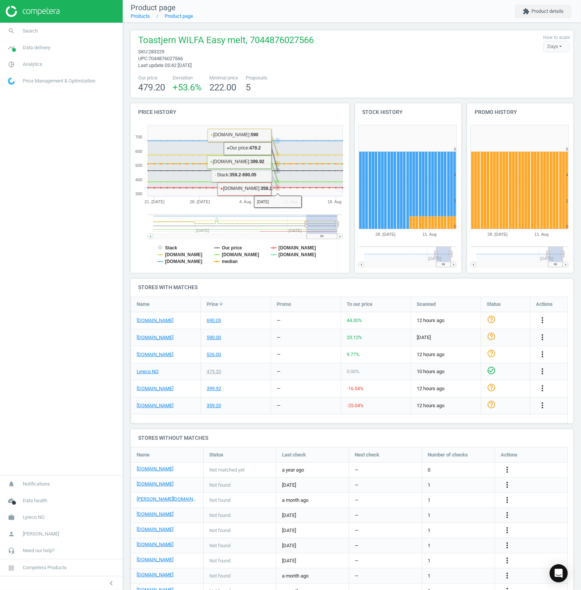
drag, startPoint x: 148, startPoint y: 106, endPoint x: 117, endPoint y: 121, distance: 34.0
click at [135, 115] on h4 "Price history" at bounding box center [240, 112] width 219 height 18
click at [46, 31] on link "search Search" at bounding box center [61, 31] width 123 height 17
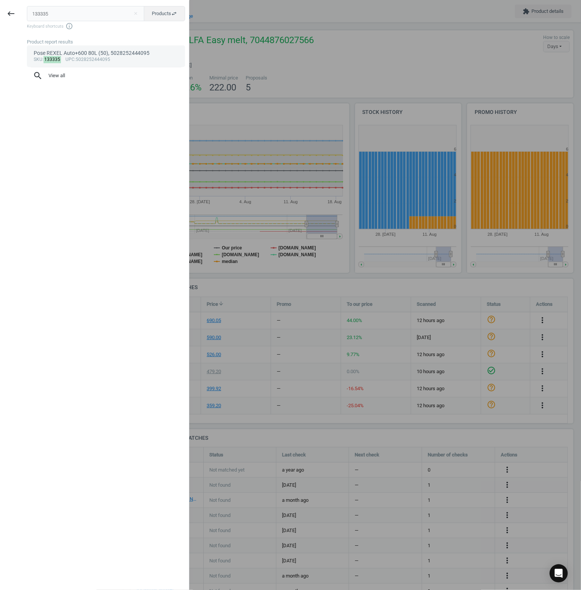
type input "133335"
click at [89, 54] on div "Pose REXEL Auto+600 80L (50), 5028252444095" at bounding box center [106, 53] width 145 height 7
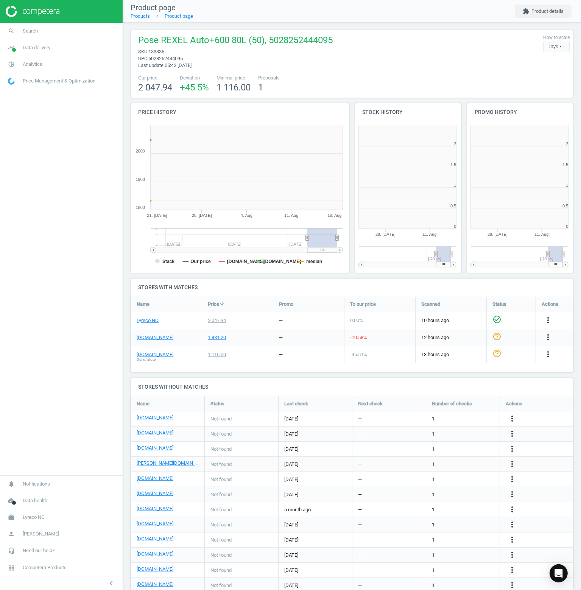
scroll to position [163, 117]
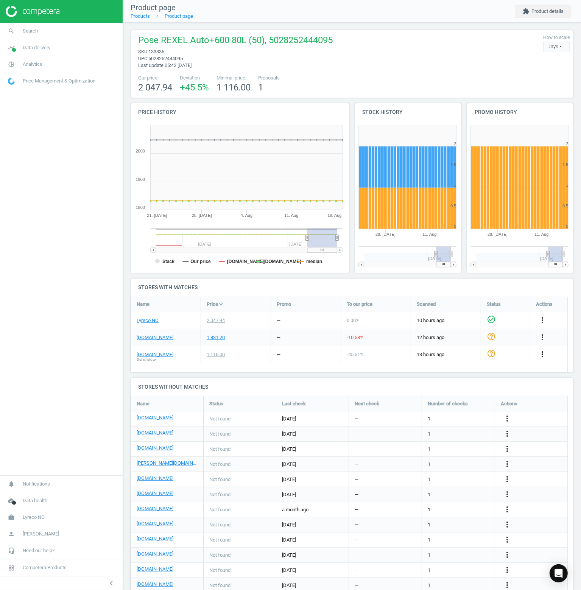
click at [541, 354] on icon "more_vert" at bounding box center [542, 354] width 9 height 9
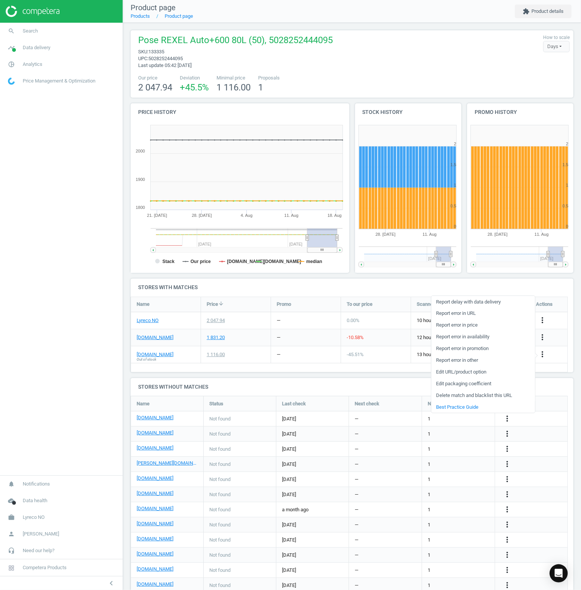
click at [467, 394] on link "Delete match and blacklist this URL" at bounding box center [483, 395] width 104 height 12
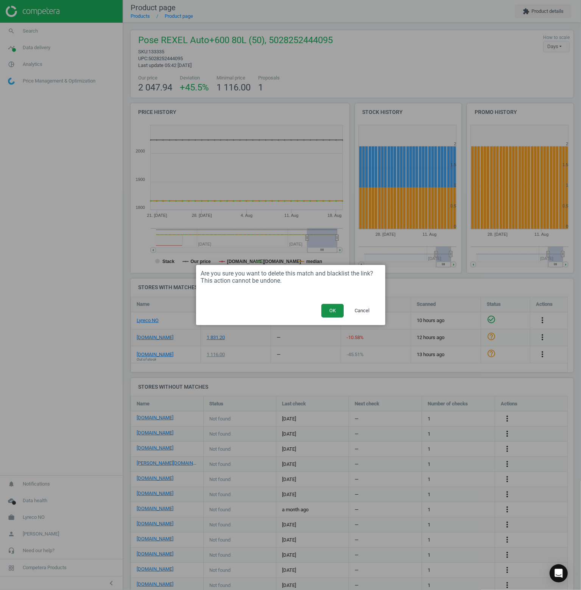
click at [330, 310] on button "OK" at bounding box center [332, 311] width 22 height 14
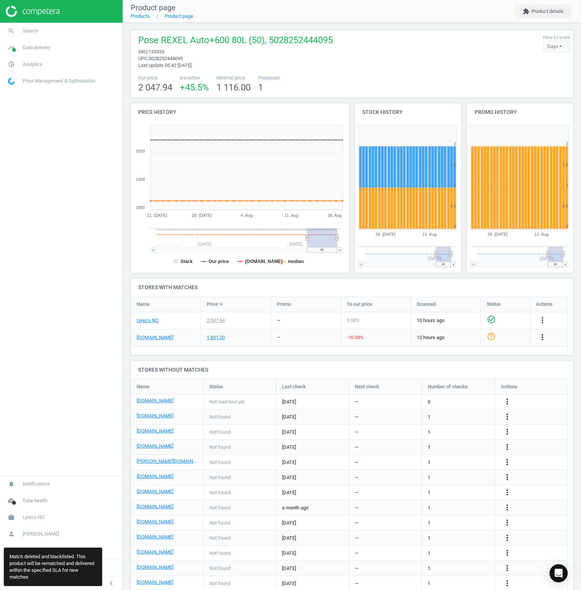
scroll to position [248, 448]
click at [22, 31] on span "search" at bounding box center [11, 31] width 23 height 17
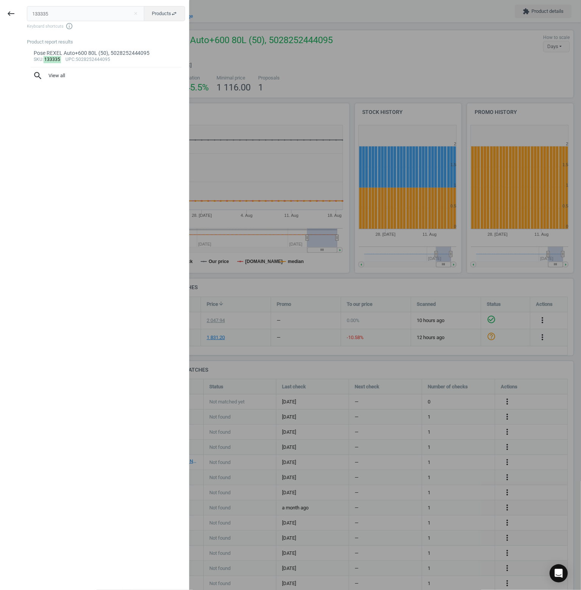
drag, startPoint x: 76, startPoint y: 12, endPoint x: -39, endPoint y: 16, distance: 115.5
click at [0, 16] on html "Group 2 Created with Sketch. ic/cloud_download/grey600 Created with Sketch. gra…" at bounding box center [290, 295] width 581 height 590
type input "778609"
click at [81, 53] on div "Pose REXEL makuleringsmaskin 40L (20), 5028252316354" at bounding box center [106, 53] width 145 height 7
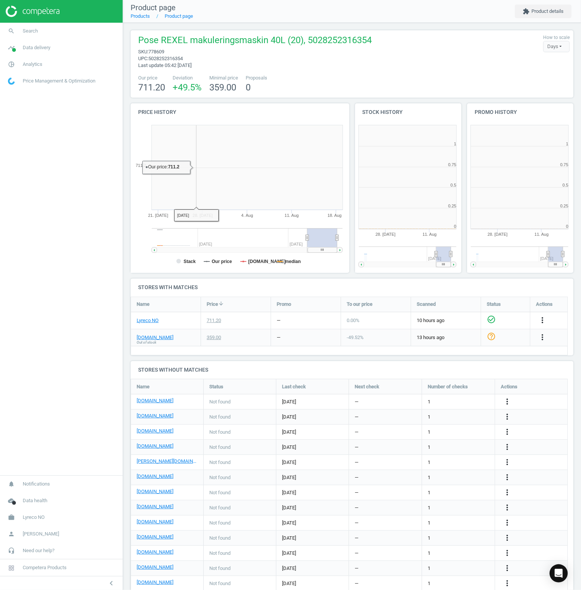
scroll to position [163, 117]
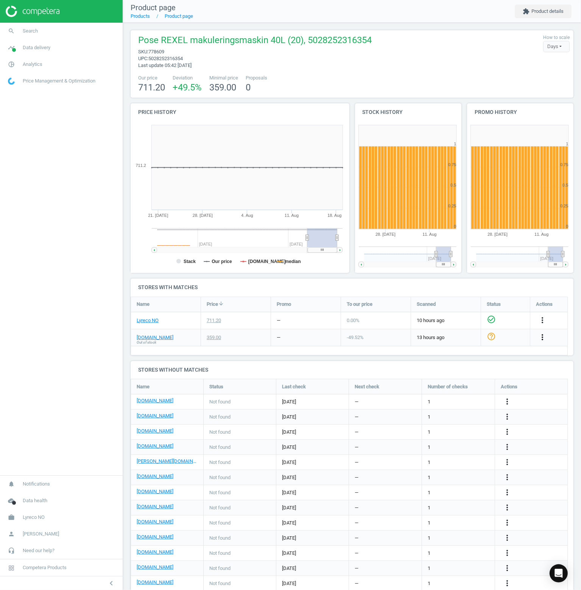
click at [542, 334] on icon "more_vert" at bounding box center [542, 337] width 9 height 9
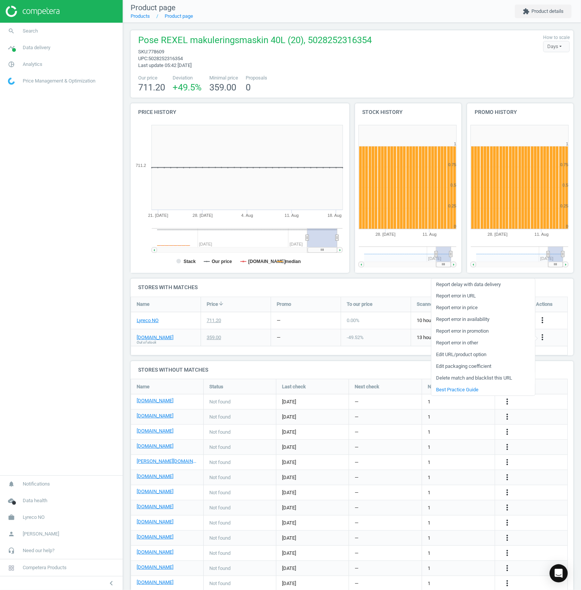
drag, startPoint x: 466, startPoint y: 374, endPoint x: 466, endPoint y: 379, distance: 5.3
click at [466, 379] on link "Delete match and blacklist this URL" at bounding box center [483, 378] width 104 height 12
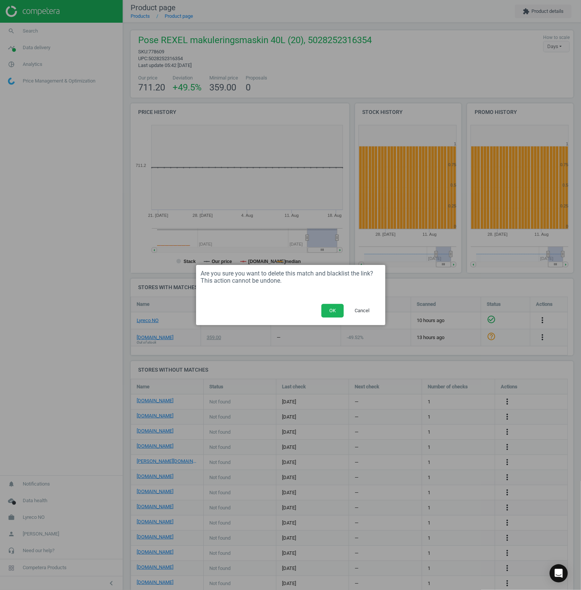
click at [466, 379] on div "Are you sure you want to delete this match and blacklist the link? This action …" at bounding box center [290, 295] width 581 height 590
click at [341, 311] on button "OK" at bounding box center [332, 311] width 22 height 14
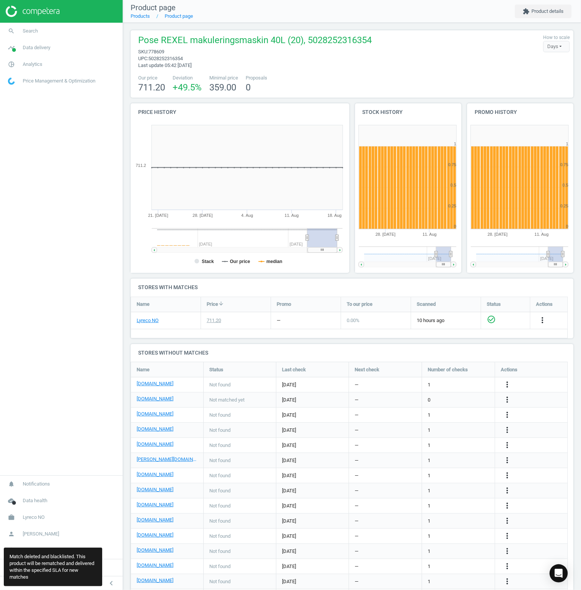
scroll to position [263, 448]
click at [90, 159] on nav "search Search timeline Data delivery Overview Matches dashboard Matches Rematch…" at bounding box center [61, 249] width 123 height 453
